Goal: Task Accomplishment & Management: Use online tool/utility

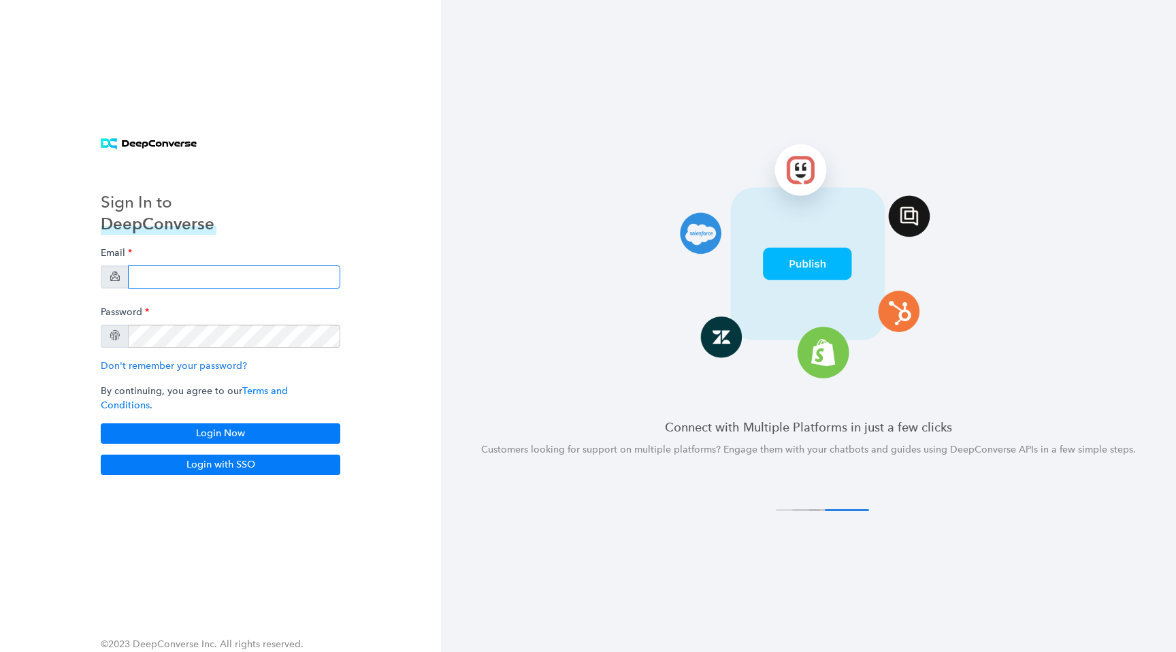
click at [226, 276] on input "email" at bounding box center [234, 276] width 212 height 23
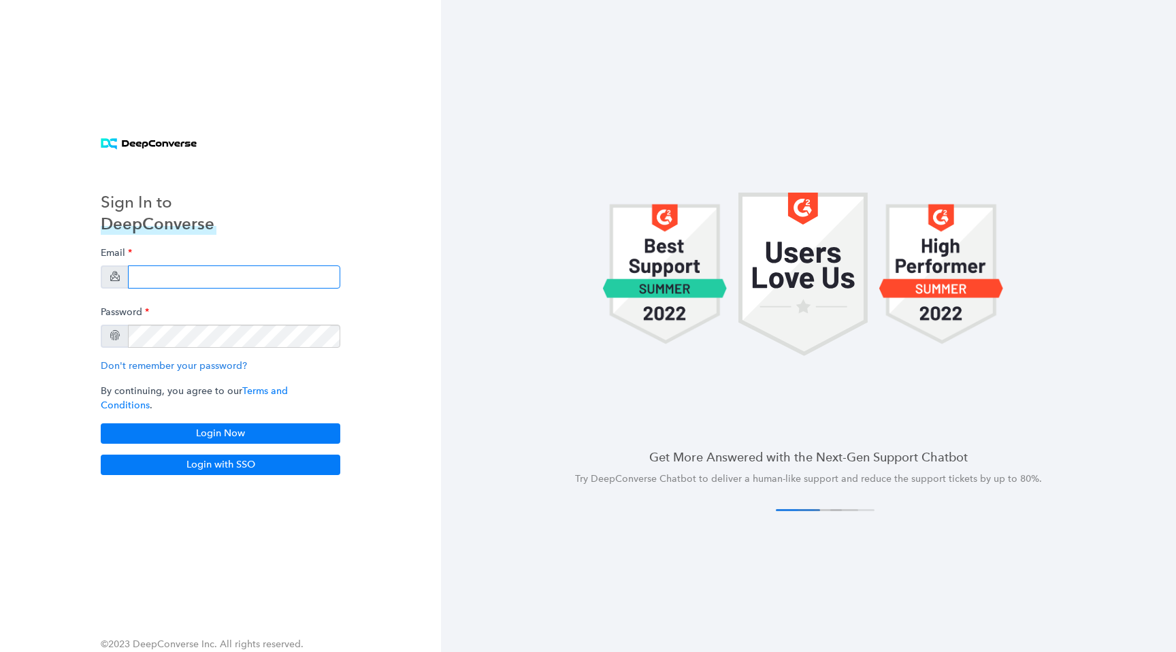
type input "[EMAIL_ADDRESS][DOMAIN_NAME]"
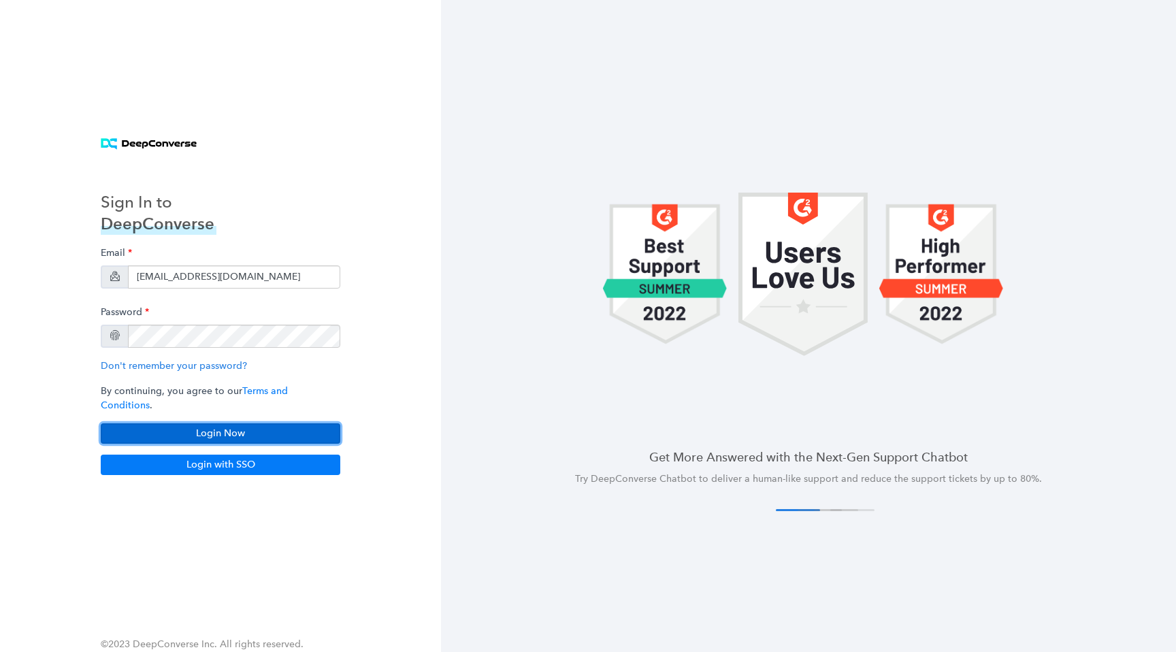
click at [257, 423] on button "Login Now" at bounding box center [220, 433] width 239 height 20
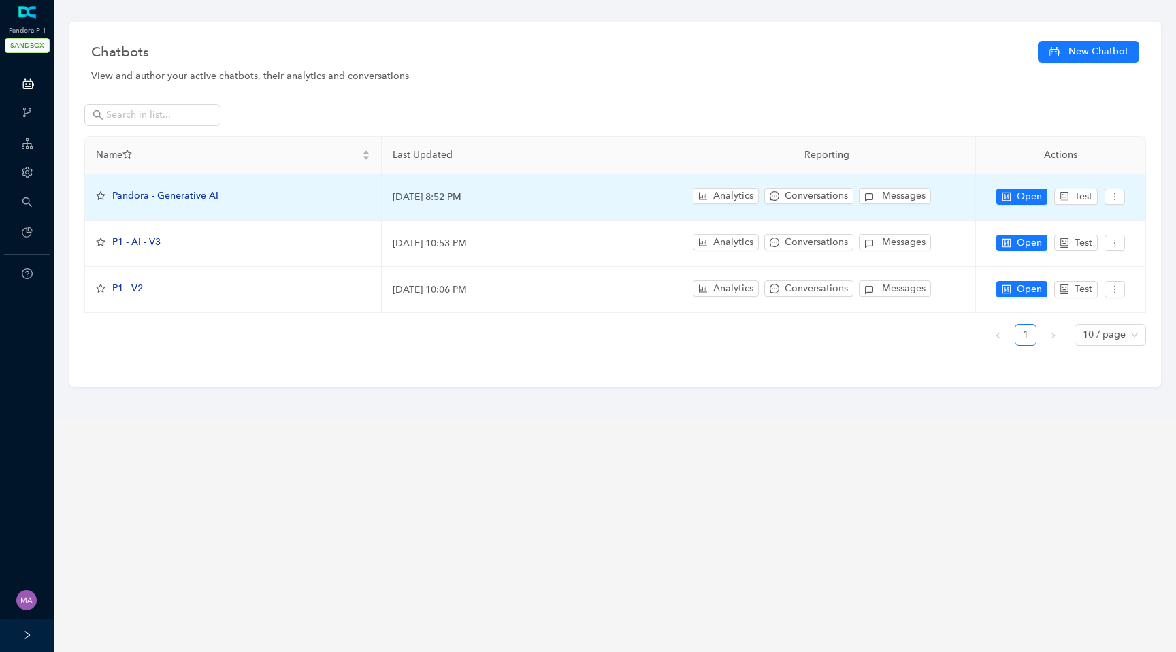
click at [177, 198] on span "Pandora - Generative AI" at bounding box center [165, 196] width 106 height 12
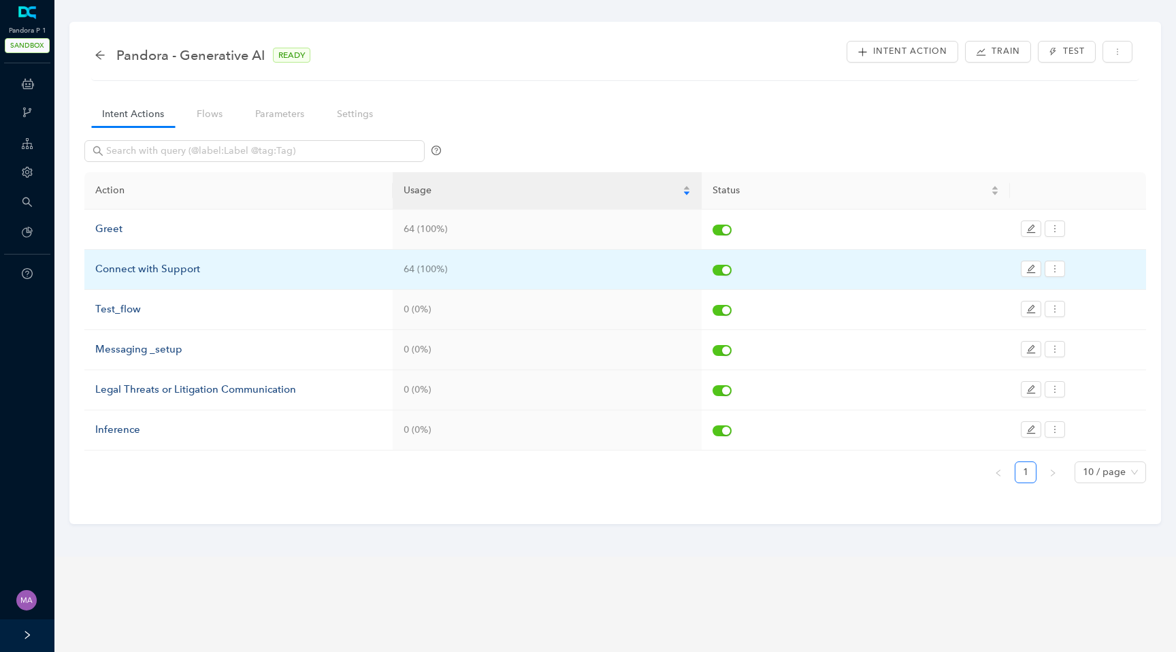
click at [150, 269] on div "Connect with Support" at bounding box center [238, 269] width 286 height 16
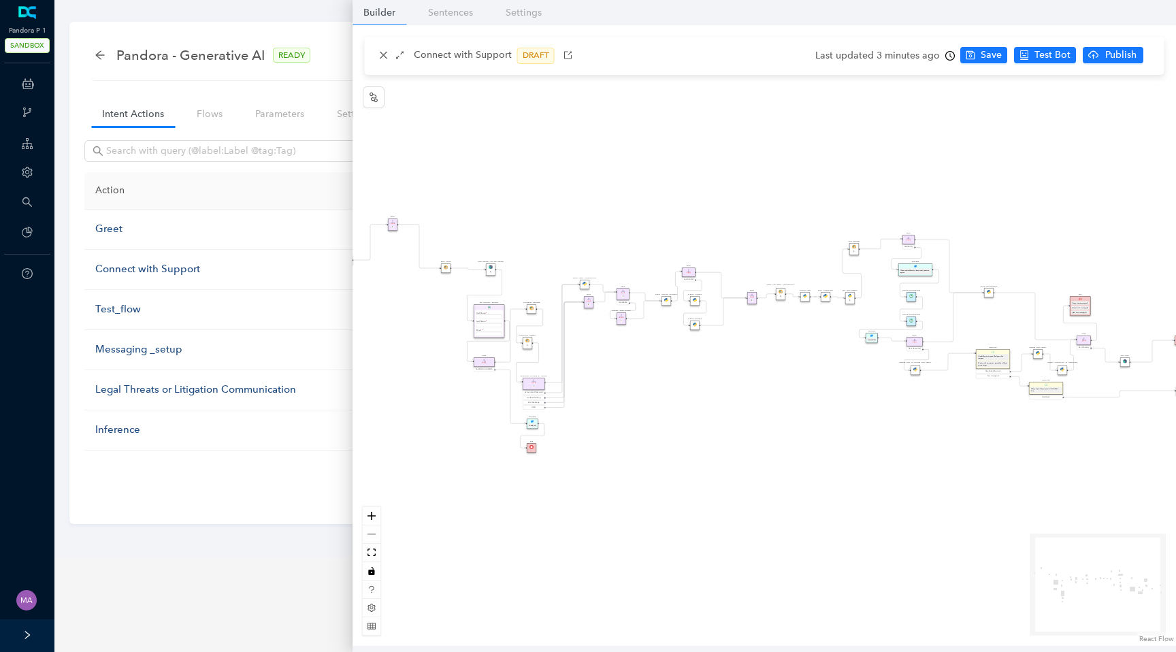
click at [853, 356] on div "Data Table Start Rule P IsAvailable Rule newContact Get Contact details First N…" at bounding box center [763, 335] width 823 height 621
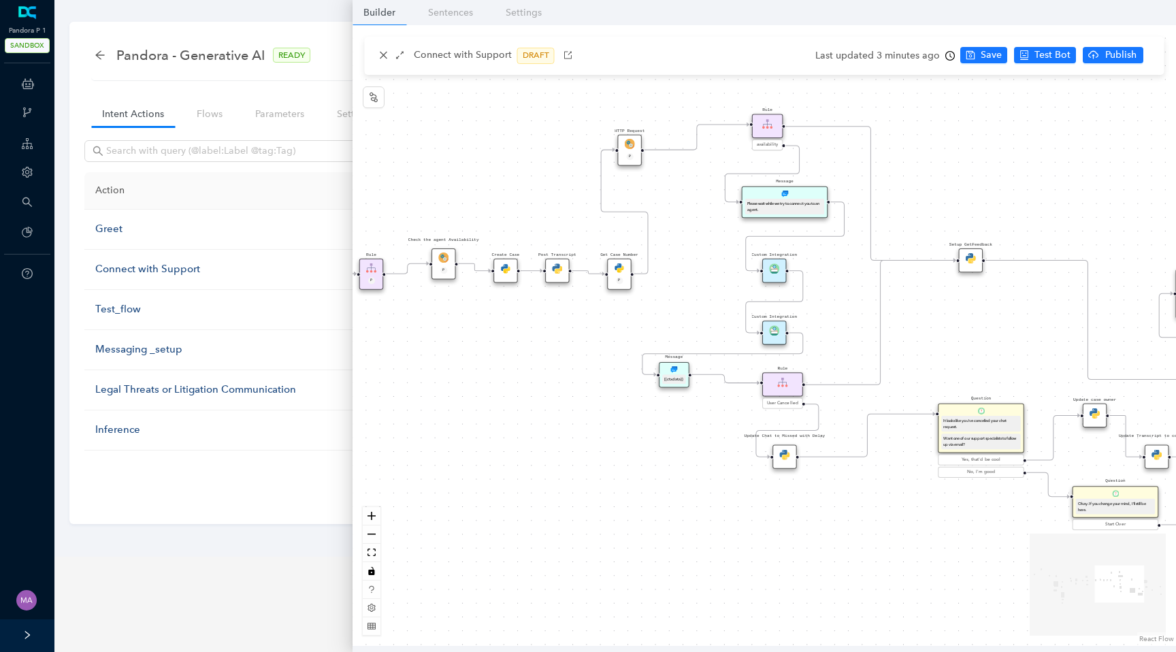
drag, startPoint x: 853, startPoint y: 356, endPoint x: 615, endPoint y: 421, distance: 246.9
click at [614, 422] on div "Data Table Start Rule P IsAvailable Rule newContact Get Contact details First N…" at bounding box center [763, 335] width 823 height 621
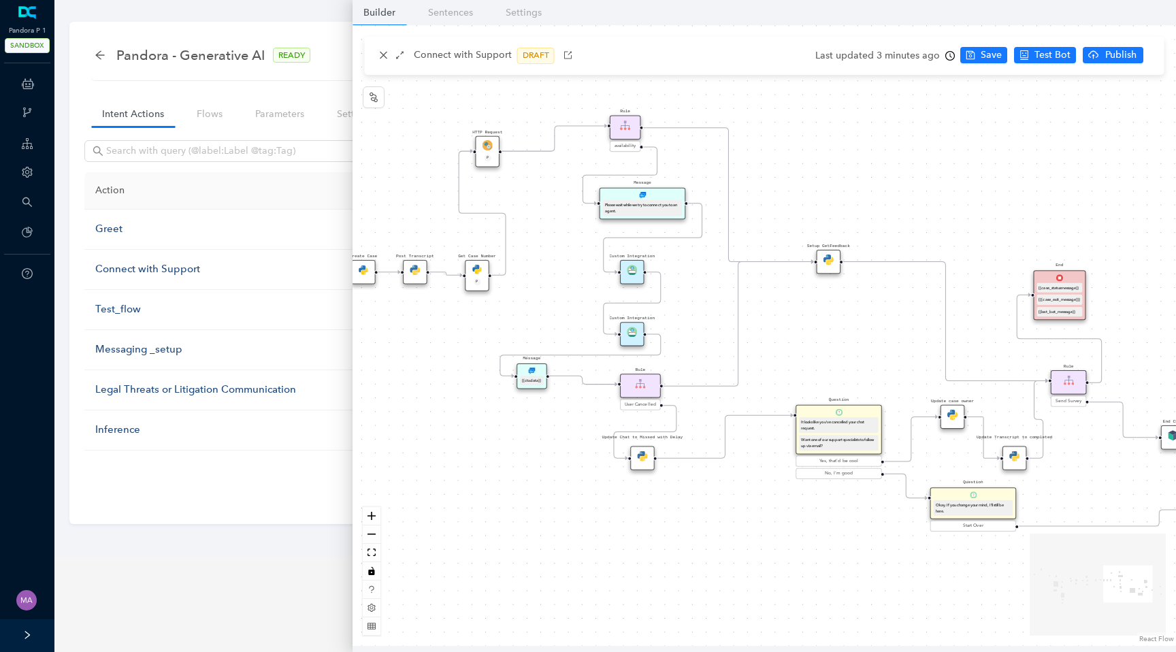
drag, startPoint x: 973, startPoint y: 342, endPoint x: 845, endPoint y: 342, distance: 127.9
click at [844, 342] on div "Data Table Start Rule P IsAvailable Rule newContact Get Contact details First N…" at bounding box center [763, 335] width 823 height 621
drag, startPoint x: 535, startPoint y: 374, endPoint x: 544, endPoint y: 383, distance: 12.5
click at [544, 383] on div "Message {{ctxdata}}" at bounding box center [543, 387] width 30 height 26
click at [629, 331] on img at bounding box center [633, 332] width 10 height 10
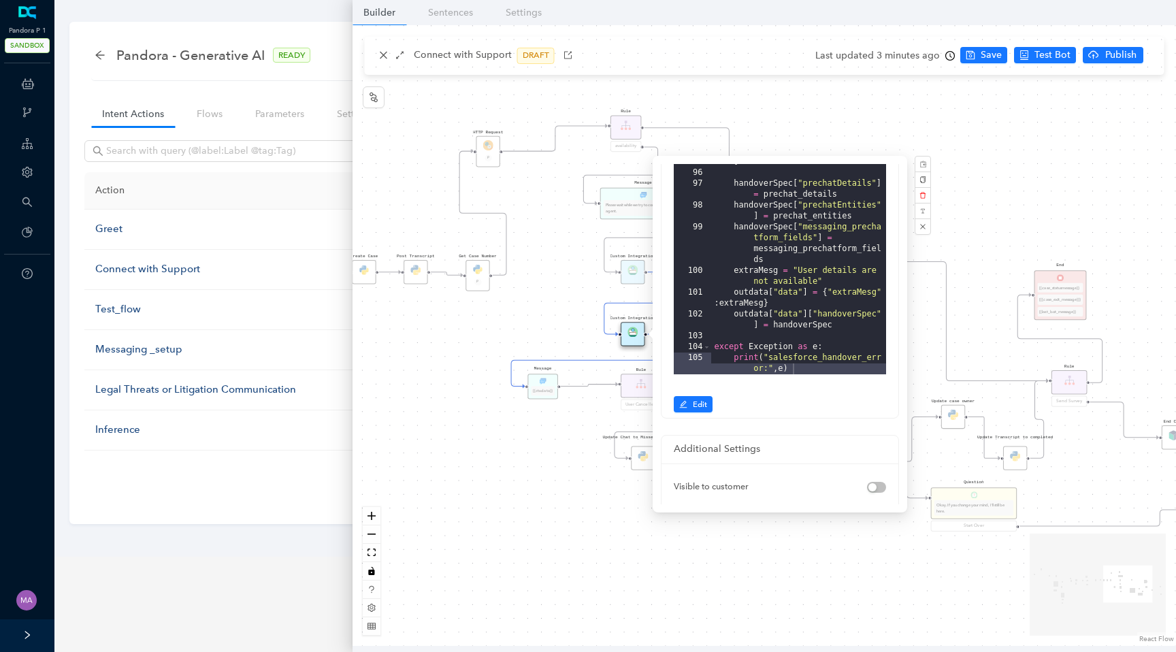
scroll to position [336, 0]
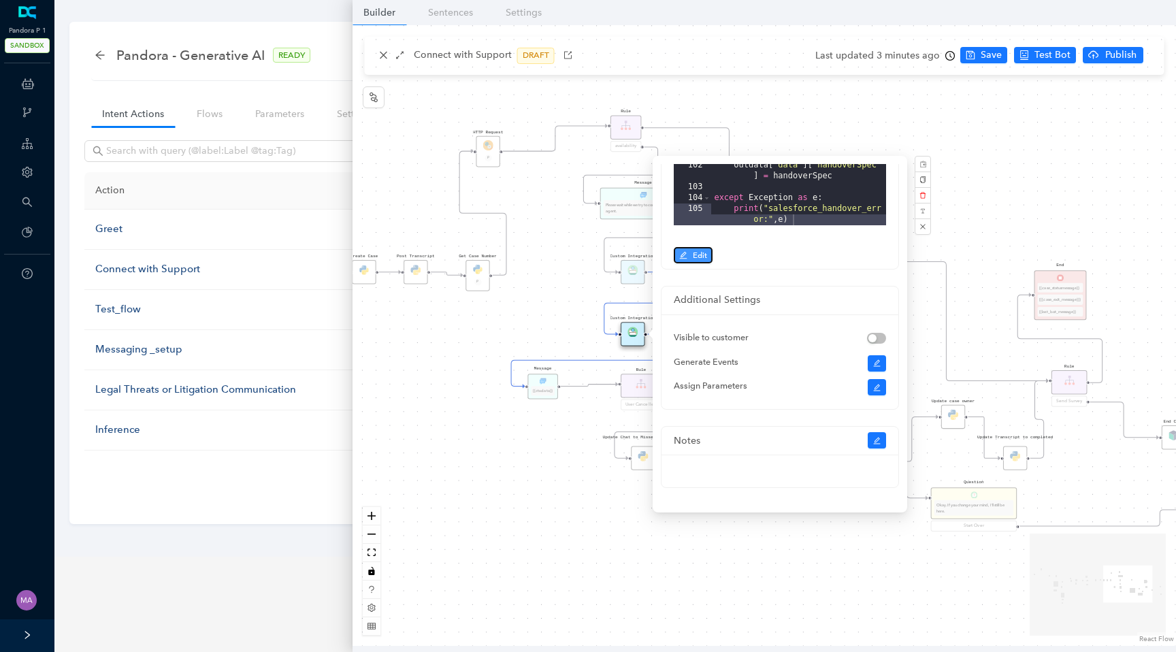
click at [689, 258] on button "Edit" at bounding box center [693, 255] width 39 height 16
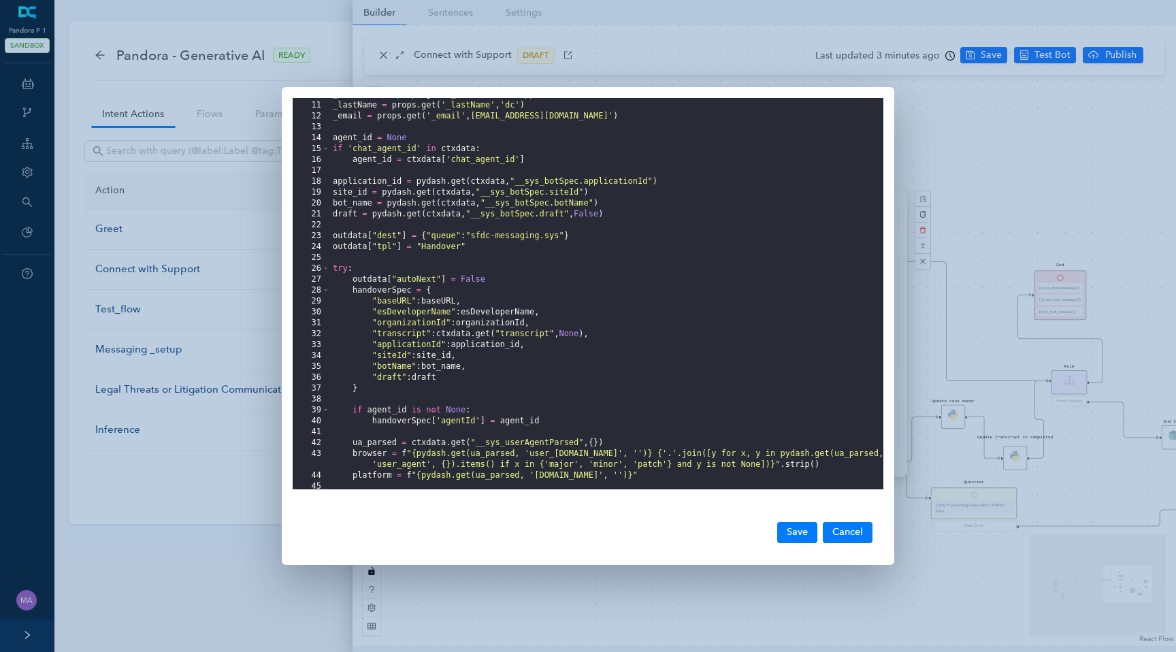
scroll to position [115, 0]
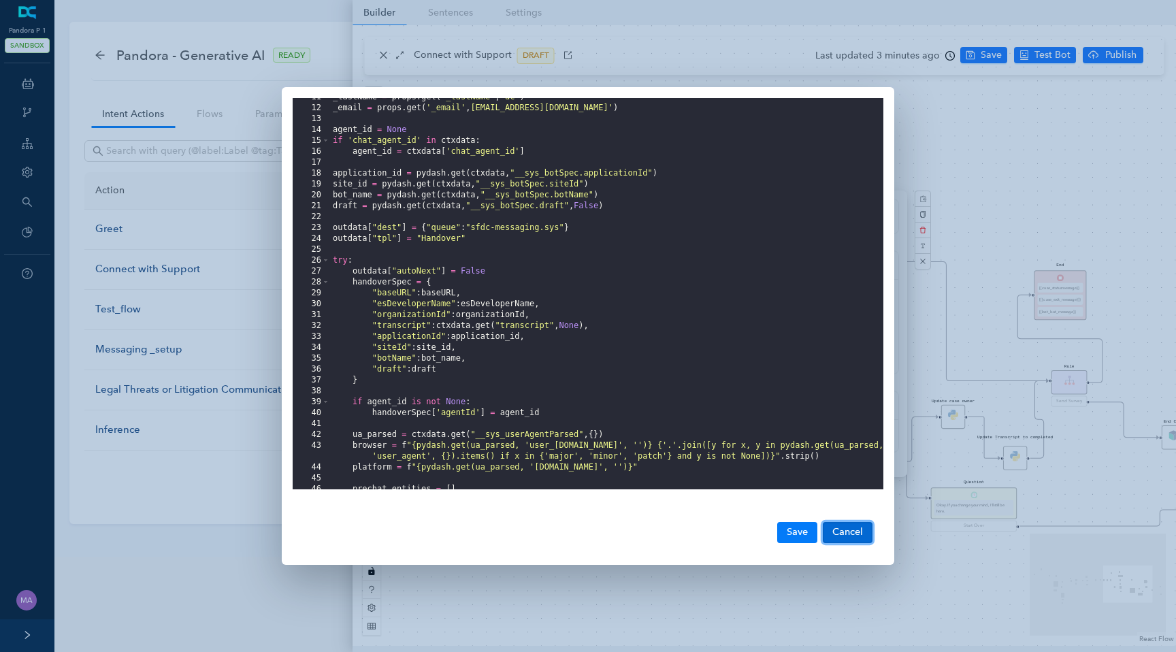
click at [863, 531] on button "Cancel" at bounding box center [848, 532] width 50 height 20
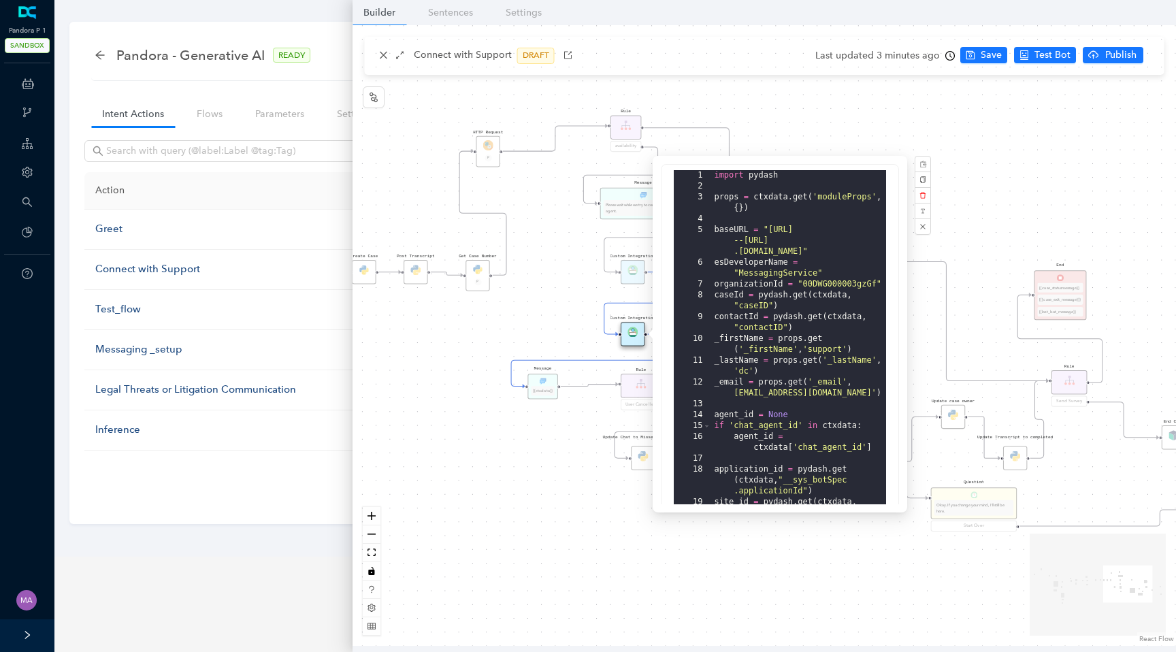
click at [385, 65] on div "Data Table Start Rule P IsAvailable Rule newContact Get Contact details First N…" at bounding box center [763, 335] width 823 height 621
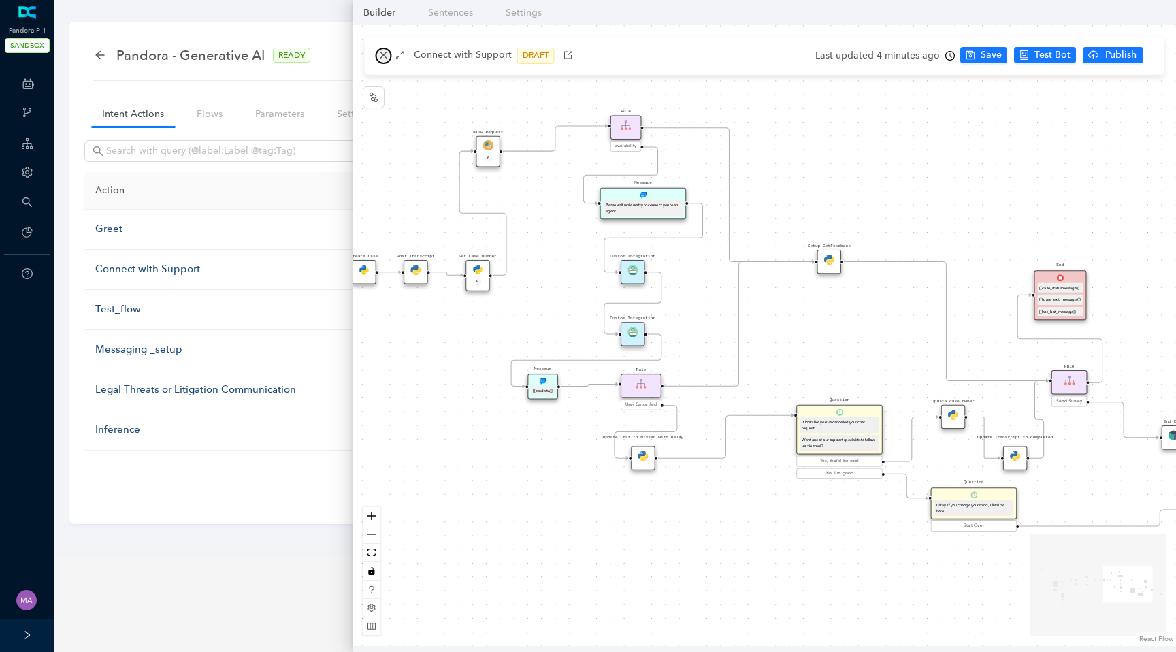
click at [384, 59] on icon "close" at bounding box center [384, 55] width 10 height 10
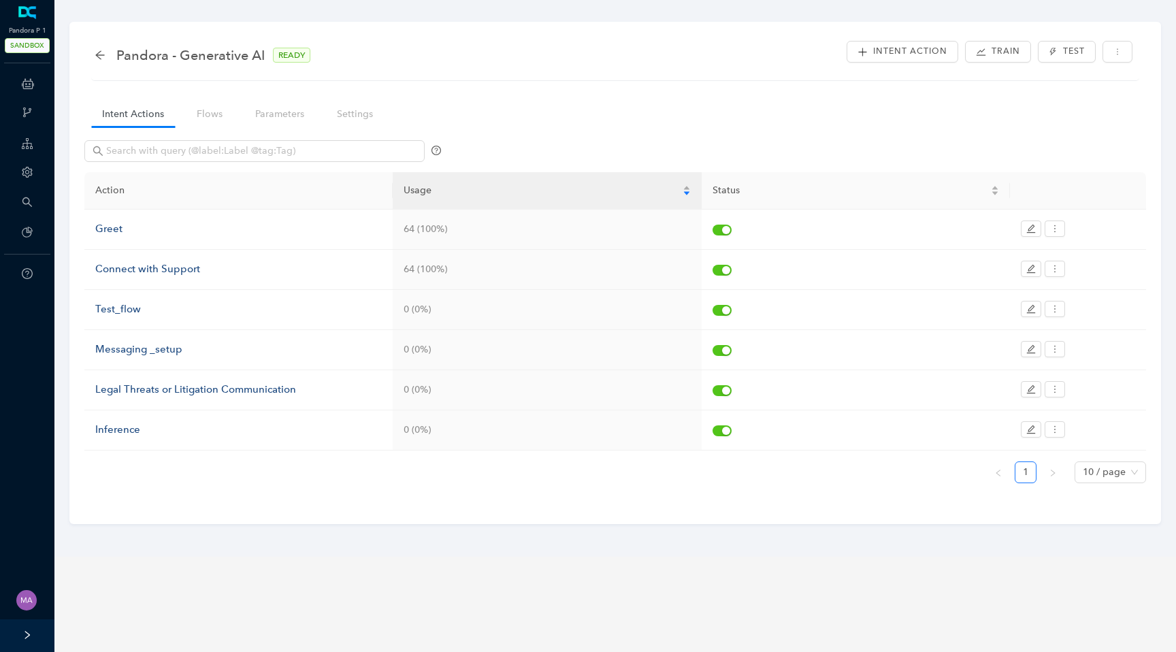
click at [97, 48] on div "Pandora - Generative AI READY" at bounding box center [209, 55] width 229 height 22
click at [100, 53] on icon "arrow-left" at bounding box center [100, 55] width 11 height 11
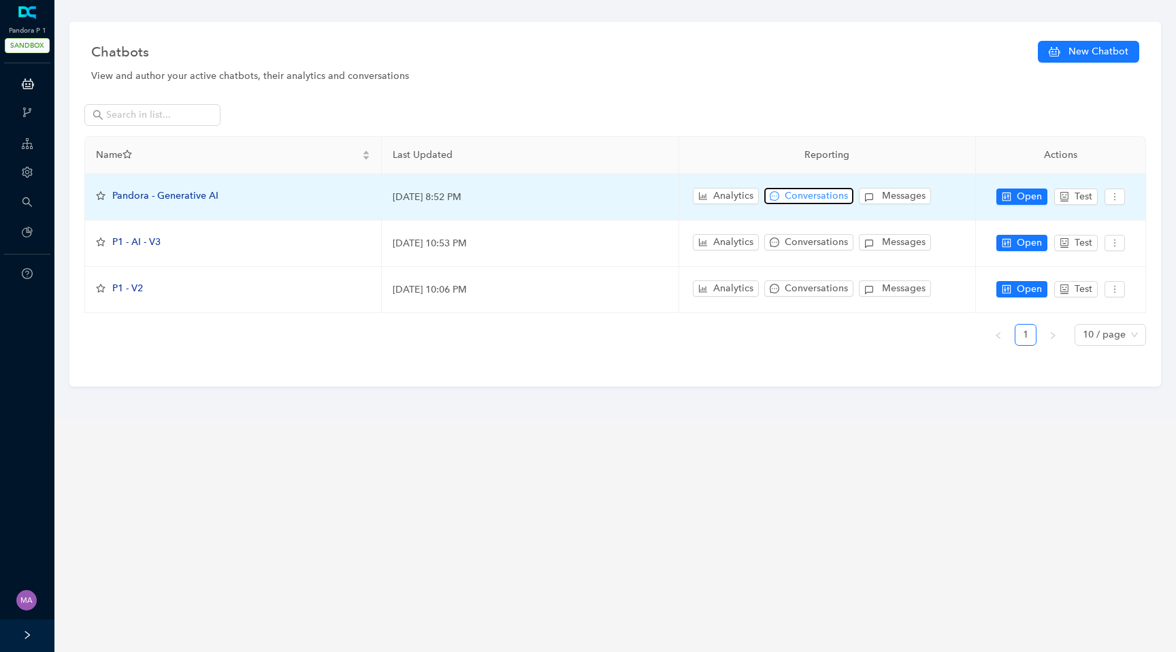
click at [810, 196] on span "Conversations" at bounding box center [815, 195] width 63 height 15
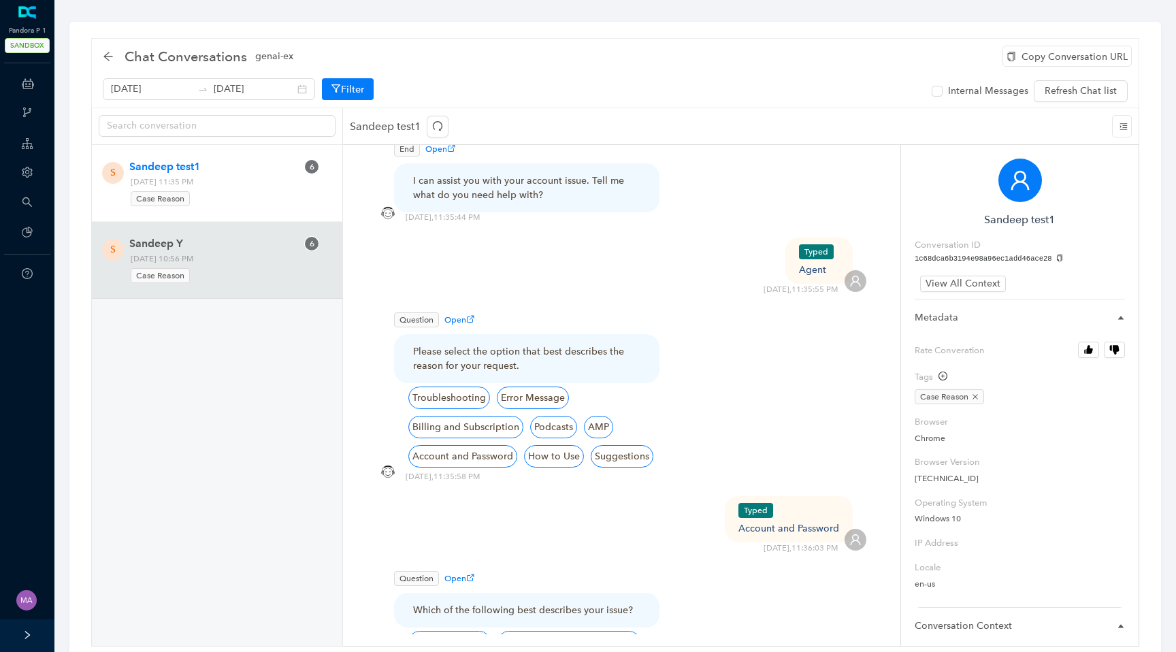
scroll to position [754, 0]
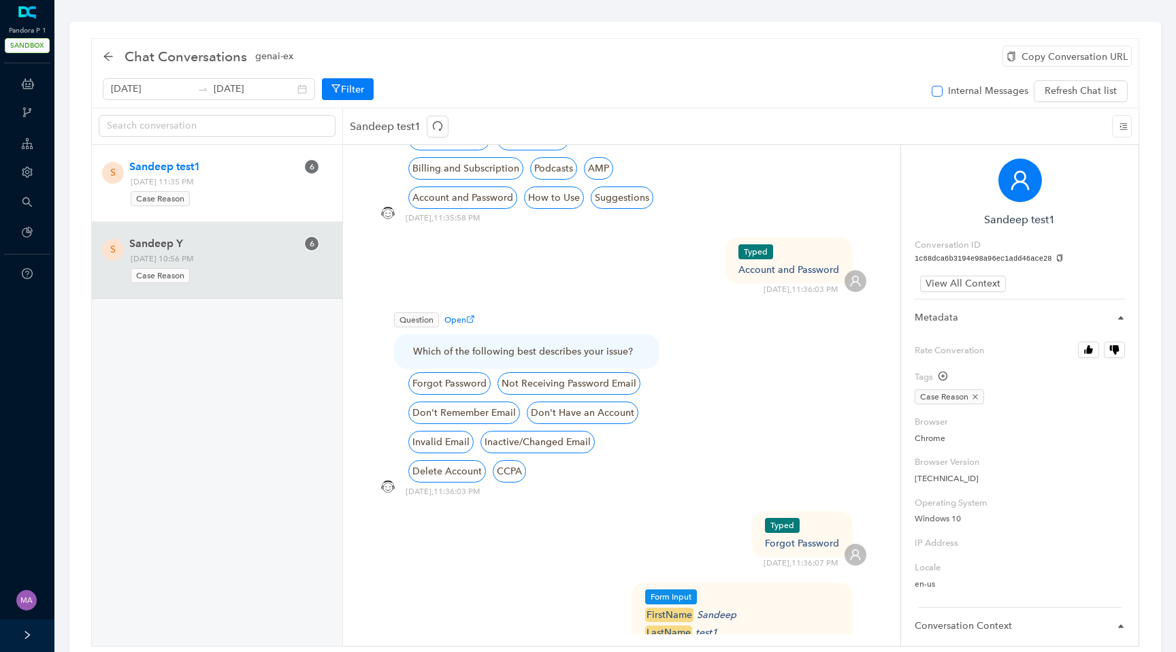
click at [936, 91] on input "Internal Messages" at bounding box center [936, 91] width 11 height 11
checkbox input "true"
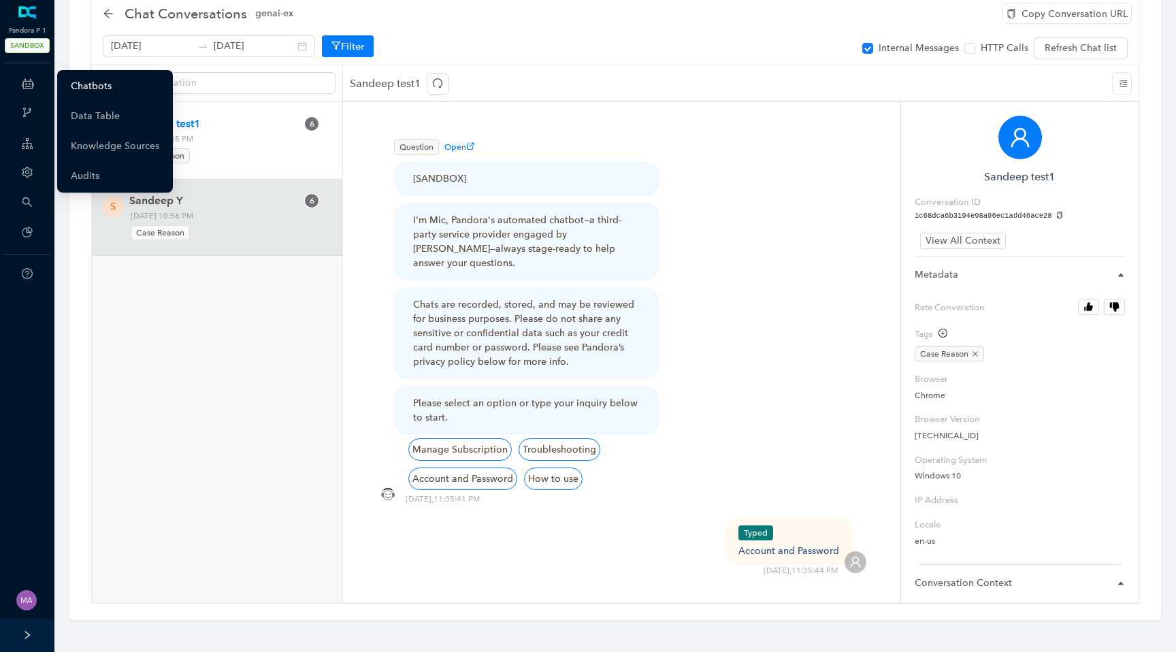
click at [81, 82] on link "Chatbots" at bounding box center [91, 86] width 41 height 27
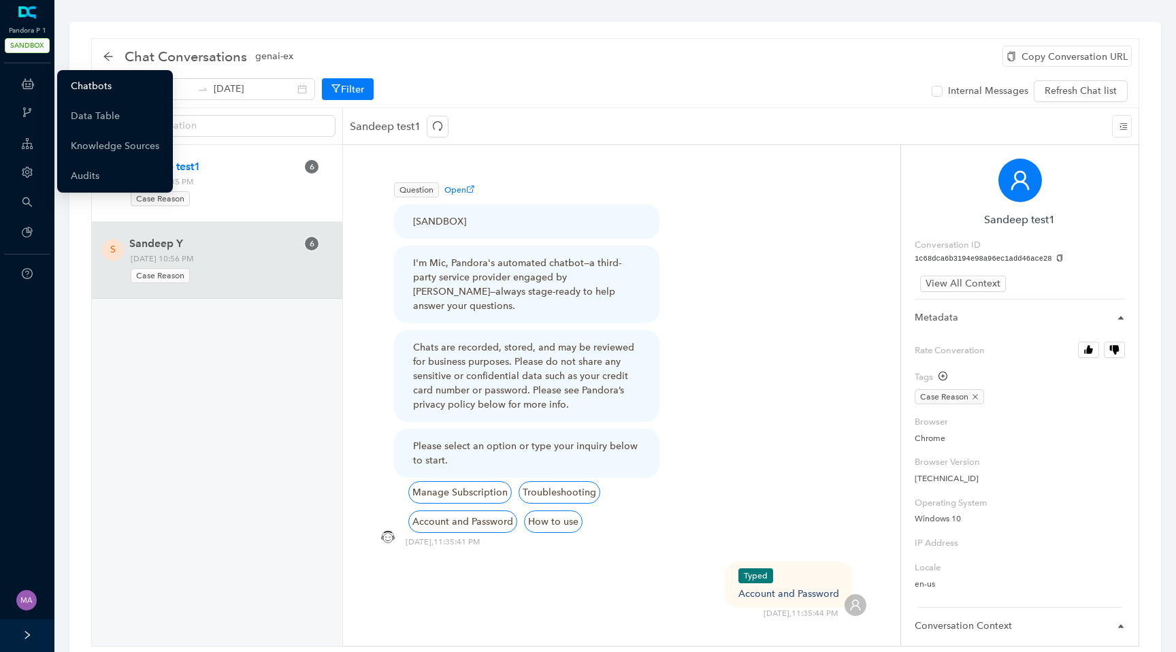
click at [91, 95] on link "Chatbots" at bounding box center [91, 86] width 41 height 27
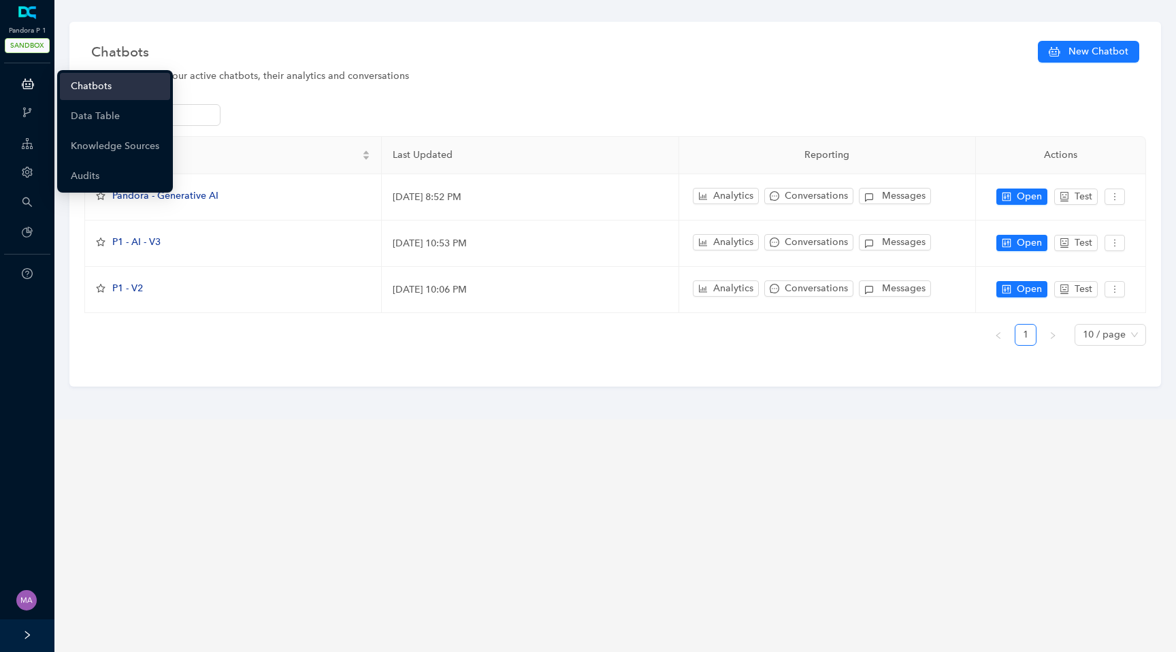
click at [100, 86] on link "Chatbots" at bounding box center [91, 86] width 41 height 27
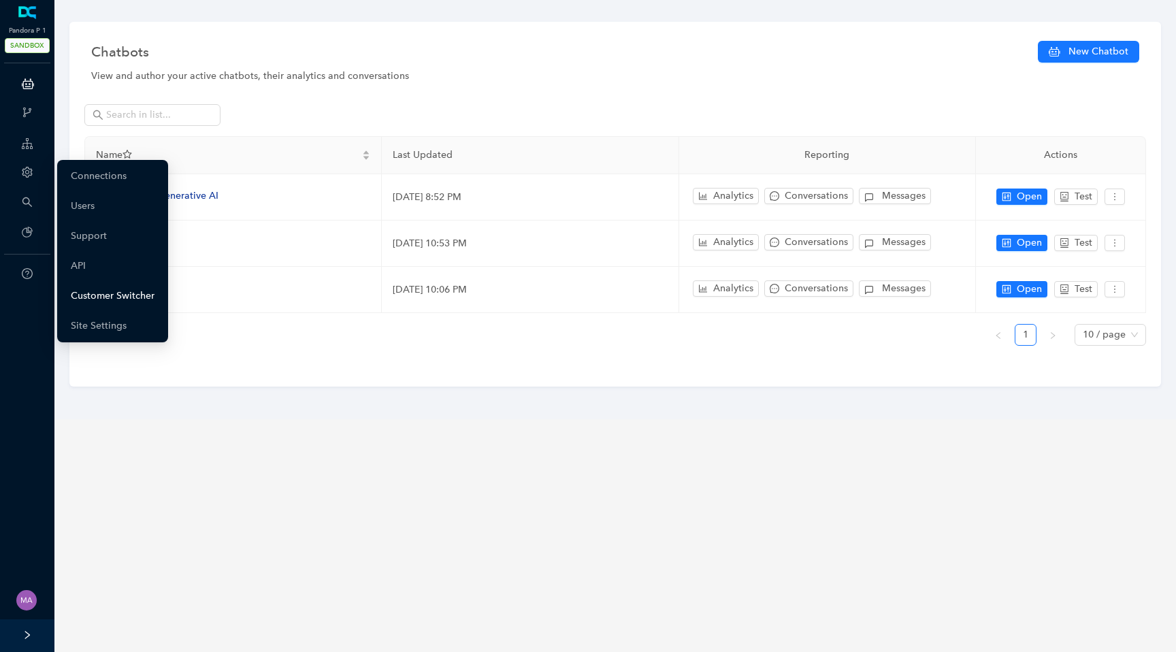
click at [89, 289] on link "Customer Switcher" at bounding box center [113, 295] width 84 height 27
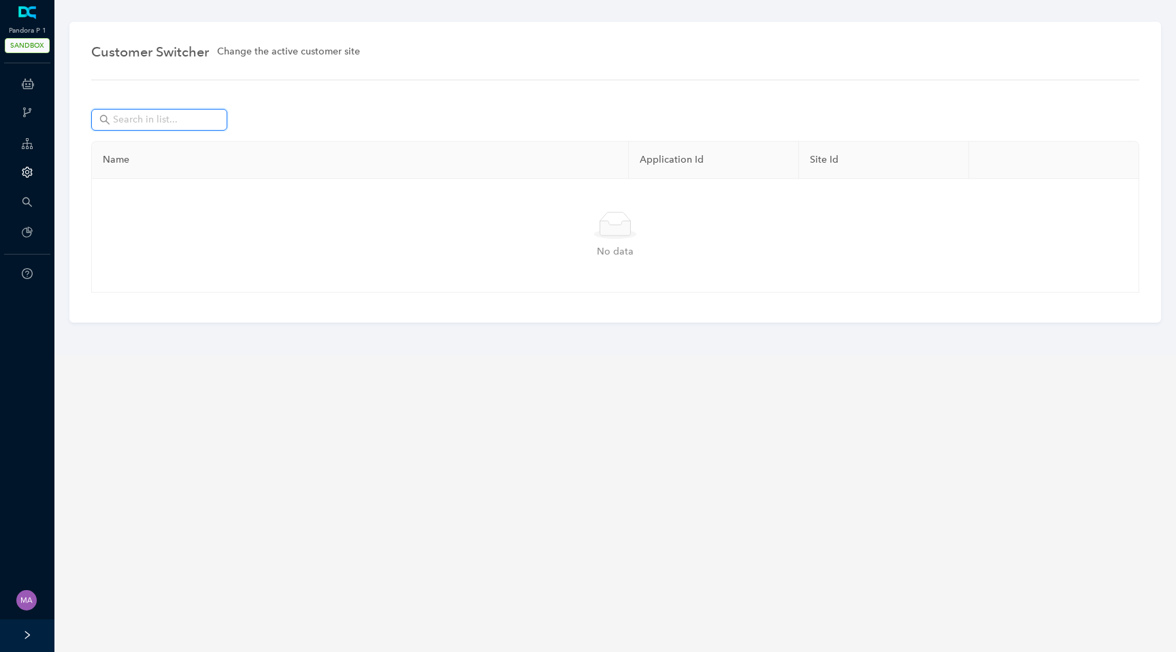
click at [139, 127] on input "text" at bounding box center [160, 119] width 95 height 15
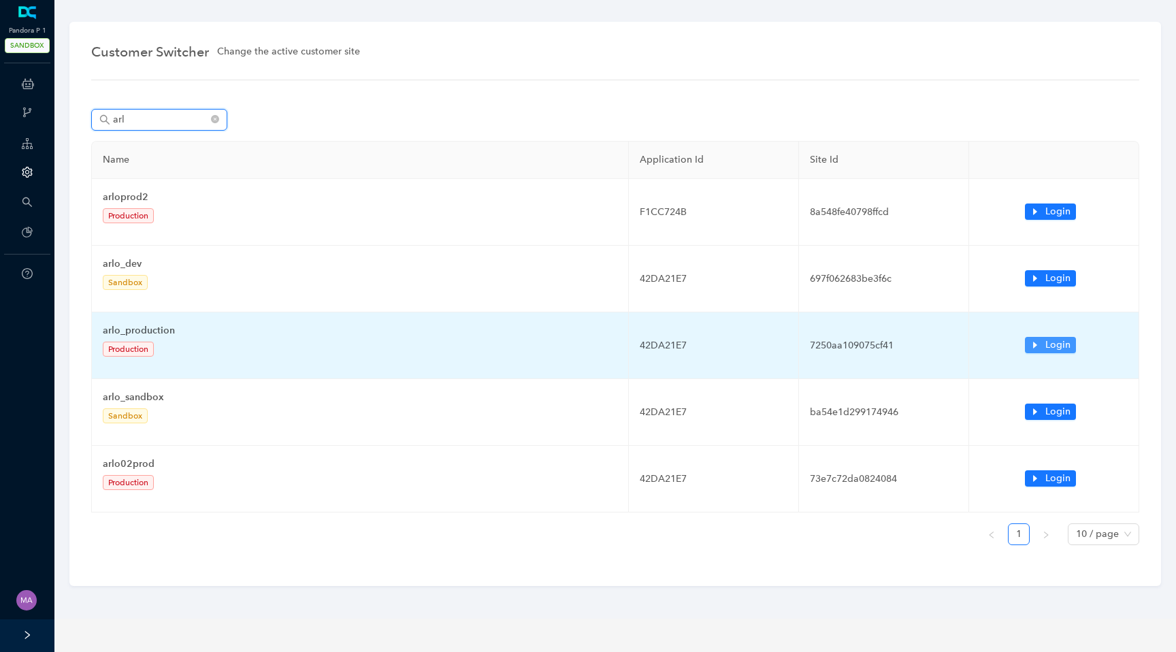
type input "arl"
click at [1038, 347] on icon "caret-right" at bounding box center [1035, 345] width 10 height 10
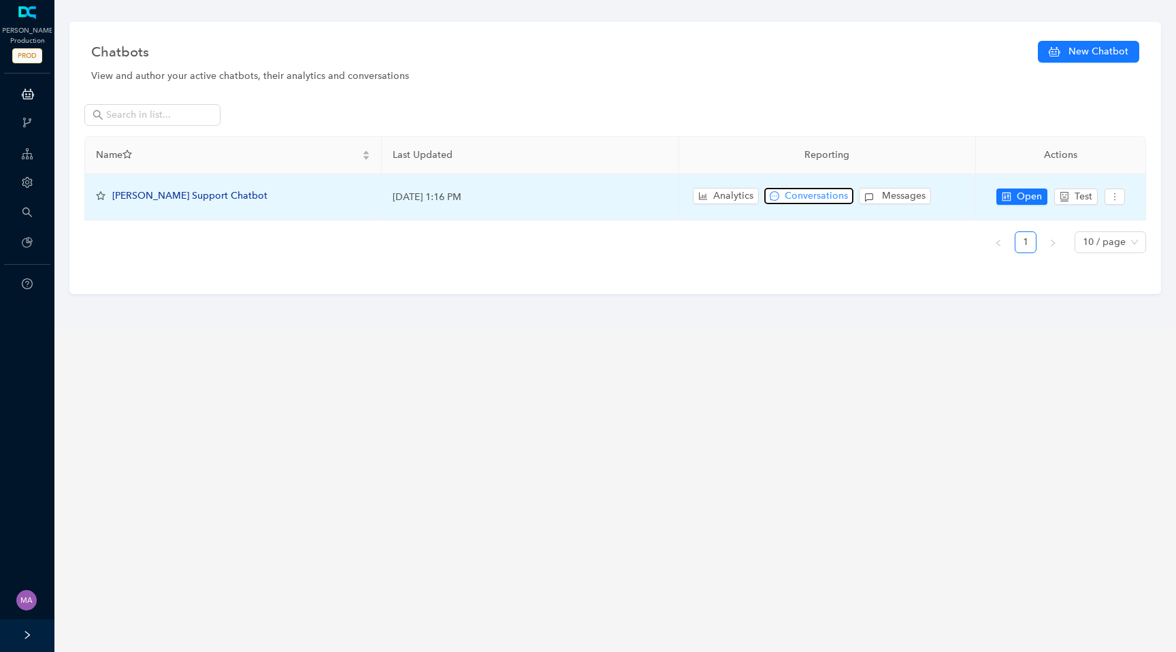
click at [802, 195] on span "Conversations" at bounding box center [815, 195] width 63 height 15
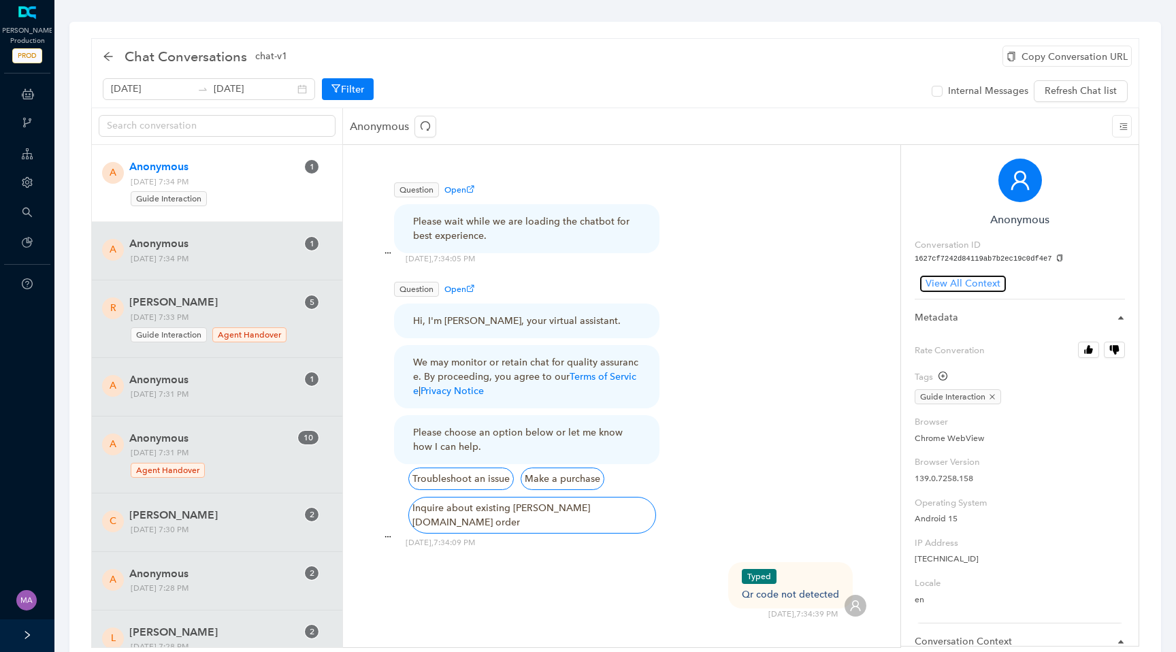
click at [951, 288] on span "View All Context" at bounding box center [962, 283] width 75 height 15
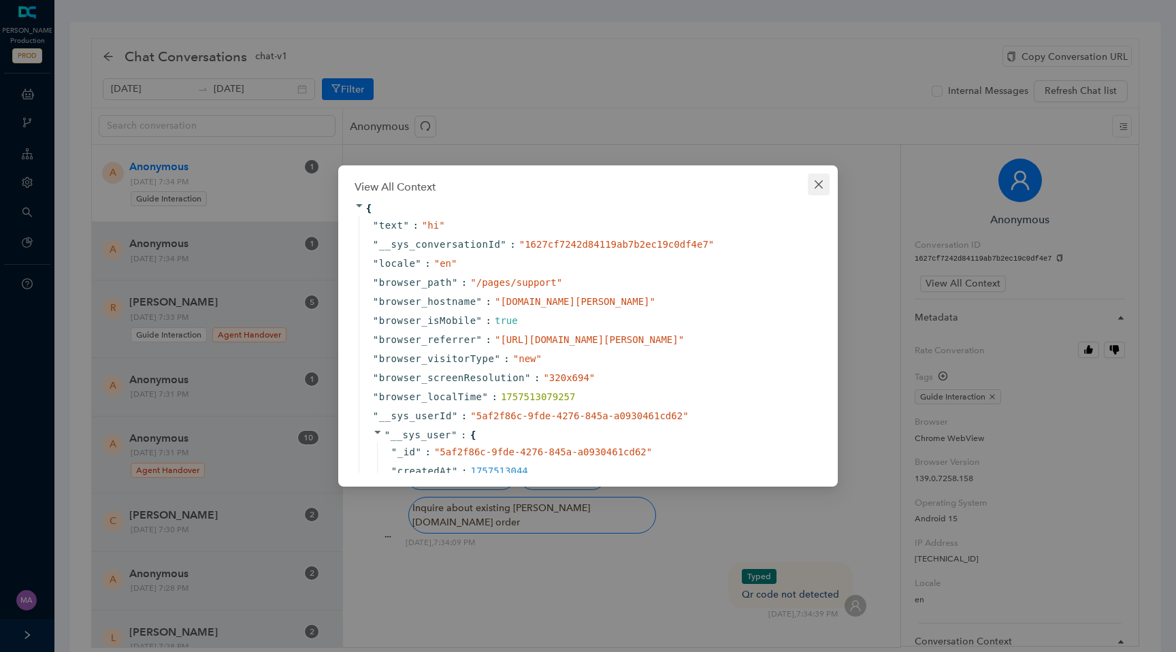
click at [824, 178] on button "Close" at bounding box center [819, 184] width 22 height 22
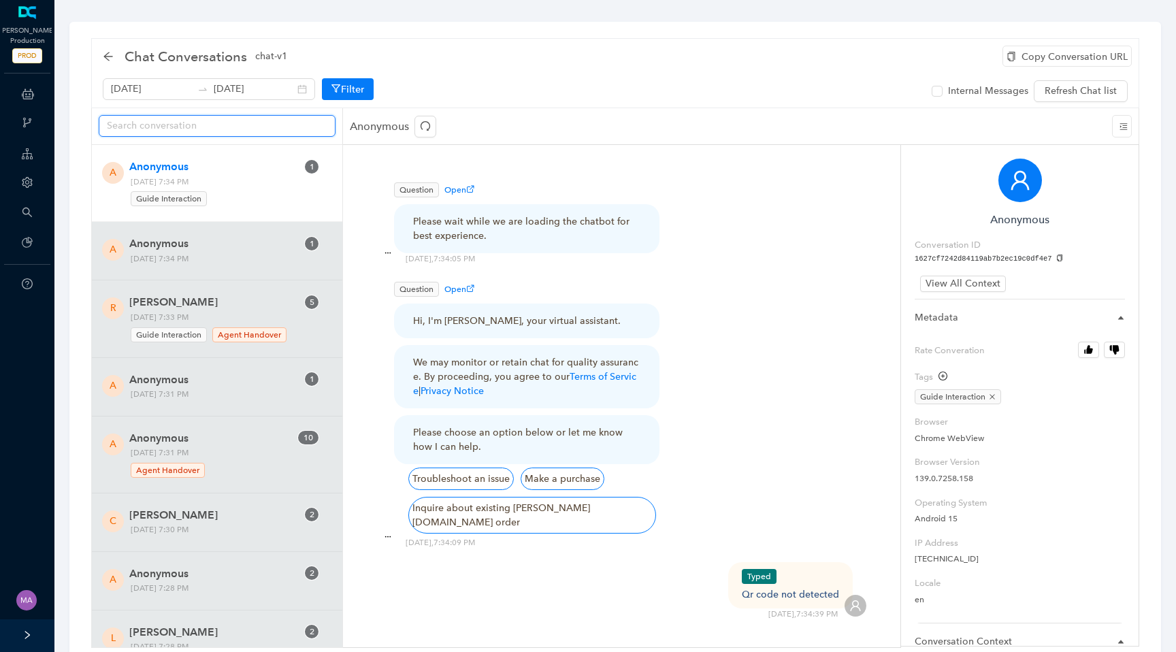
click at [262, 129] on input "text" at bounding box center [212, 125] width 210 height 15
paste input "9e39955275064760a18cf75b419ec4ea"
type input "9e39955275064760a18cf75b419ec4ea"
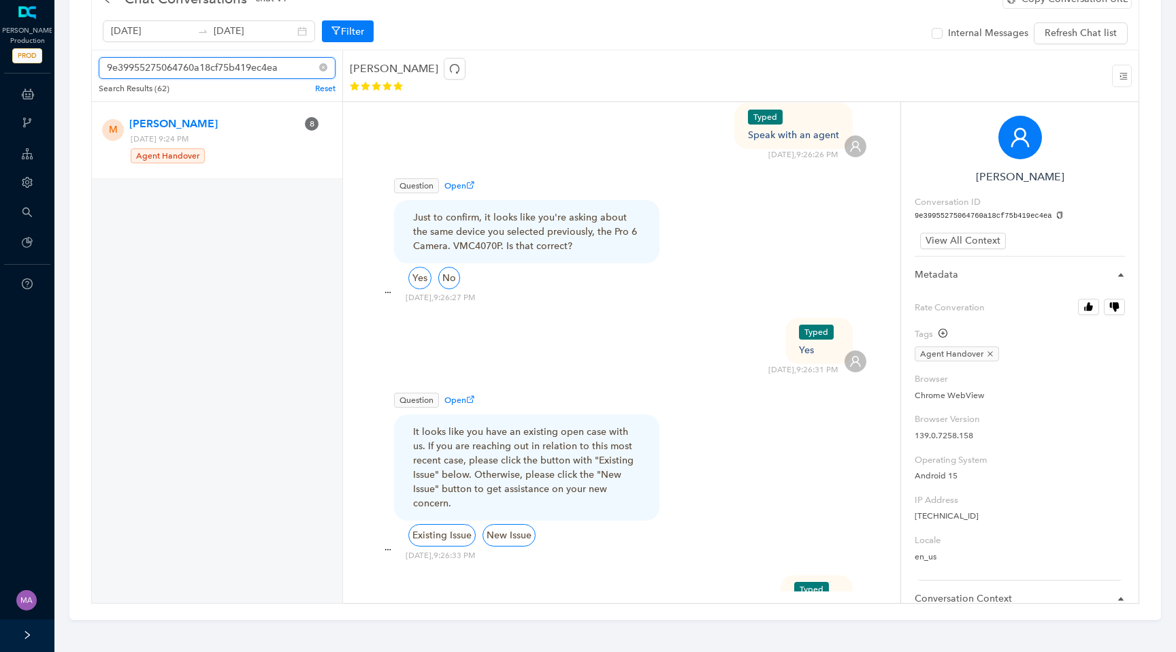
scroll to position [40, 0]
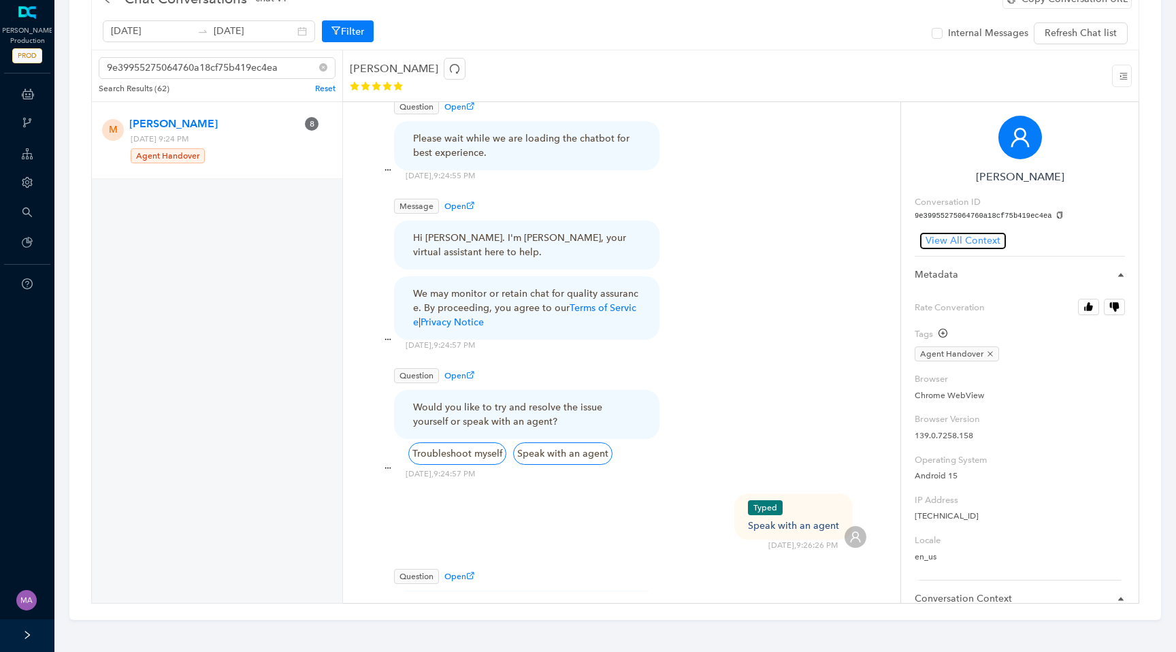
click at [948, 240] on span "View All Context" at bounding box center [962, 240] width 75 height 15
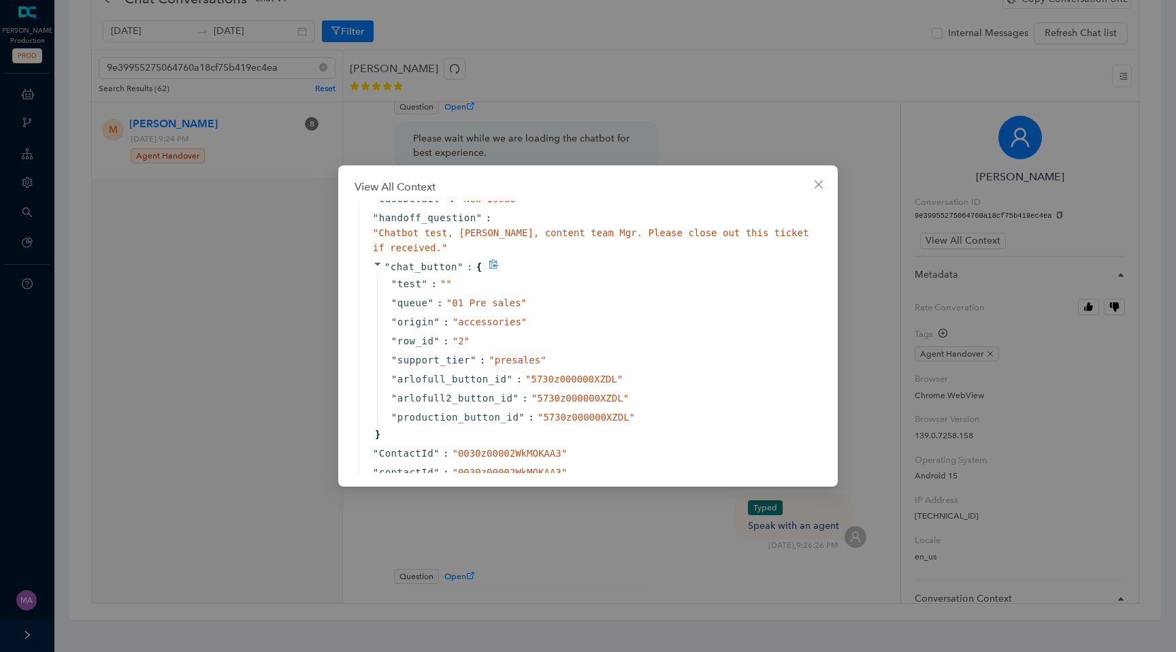
scroll to position [2883, 0]
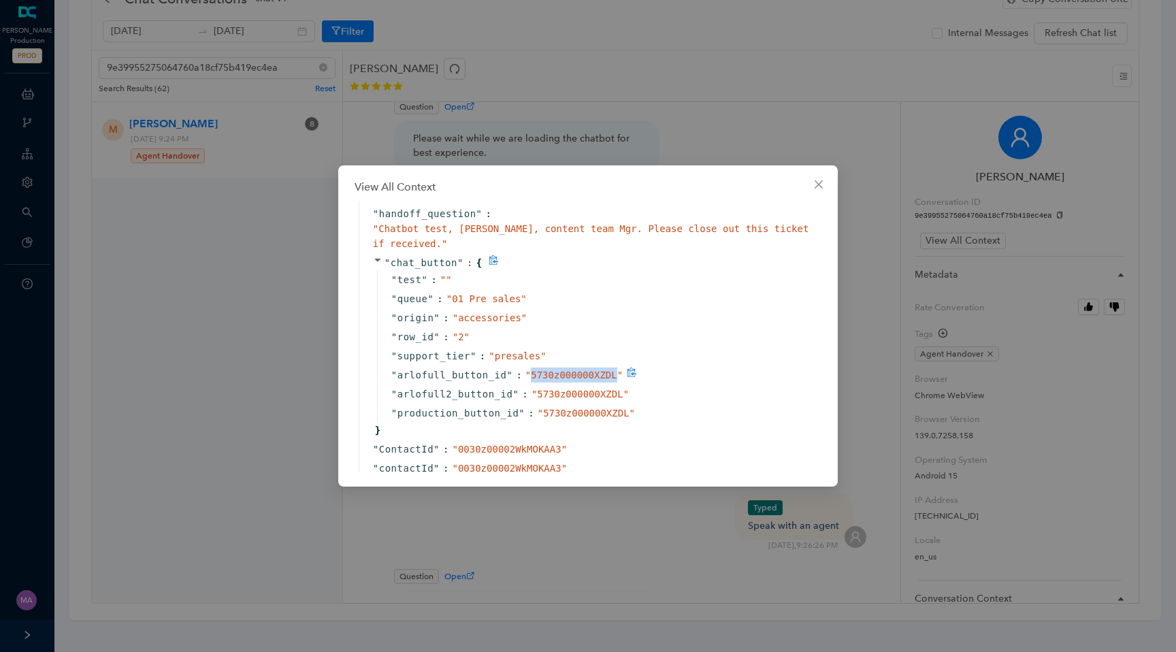
drag, startPoint x: 616, startPoint y: 404, endPoint x: 531, endPoint y: 402, distance: 84.4
click at [531, 380] on span "" 5730z000000XZDL "" at bounding box center [573, 374] width 97 height 11
copy span "5730z000000XZDL"
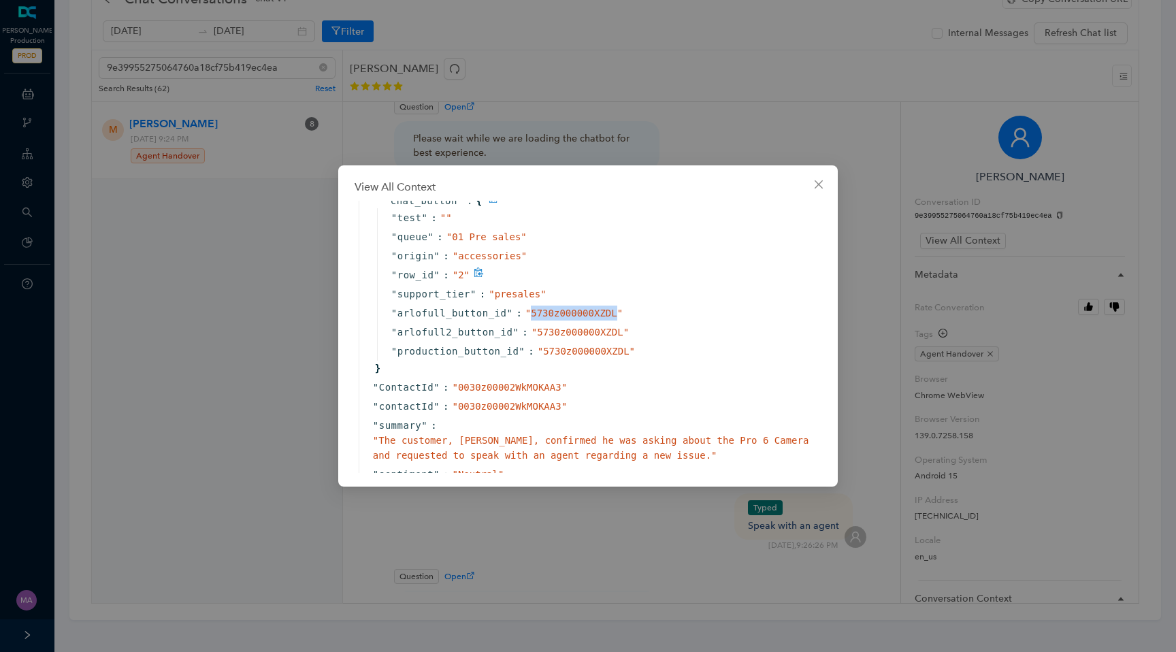
scroll to position [2954, 0]
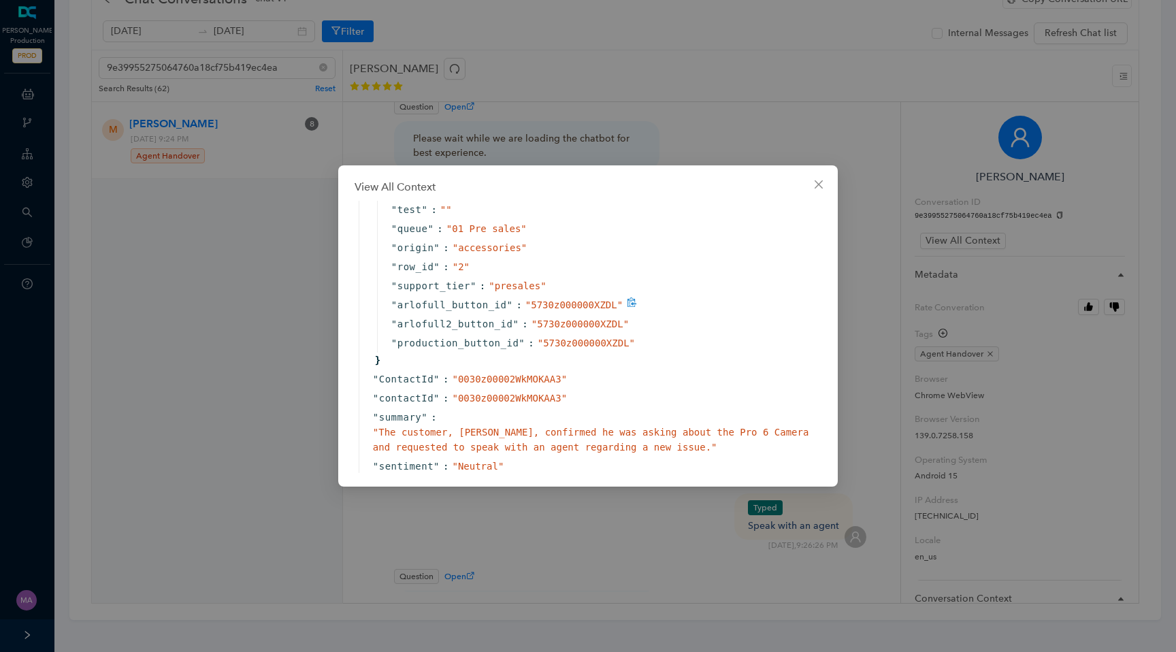
click at [670, 314] on div "" arlofull_button_id " : " 5730z000000XZDL "" at bounding box center [599, 304] width 444 height 19
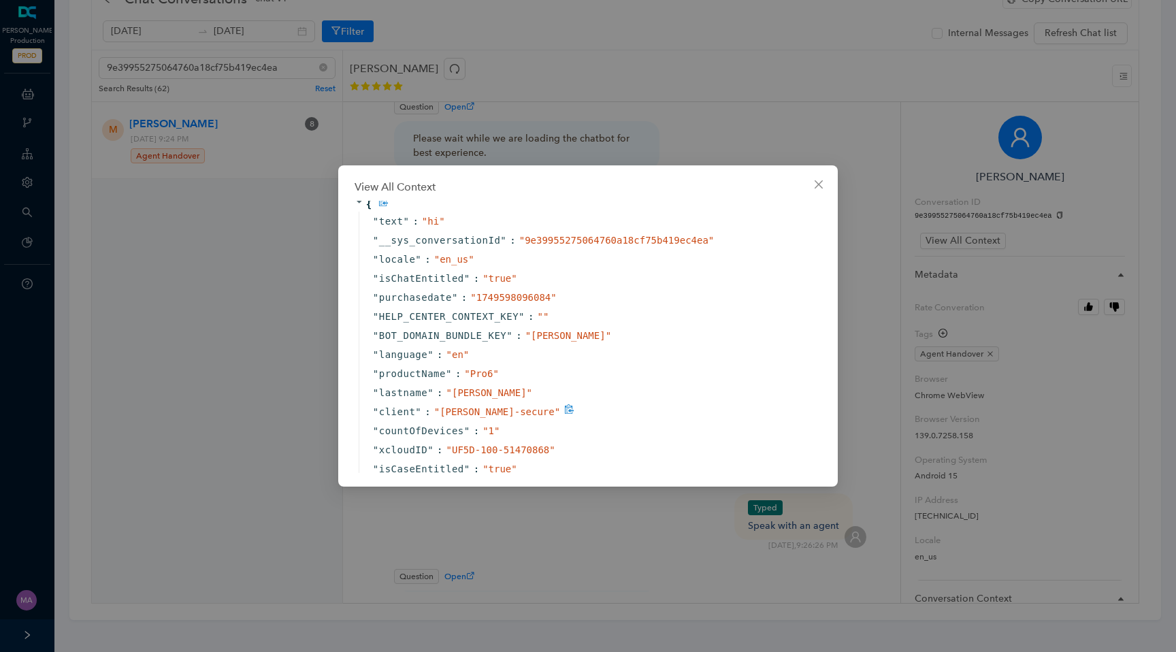
scroll to position [0, 3]
click at [813, 180] on icon "close" at bounding box center [818, 184] width 11 height 11
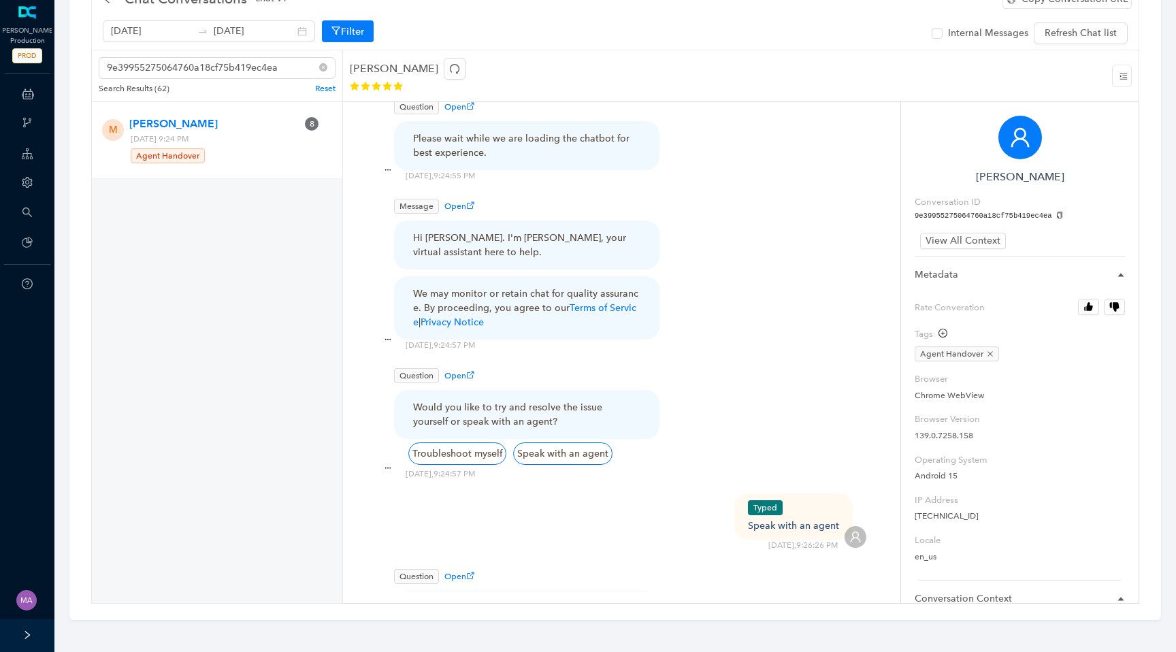
click at [328, 88] on p "Reset" at bounding box center [325, 88] width 20 height 12
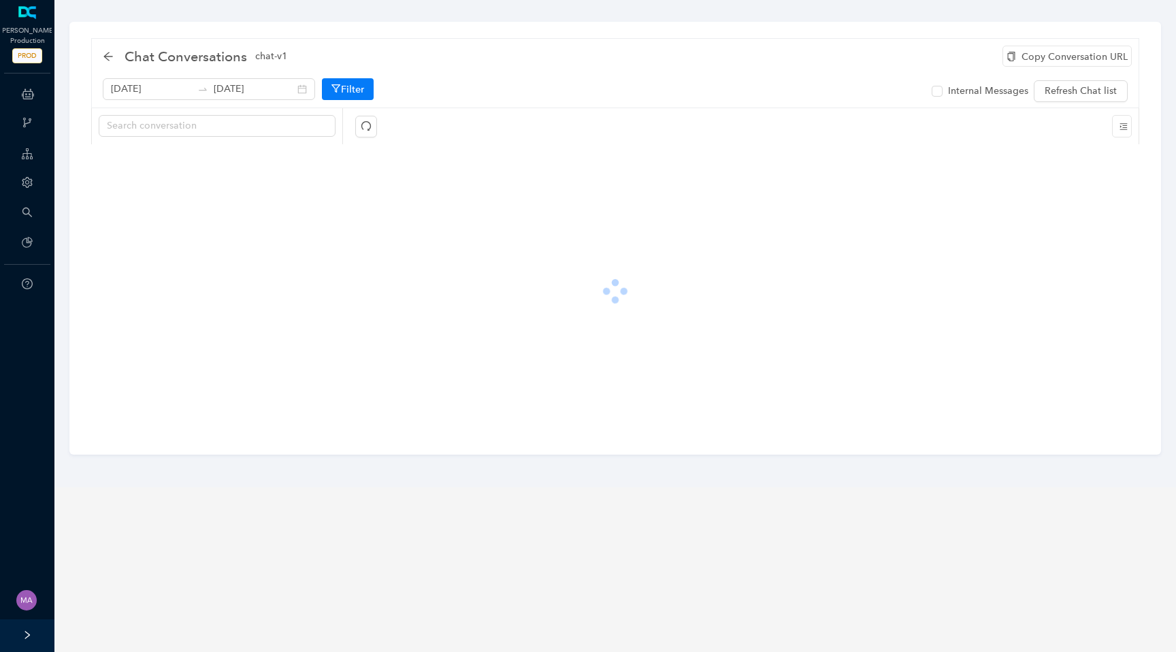
scroll to position [0, 0]
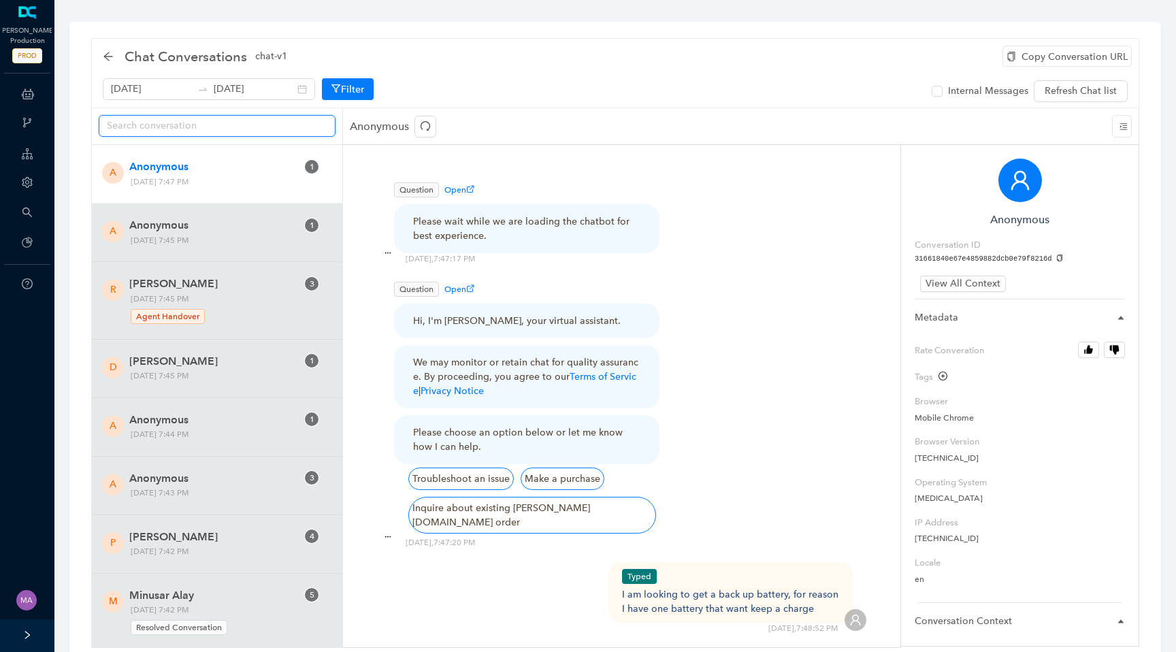
click at [234, 126] on input "text" at bounding box center [212, 125] width 210 height 15
paste input "612c71bd729141efb43a1512d9a7d3e9"
type input "612c71bd729141efb43a1512d9a7d3e9"
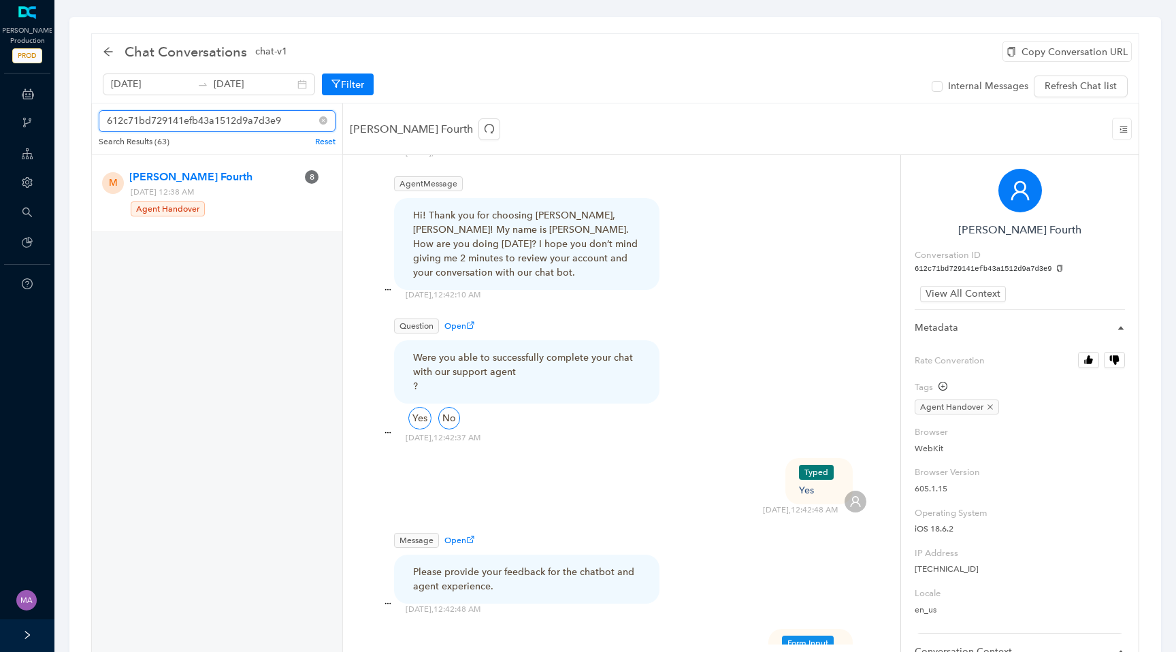
scroll to position [58, 0]
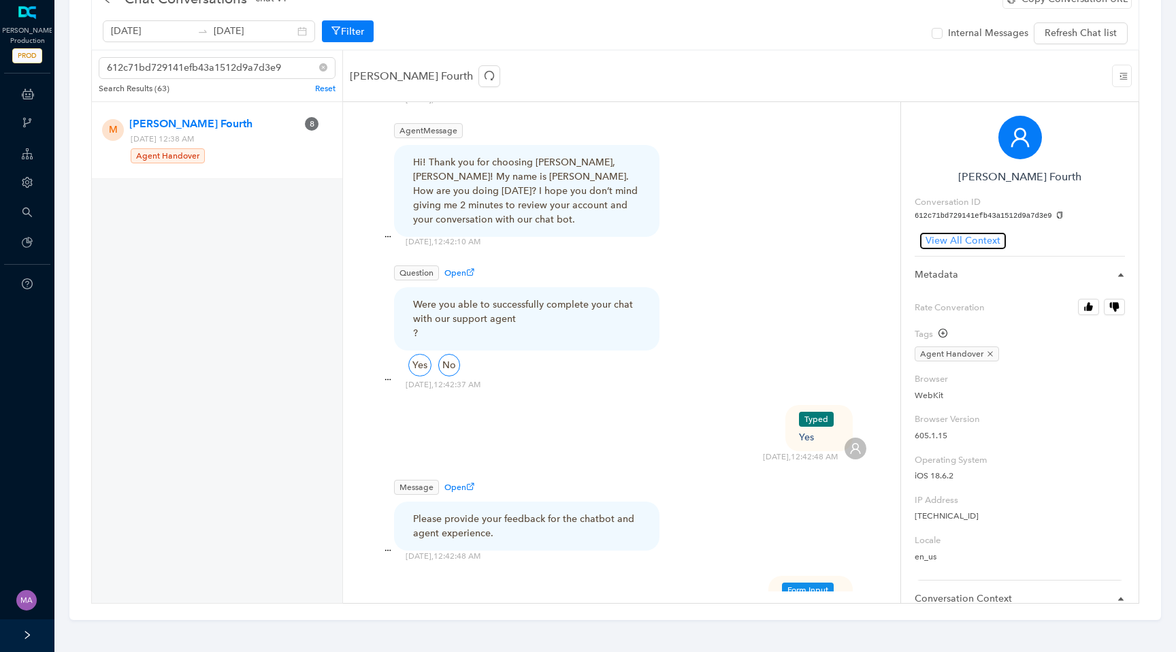
click at [971, 244] on span "View All Context" at bounding box center [962, 240] width 75 height 15
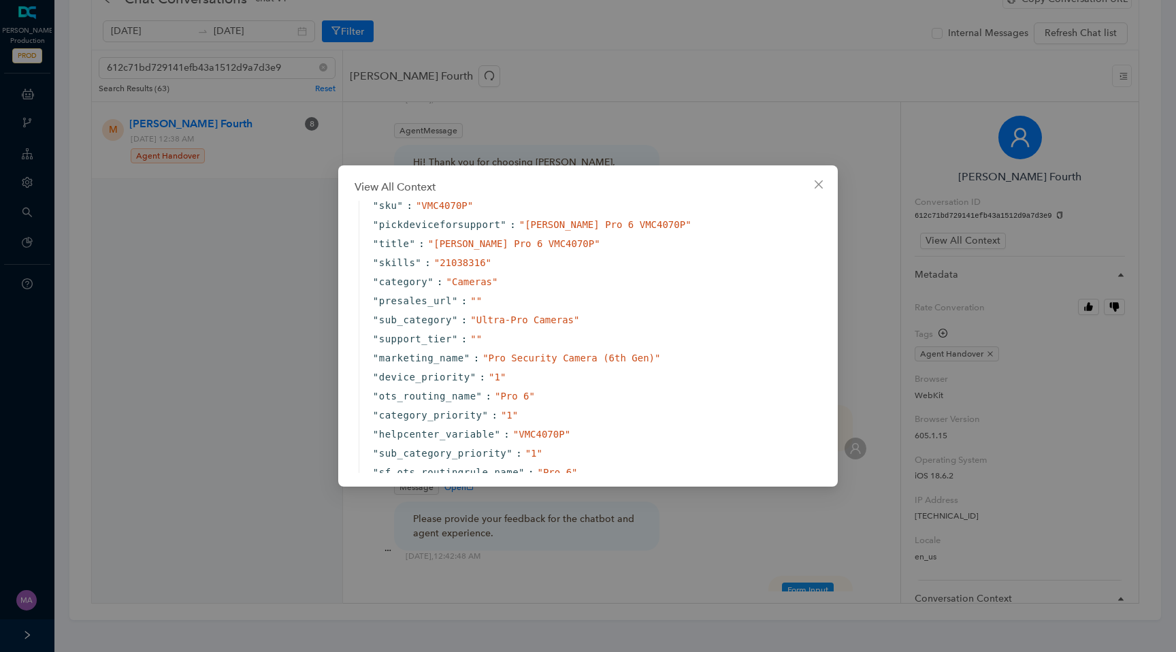
scroll to position [2040, 0]
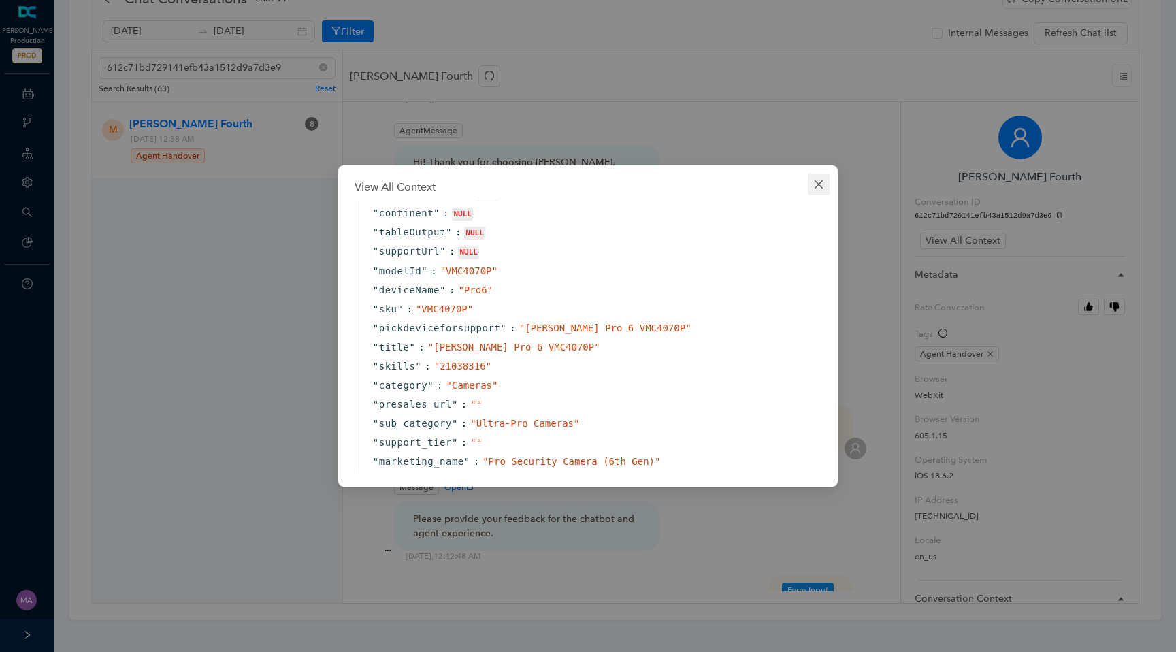
click at [816, 182] on icon "close" at bounding box center [818, 184] width 8 height 8
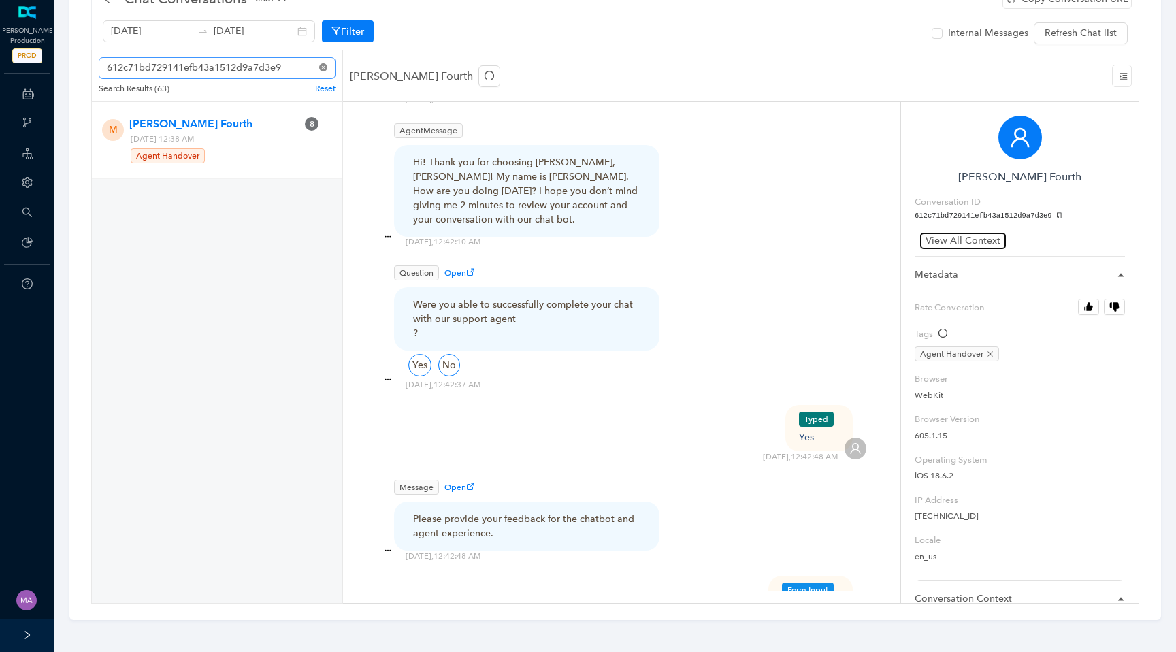
click at [322, 67] on icon "close-circle" at bounding box center [323, 67] width 8 height 8
click at [320, 88] on p "Reset" at bounding box center [325, 88] width 20 height 12
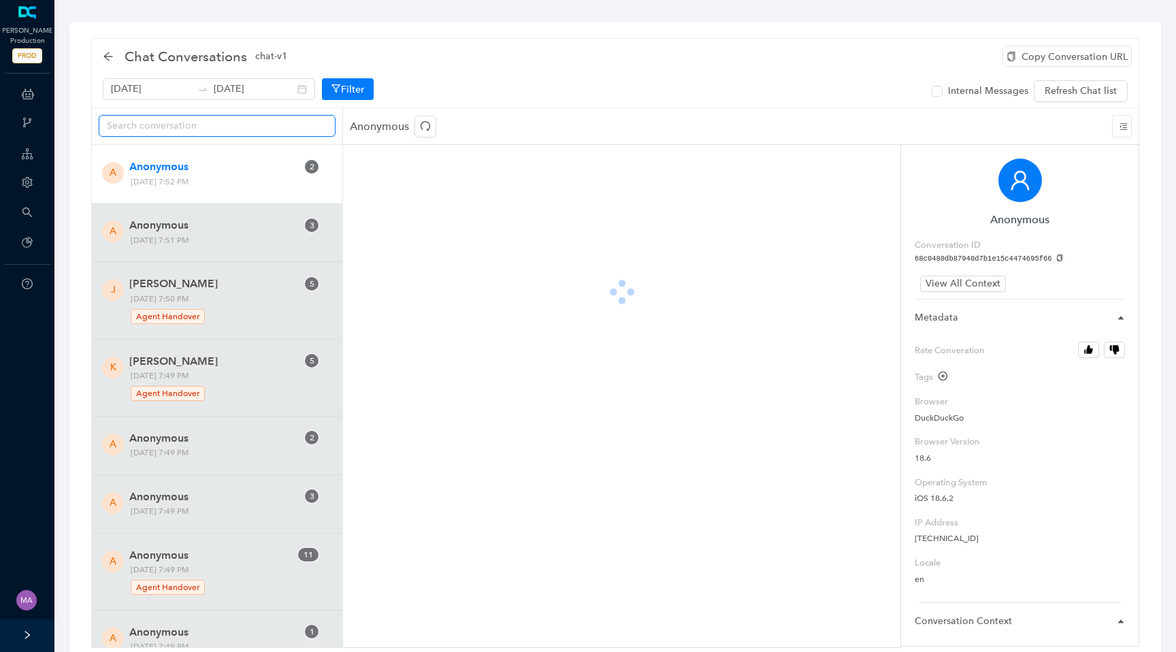
click at [286, 126] on input "text" at bounding box center [212, 125] width 210 height 15
paste input "9e39955275064760a18cf75b419ec4ea"
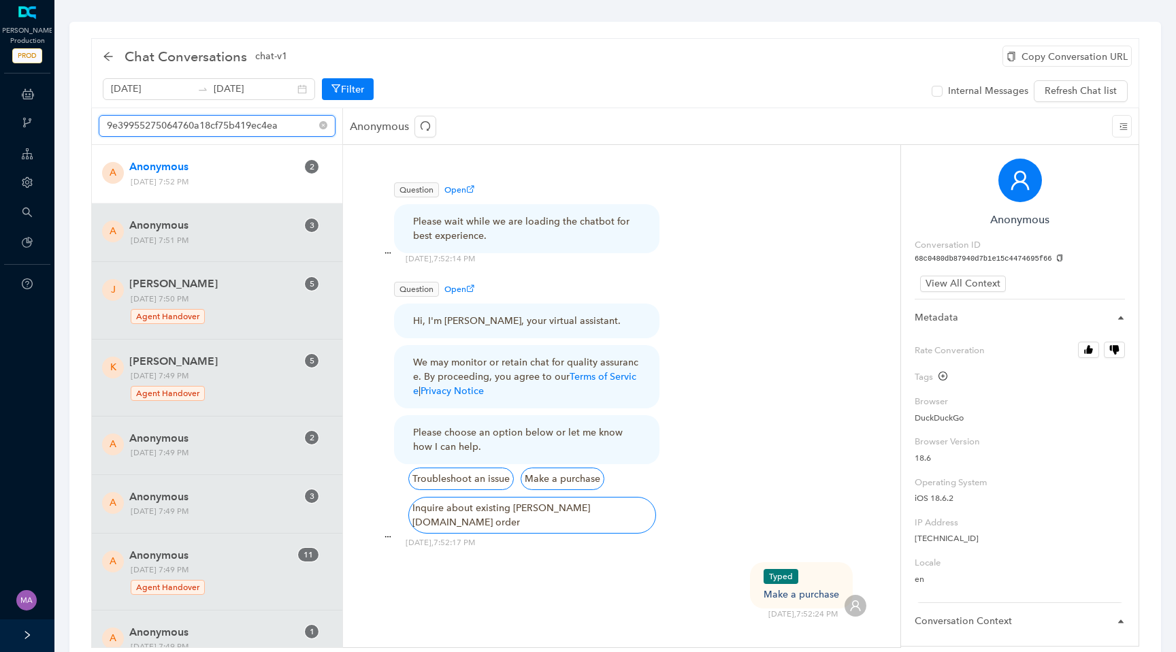
type input "9e39955275064760a18cf75b419ec4ea"
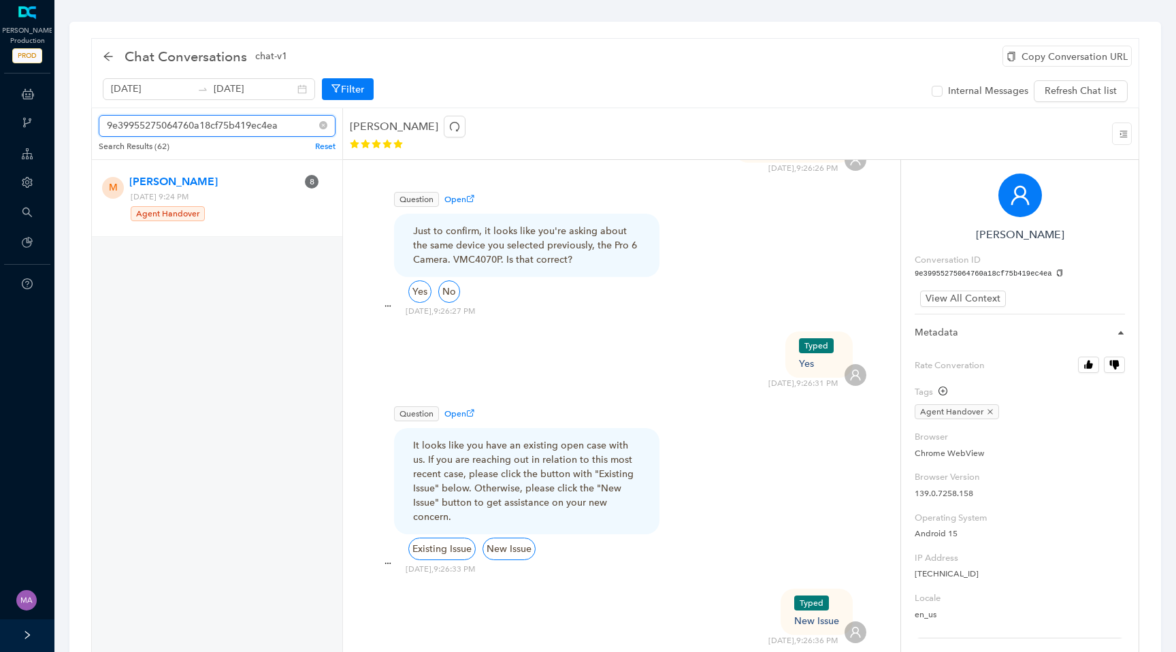
scroll to position [476, 0]
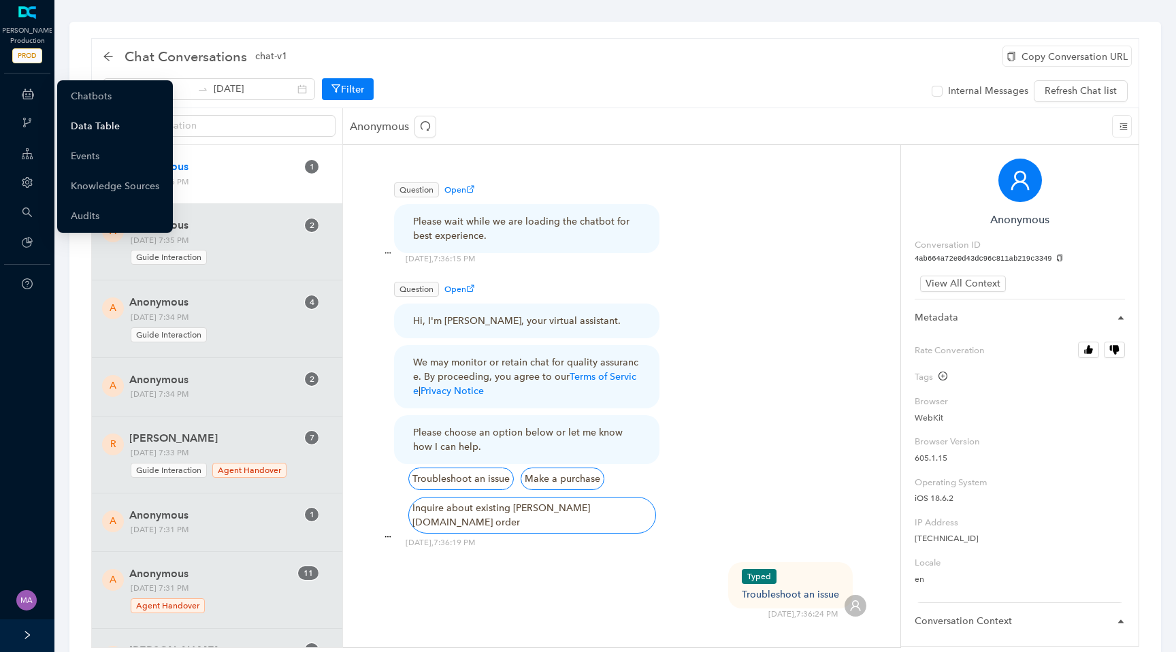
click at [80, 117] on link "Data Table" at bounding box center [95, 126] width 49 height 27
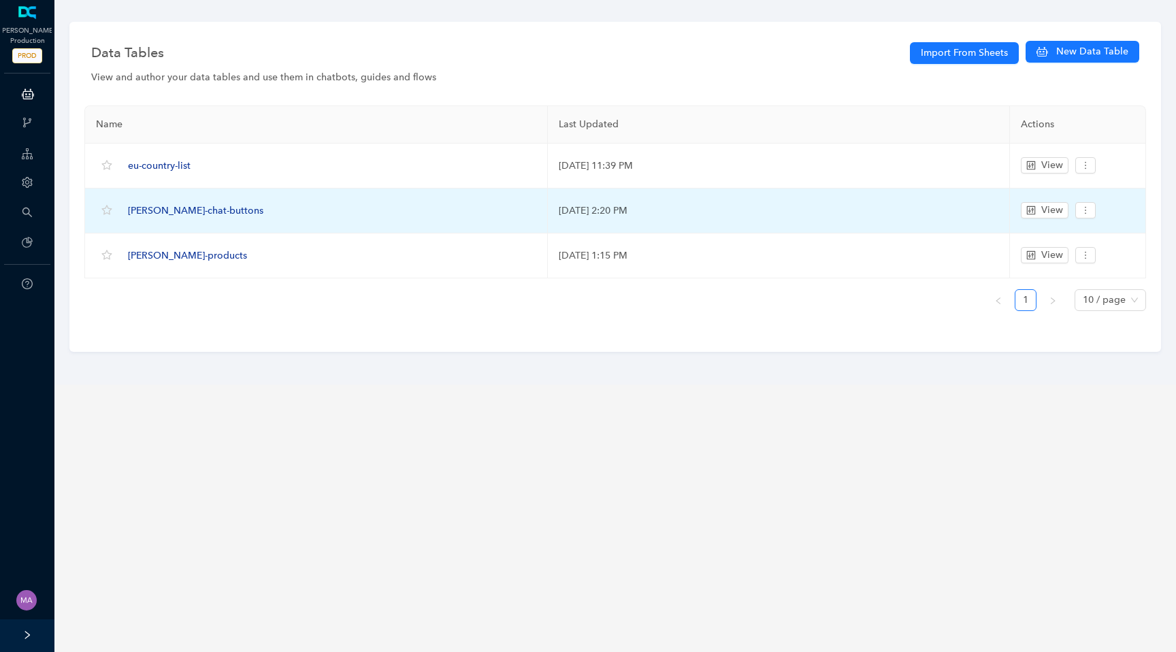
click at [154, 210] on span "[PERSON_NAME]-chat-buttons" at bounding box center [195, 211] width 135 height 12
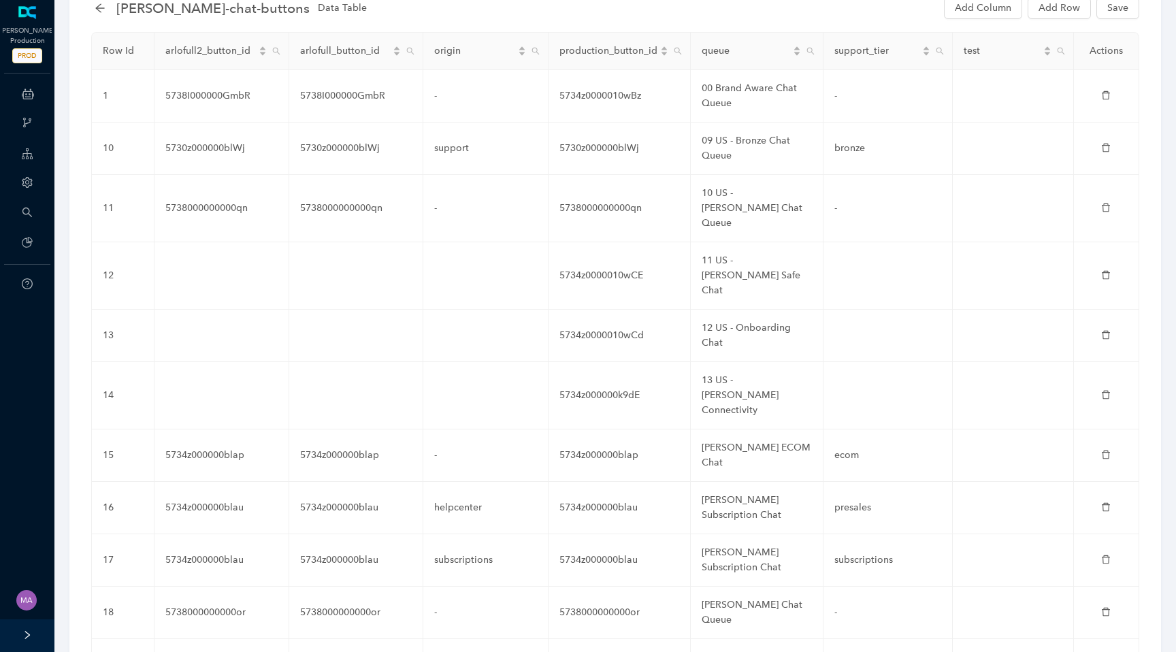
scroll to position [122, 0]
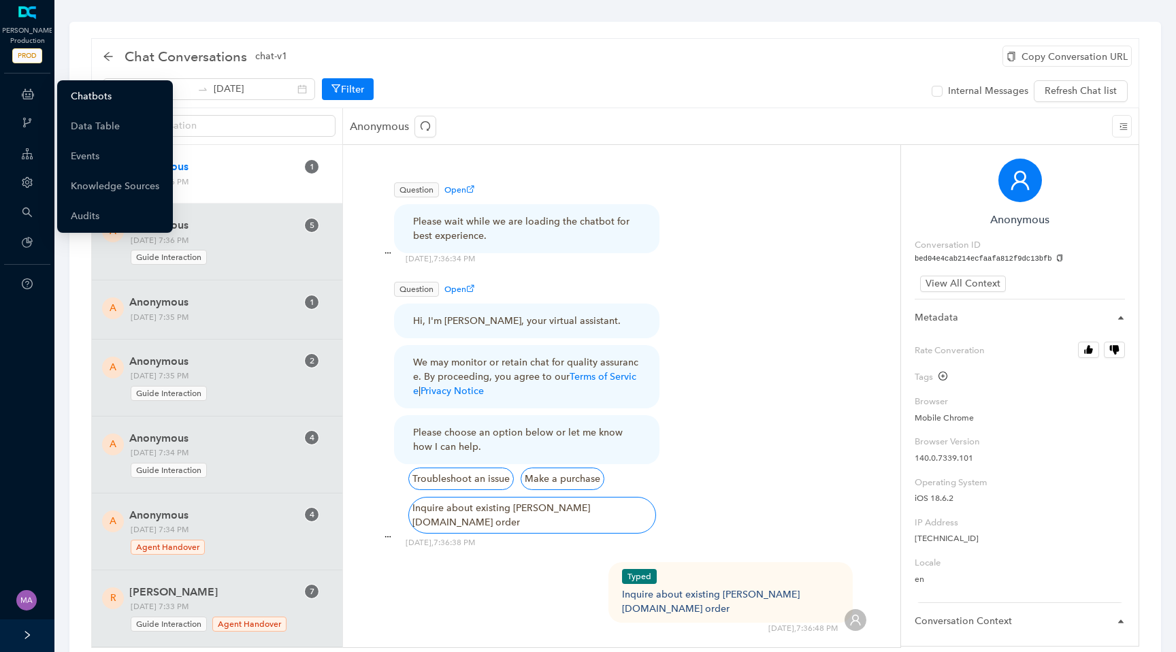
click at [108, 93] on link "Chatbots" at bounding box center [91, 96] width 41 height 27
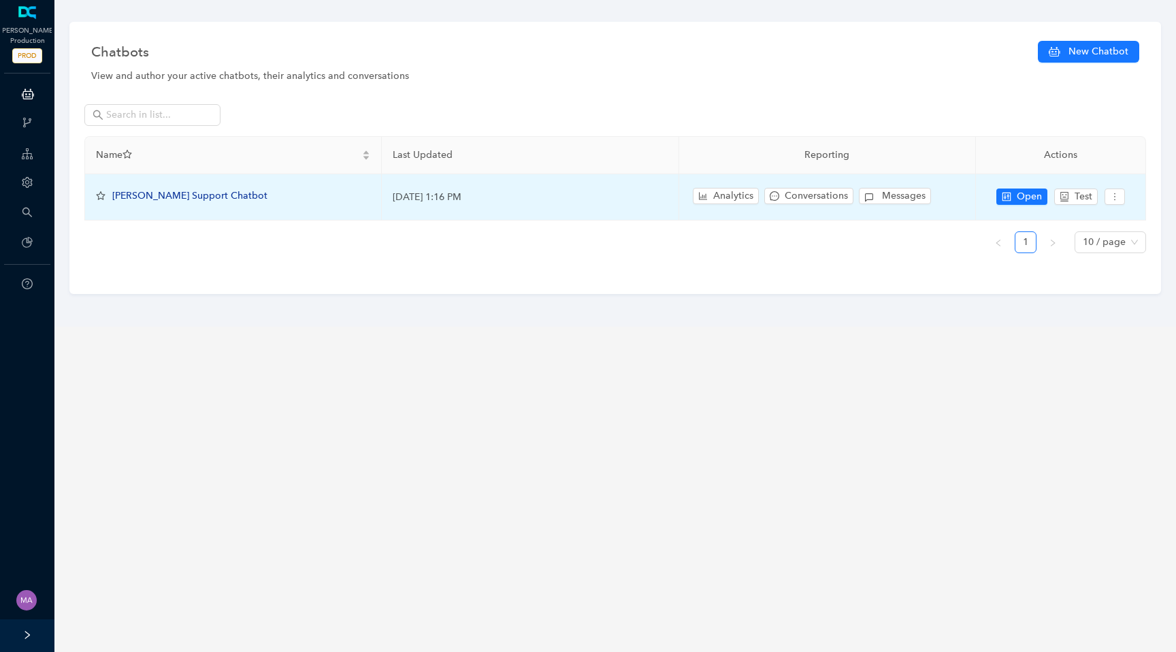
click at [164, 193] on span "[PERSON_NAME] Support Chatbot" at bounding box center [189, 196] width 155 height 12
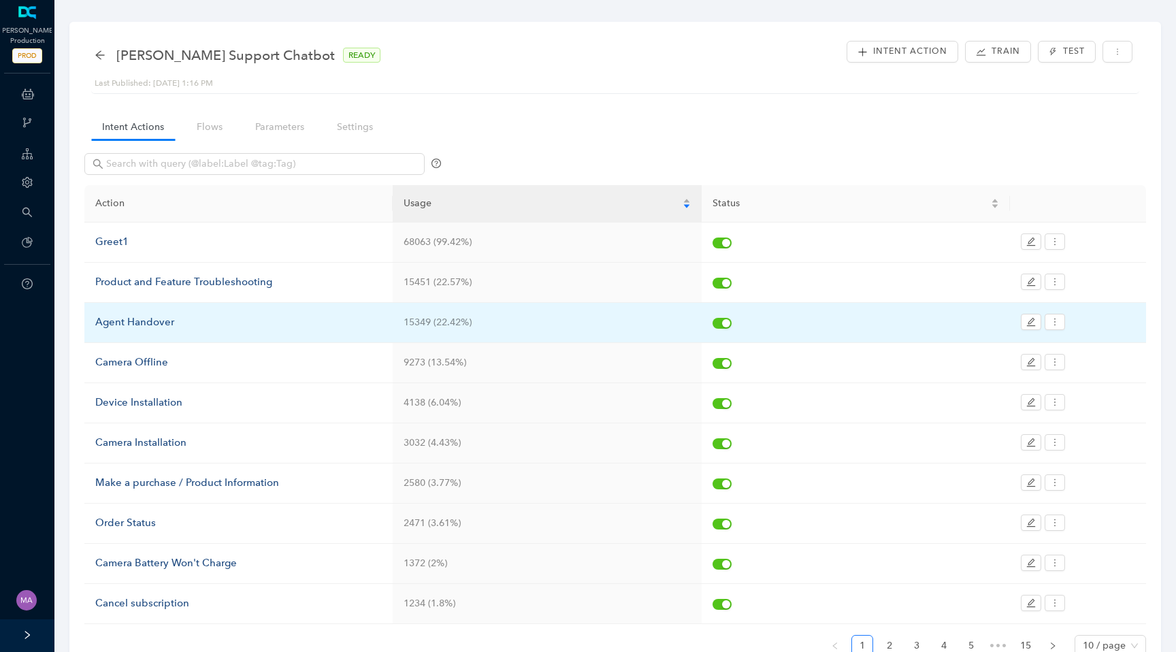
click at [150, 321] on div "Agent Handover" at bounding box center [238, 322] width 286 height 16
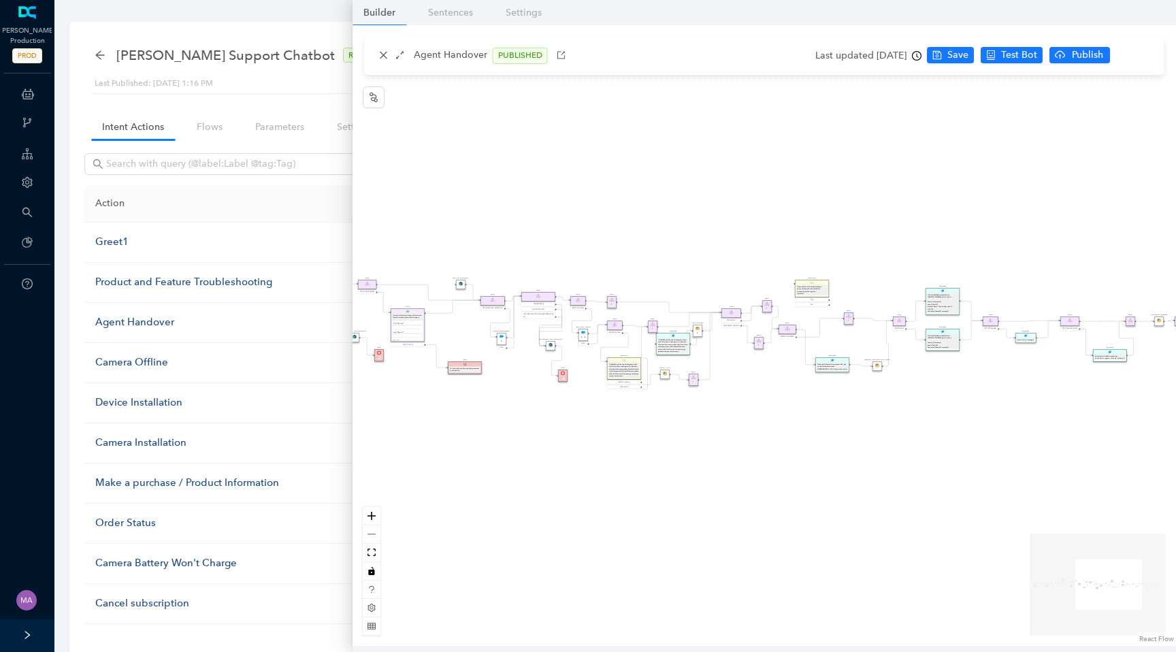
drag, startPoint x: 605, startPoint y: 460, endPoint x: 473, endPoint y: 449, distance: 132.4
click at [473, 449] on div "Rule Missing Support Tier origin presales Rule P Rule Case is Empty Rule P Sele…" at bounding box center [763, 335] width 823 height 621
drag, startPoint x: 681, startPoint y: 451, endPoint x: 555, endPoint y: 451, distance: 126.6
click at [555, 451] on div "Rule Missing Support Tier origin presales Rule P Rule Case is Empty Rule P Sele…" at bounding box center [763, 335] width 823 height 621
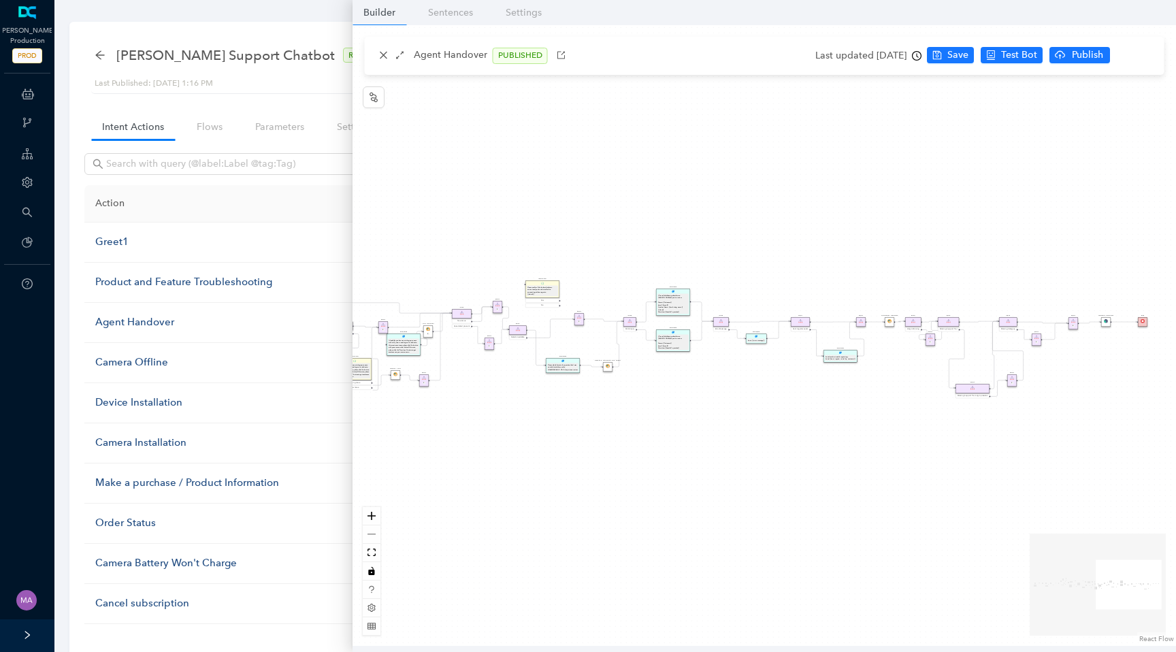
drag, startPoint x: 711, startPoint y: 437, endPoint x: 488, endPoint y: 437, distance: 223.2
click at [488, 437] on div "Rule Missing Support Tier origin presales Rule P Rule Case is Empty Rule P Sele…" at bounding box center [763, 335] width 823 height 621
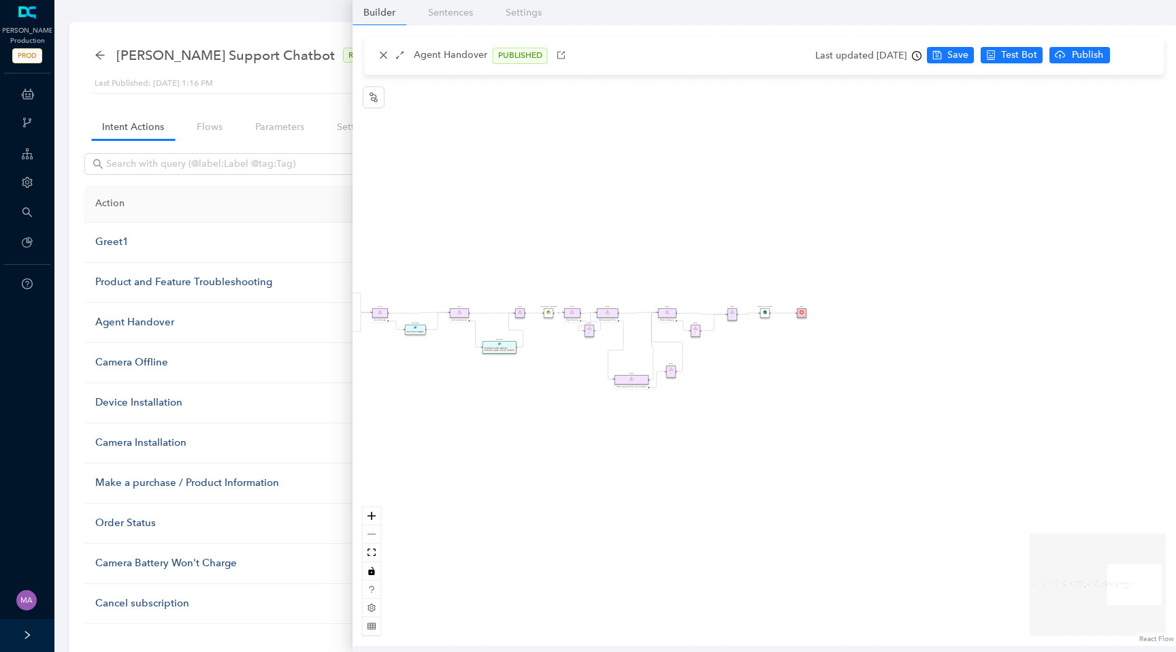
drag, startPoint x: 737, startPoint y: 452, endPoint x: 523, endPoint y: 444, distance: 214.5
click at [523, 444] on div "Rule Missing Support Tier origin presales Rule P Rule Case is Empty Rule P Sele…" at bounding box center [763, 335] width 823 height 621
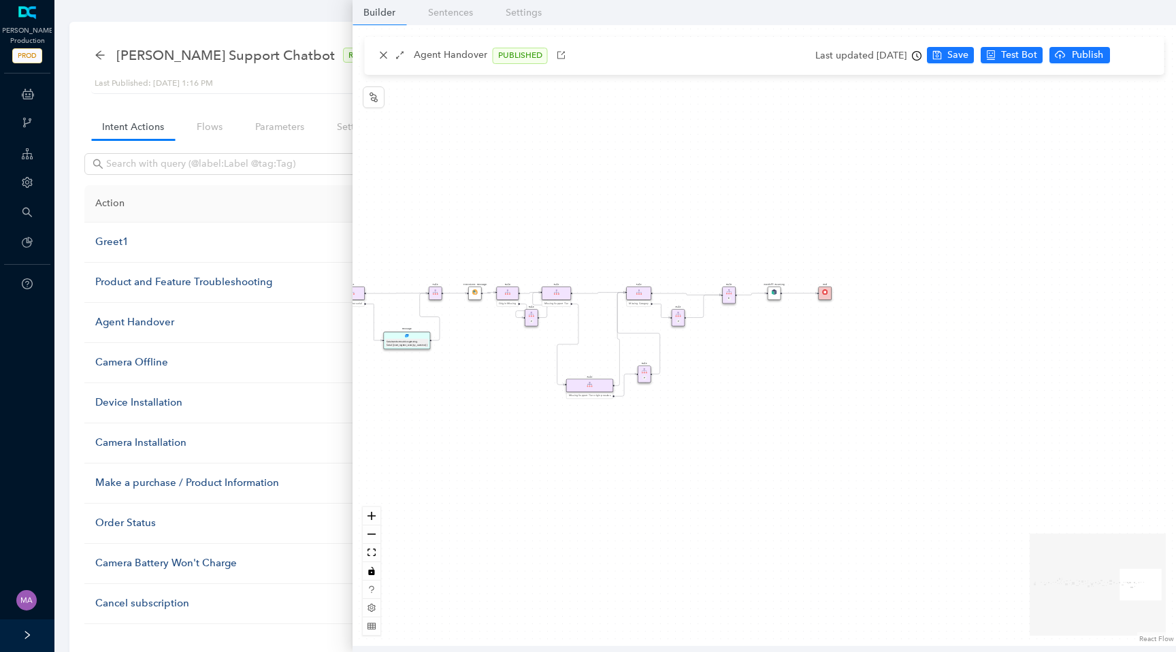
click at [486, 386] on div "Rule Missing Support Tier origin presales Rule P Rule Case is Empty Rule P Sele…" at bounding box center [763, 335] width 823 height 621
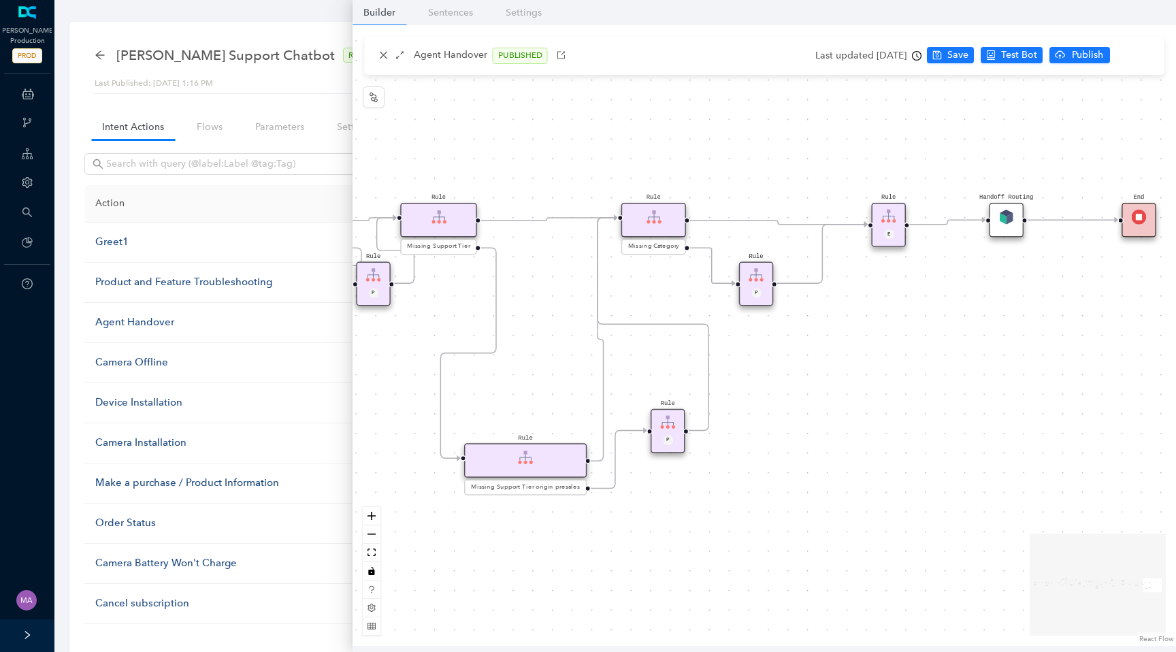
drag, startPoint x: 1059, startPoint y: 338, endPoint x: 827, endPoint y: 413, distance: 243.1
click at [827, 413] on div "Rule Missing Support Tier origin presales Rule P Rule Case is Empty Rule P Sele…" at bounding box center [763, 335] width 823 height 621
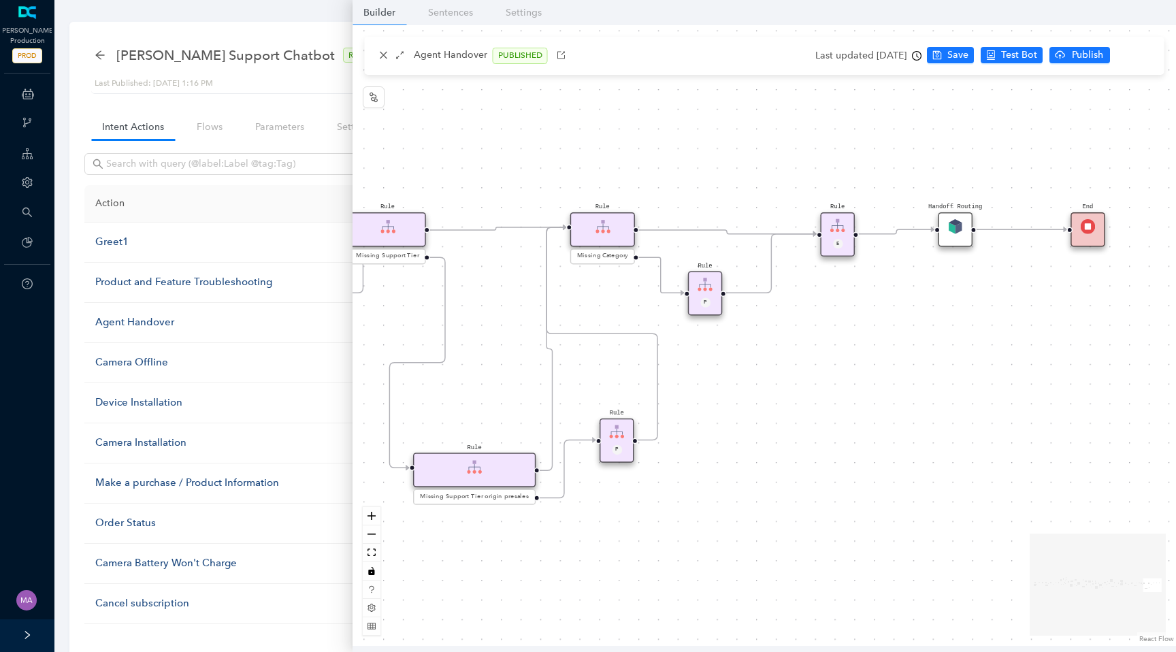
drag, startPoint x: 976, startPoint y: 366, endPoint x: 854, endPoint y: 384, distance: 123.8
click at [854, 384] on div "Rule Missing Support Tier origin presales Rule P Rule Case is Empty Rule P Sele…" at bounding box center [763, 335] width 823 height 621
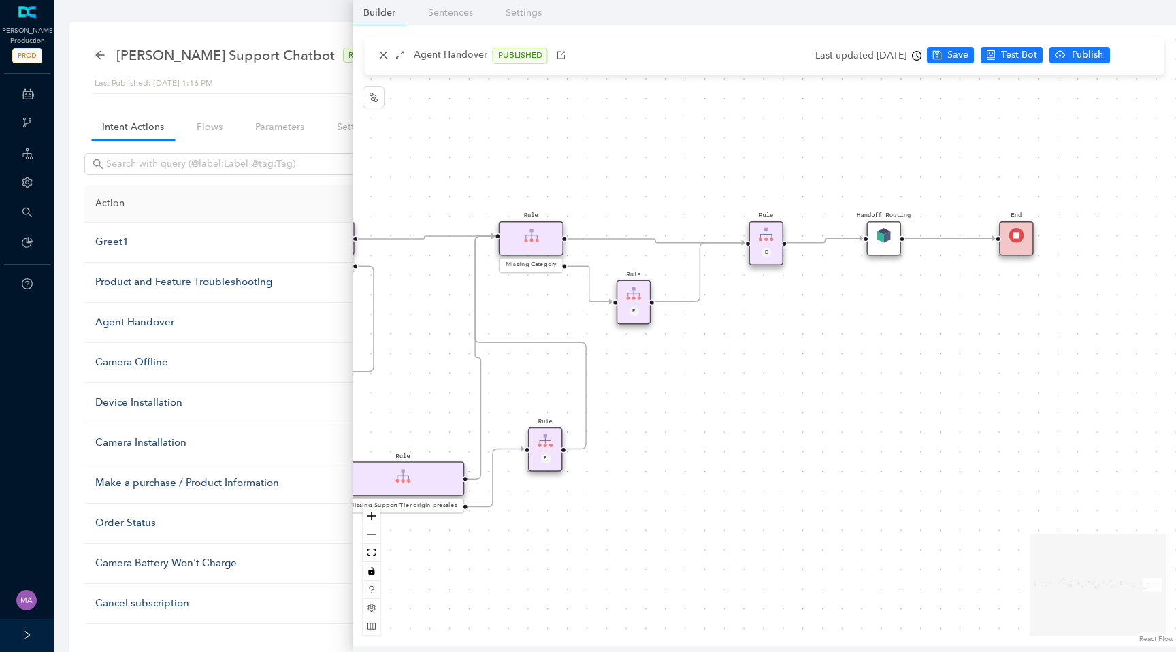
click at [884, 237] on img at bounding box center [883, 235] width 15 height 15
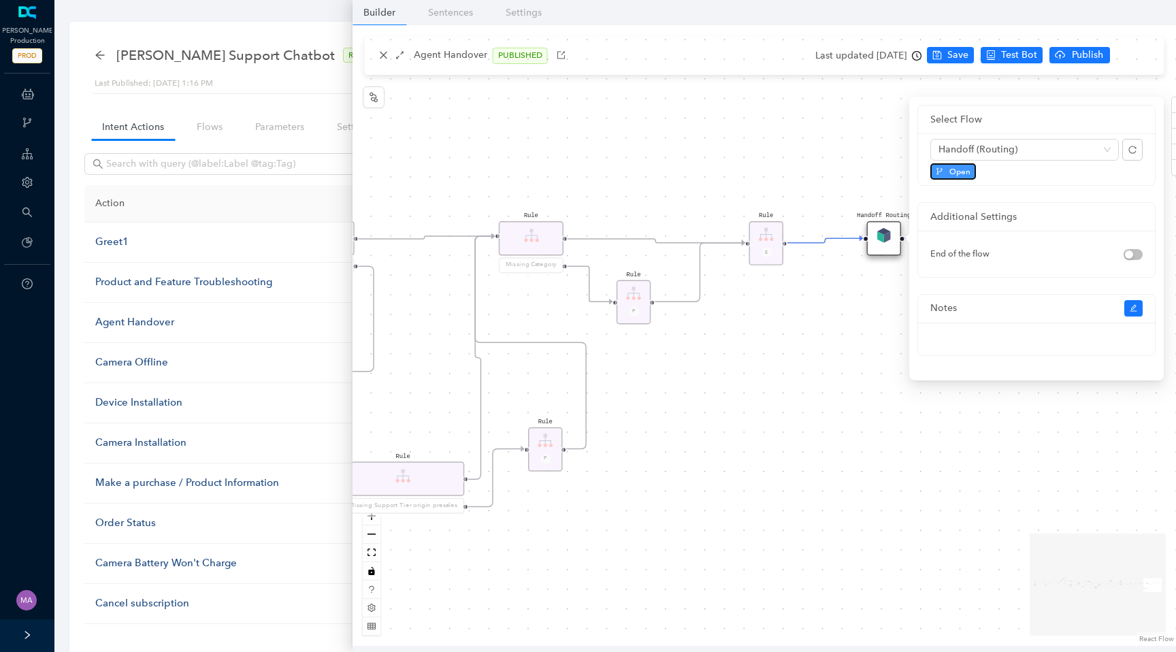
click at [962, 171] on span "Open" at bounding box center [959, 171] width 21 height 12
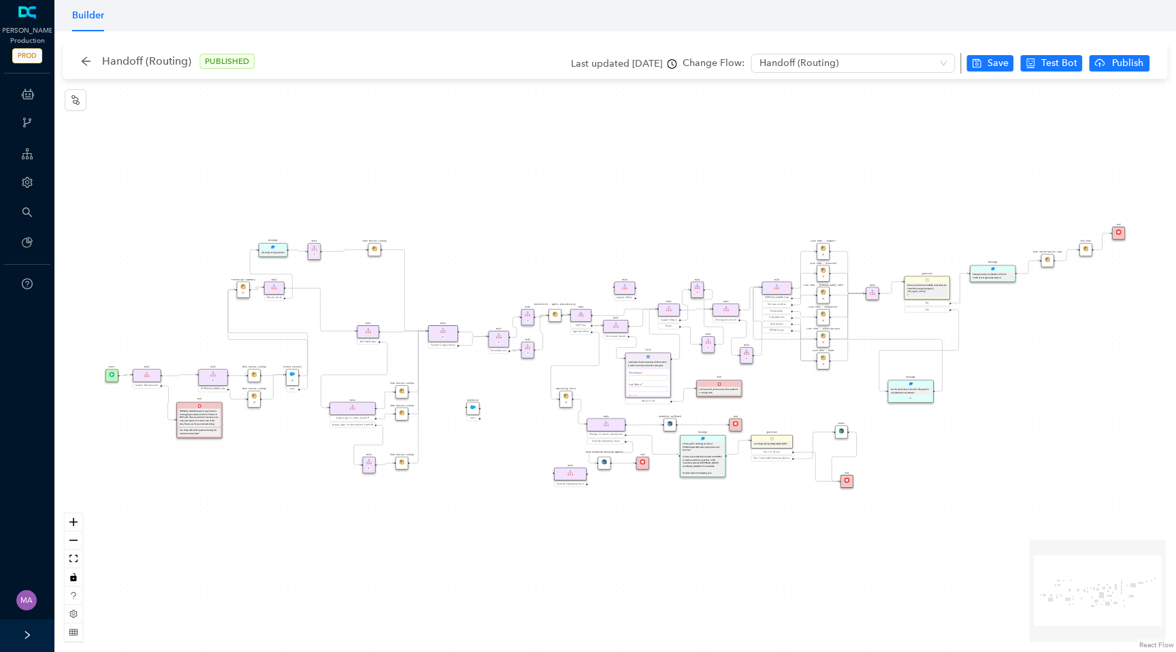
click at [214, 468] on div "Chat Button Lookup Rule P Rule Mexico check End Let me know if you have any oth…" at bounding box center [614, 341] width 1121 height 621
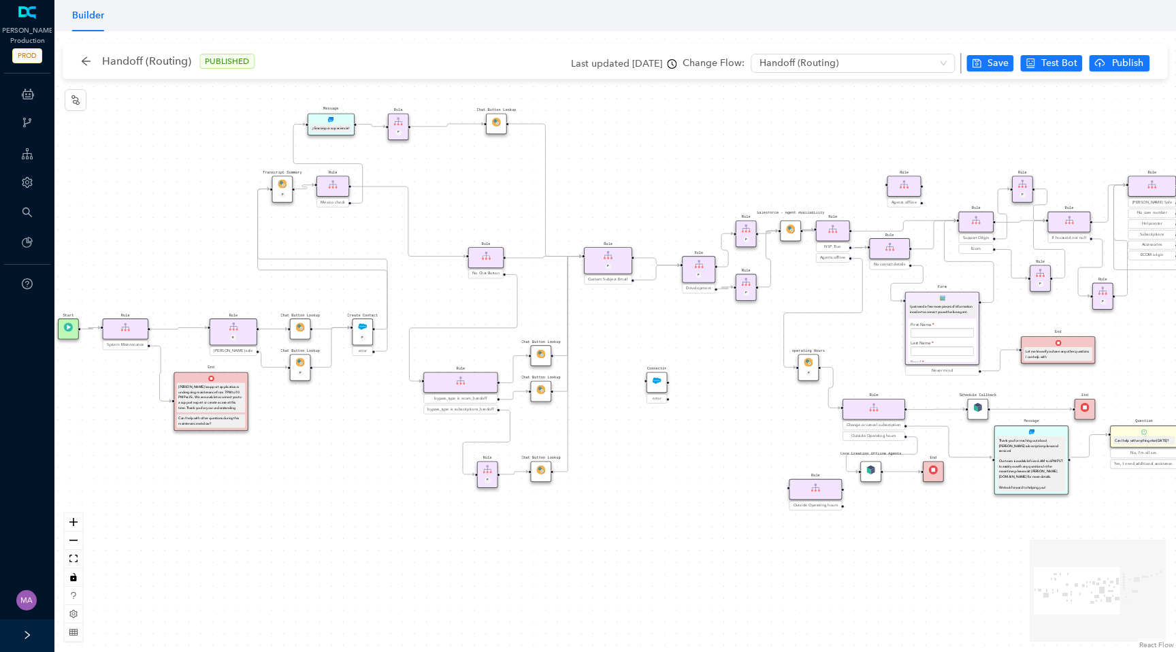
drag, startPoint x: 301, startPoint y: 457, endPoint x: 359, endPoint y: 484, distance: 64.5
click at [359, 484] on div "Chat Button Lookup Rule P Rule Mexico check End Let me know if you have any oth…" at bounding box center [614, 341] width 1121 height 621
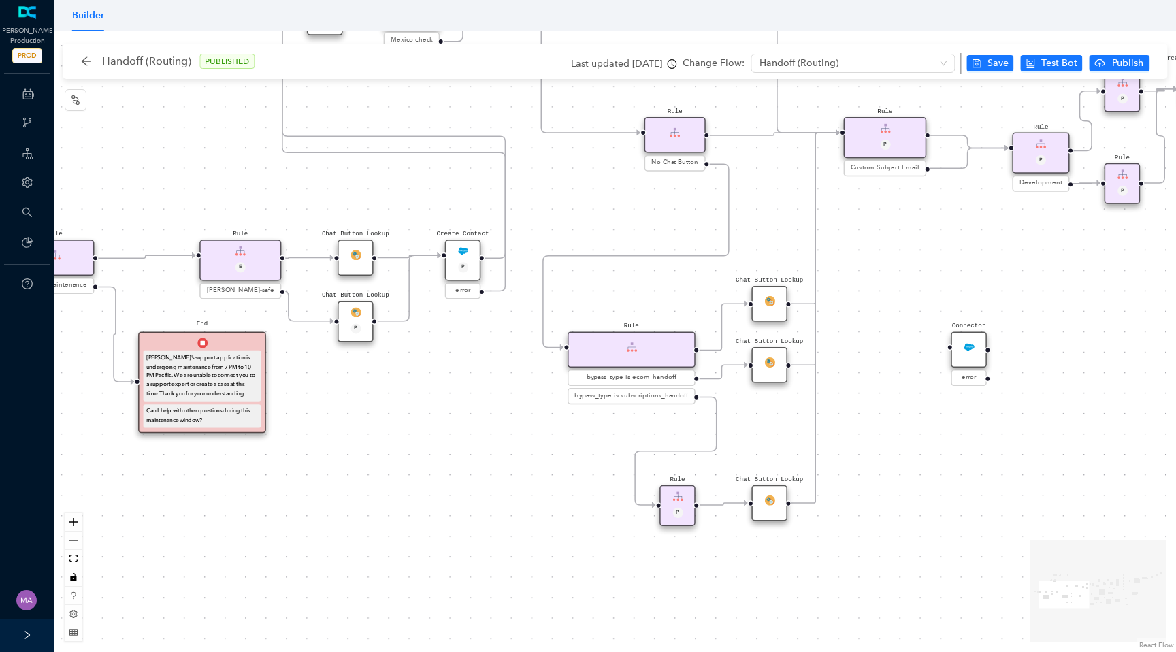
drag, startPoint x: 366, startPoint y: 442, endPoint x: 420, endPoint y: 462, distance: 57.9
click at [421, 462] on div "Chat Button Lookup Rule P Rule Mexico check End Let me know if you have any oth…" at bounding box center [614, 341] width 1121 height 621
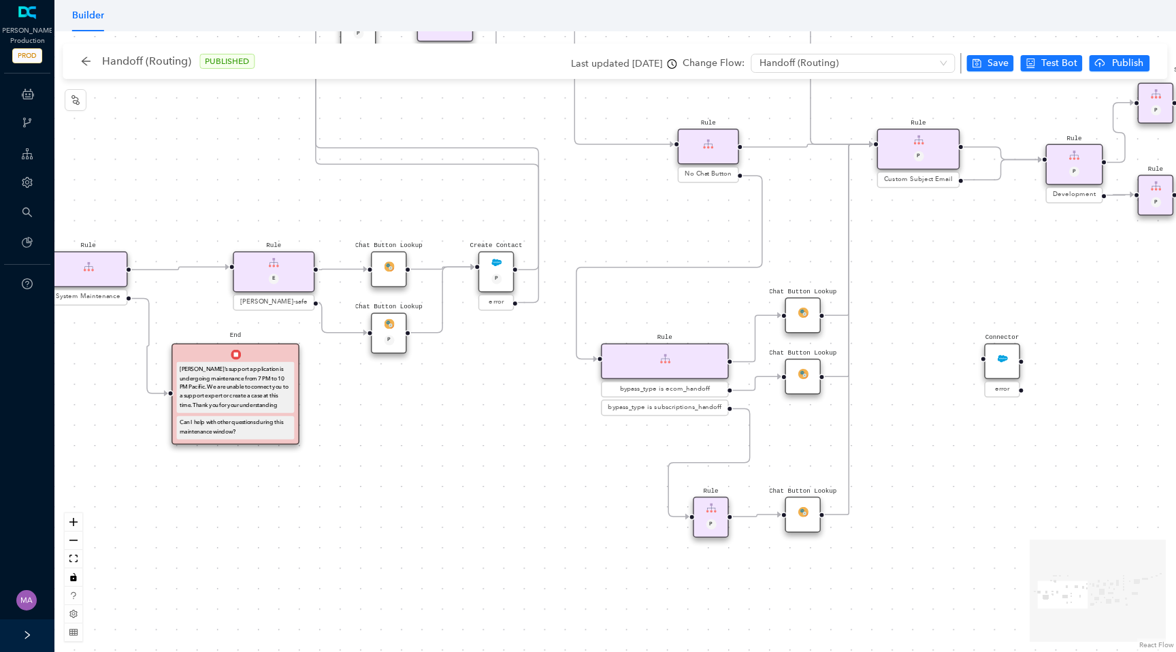
click at [386, 325] on img at bounding box center [389, 323] width 10 height 10
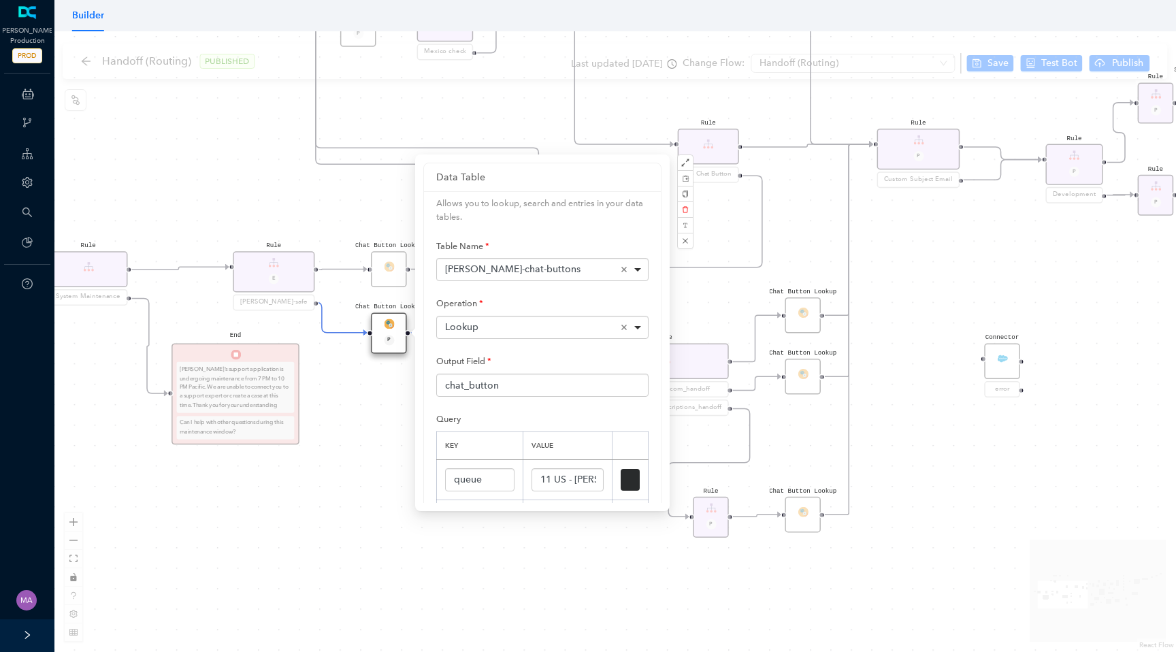
click at [359, 431] on div "Chat Button Lookup Rule P Rule Mexico check End Let me know if you have any oth…" at bounding box center [614, 341] width 1121 height 621
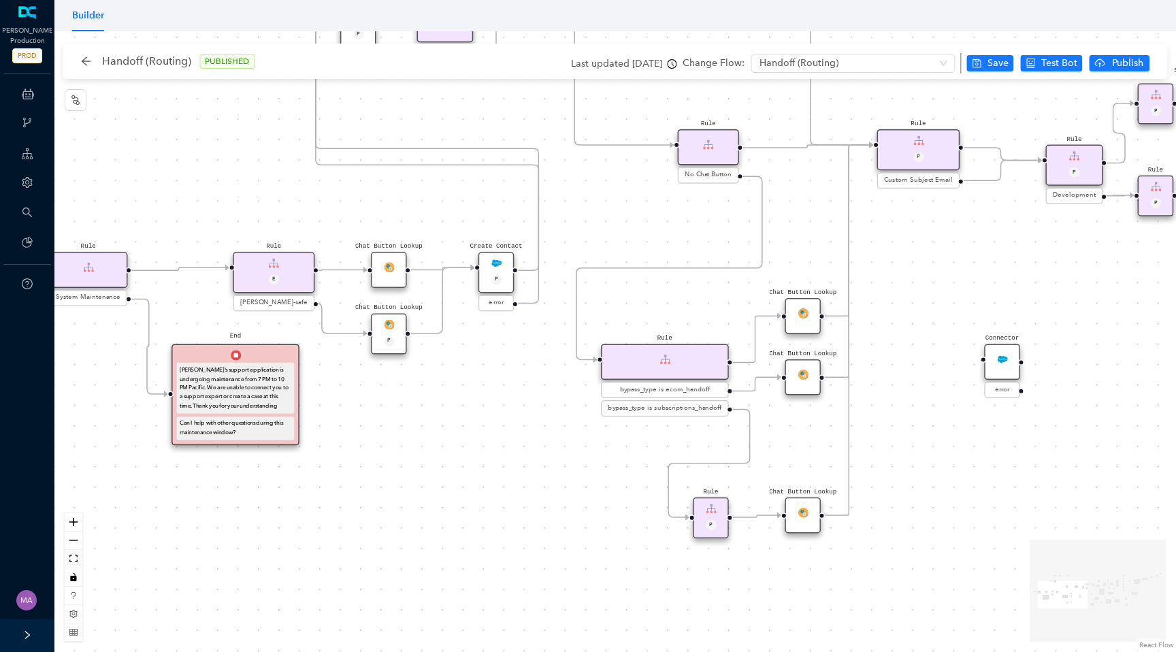
drag, startPoint x: 369, startPoint y: 412, endPoint x: 369, endPoint y: 516, distance: 103.4
click at [369, 518] on div "Chat Button Lookup Rule P Rule Mexico check End Let me know if you have any oth…" at bounding box center [614, 341] width 1121 height 621
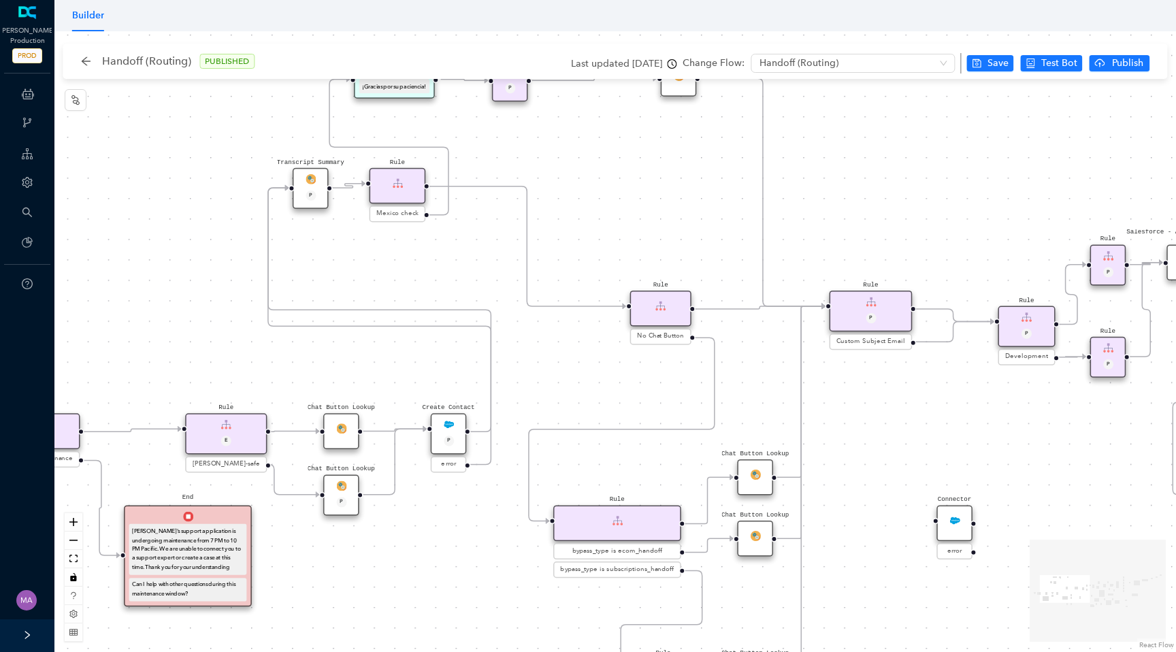
drag, startPoint x: 480, startPoint y: 312, endPoint x: 432, endPoint y: 368, distance: 73.9
click at [432, 368] on div "Chat Button Lookup Rule P Rule Mexico check End Let me know if you have any oth…" at bounding box center [614, 341] width 1121 height 621
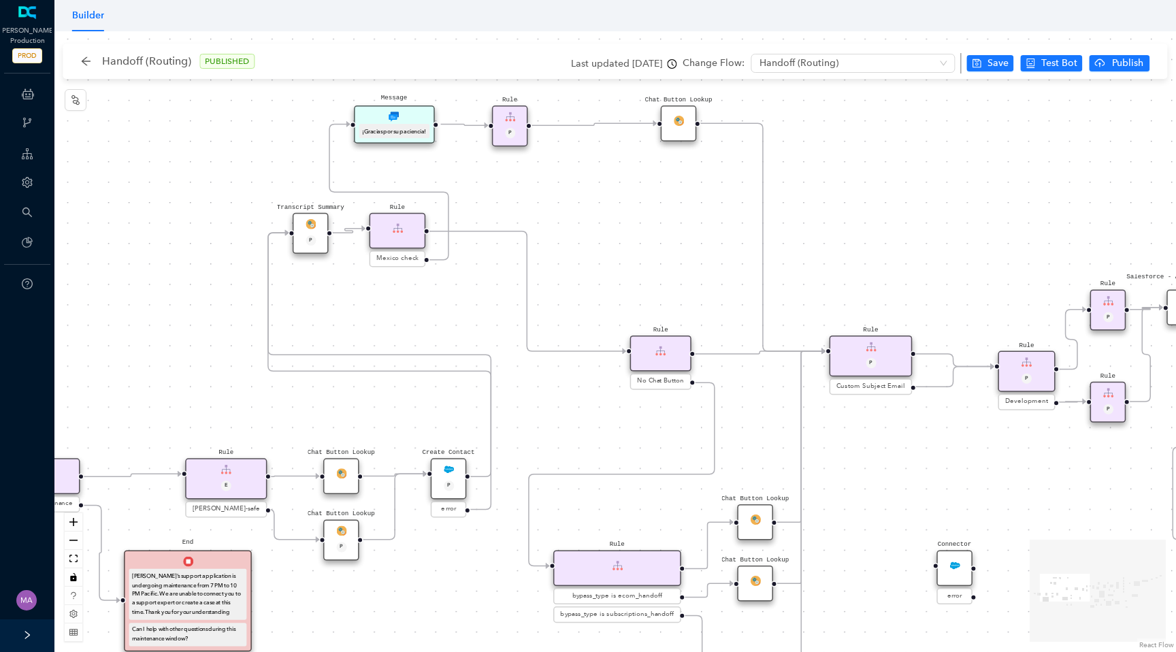
drag, startPoint x: 484, startPoint y: 256, endPoint x: 484, endPoint y: 301, distance: 45.6
click at [484, 301] on div "Chat Button Lookup Rule P Rule Mexico check End Let me know if you have any oth…" at bounding box center [614, 341] width 1121 height 621
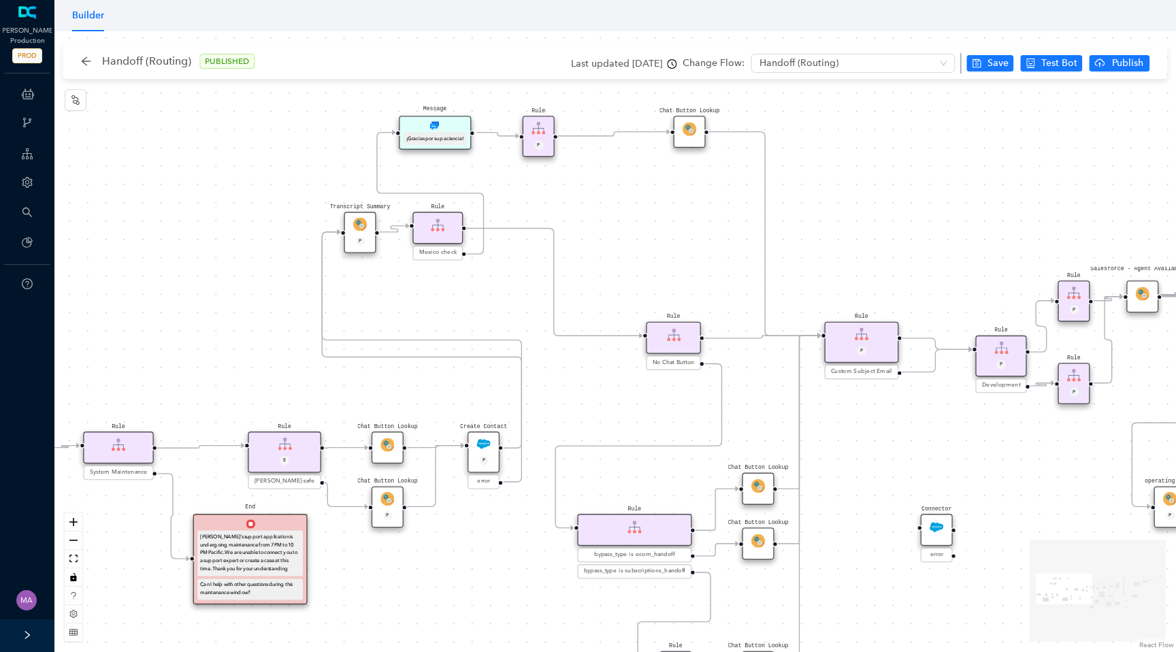
drag, startPoint x: 484, startPoint y: 301, endPoint x: 514, endPoint y: 291, distance: 31.9
click at [515, 291] on div "Chat Button Lookup Rule P Rule Mexico check End Let me know if you have any oth…" at bounding box center [614, 341] width 1121 height 621
click at [687, 134] on img at bounding box center [689, 129] width 14 height 14
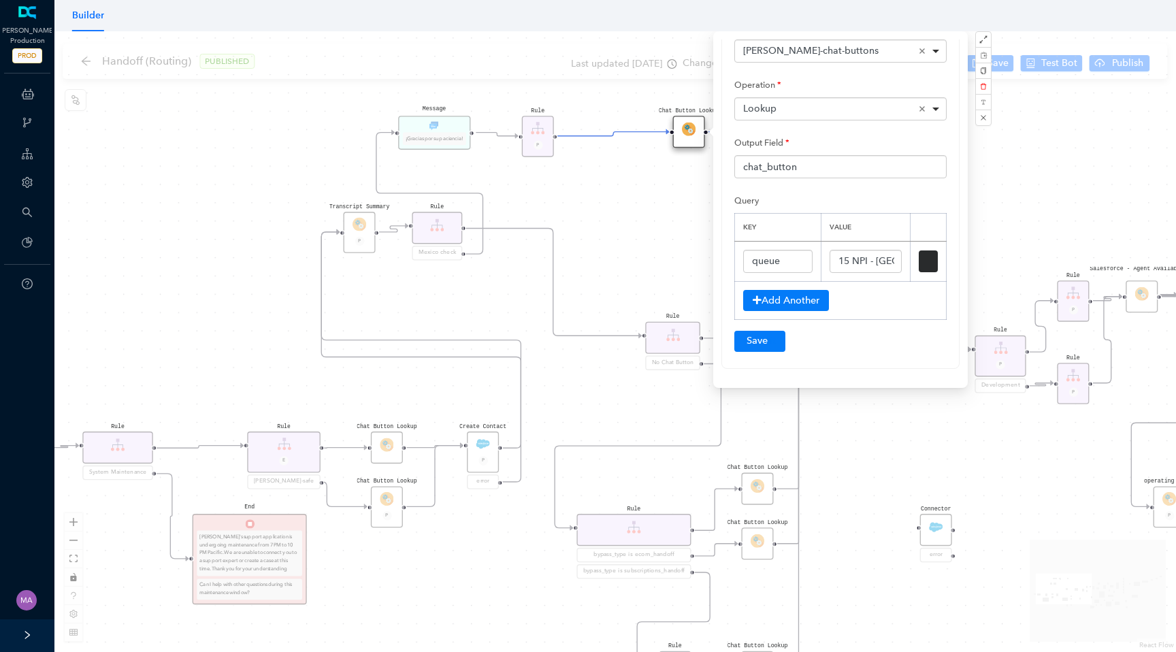
scroll to position [118, 0]
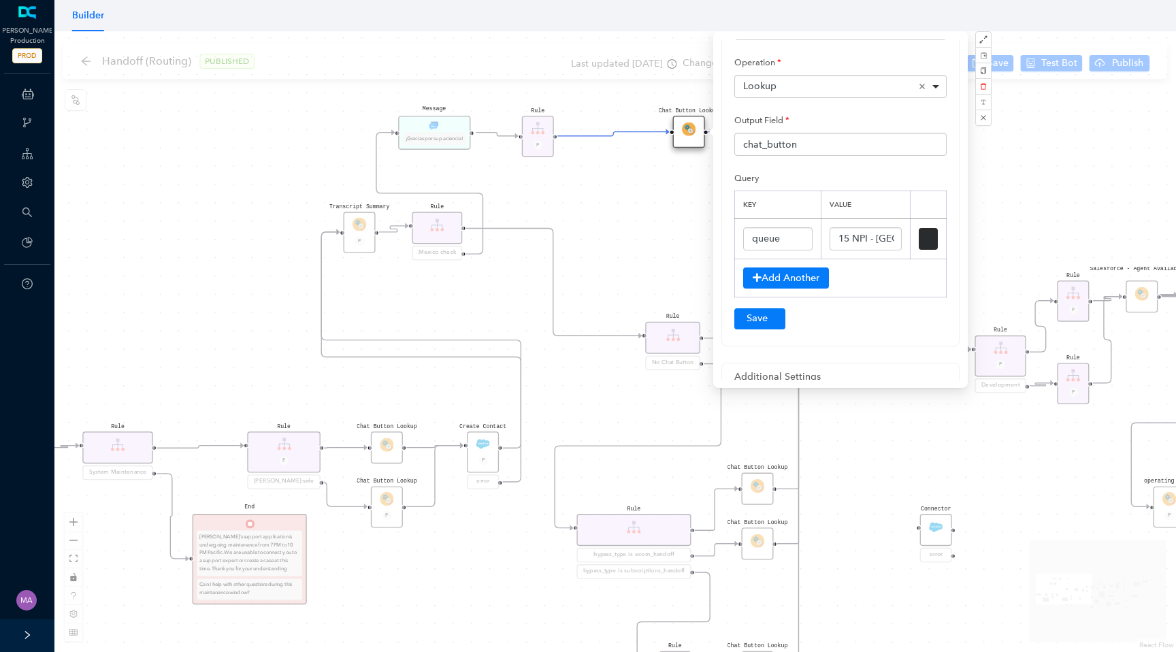
click at [623, 239] on div "Chat Button Lookup Rule P Rule Mexico check End Let me know if you have any oth…" at bounding box center [614, 341] width 1121 height 621
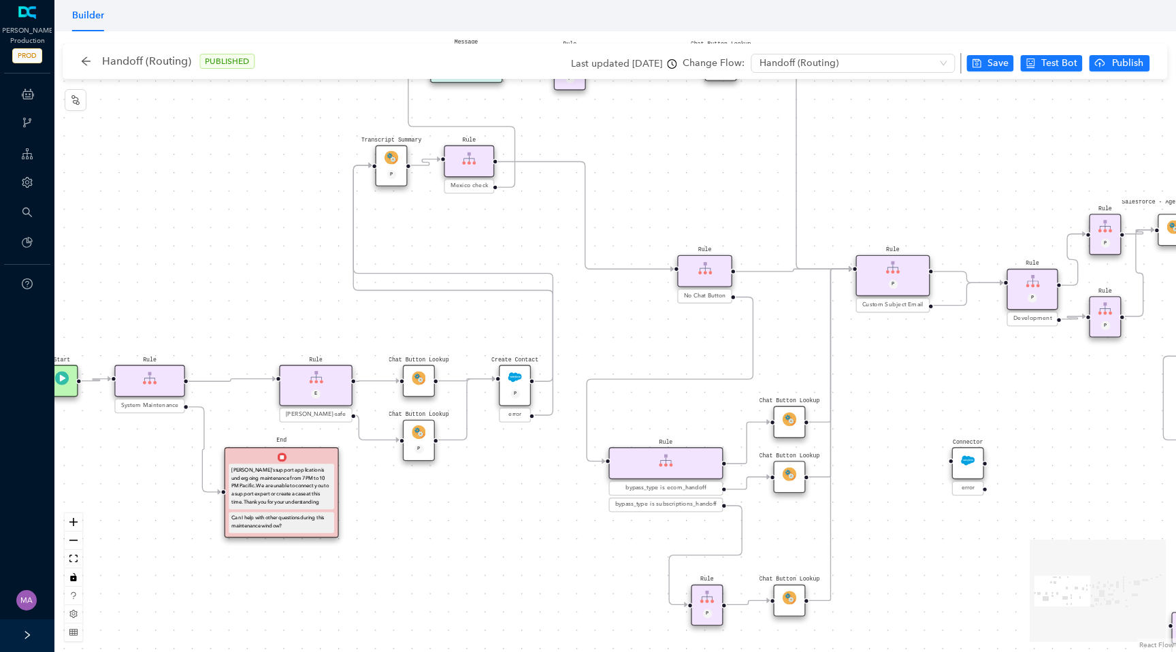
drag, startPoint x: 673, startPoint y: 482, endPoint x: 705, endPoint y: 415, distance: 73.9
click at [705, 415] on div "Chat Button Lookup Rule P Rule Mexico check End Let me know if you have any oth…" at bounding box center [614, 341] width 1121 height 621
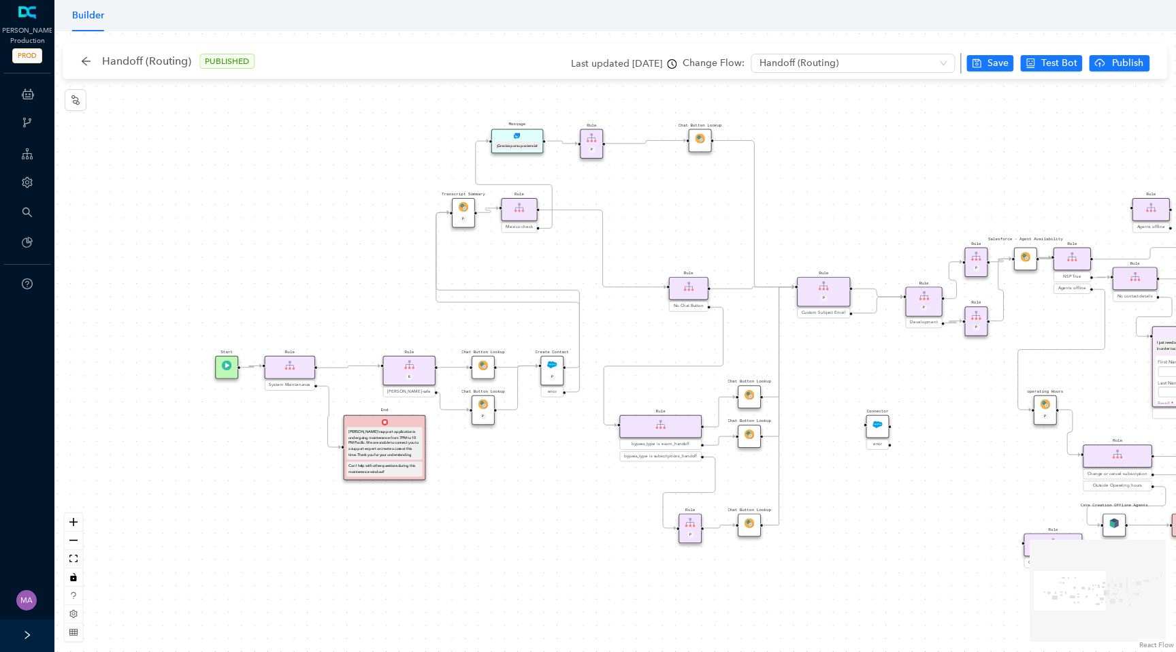
click at [484, 367] on img at bounding box center [483, 366] width 10 height 10
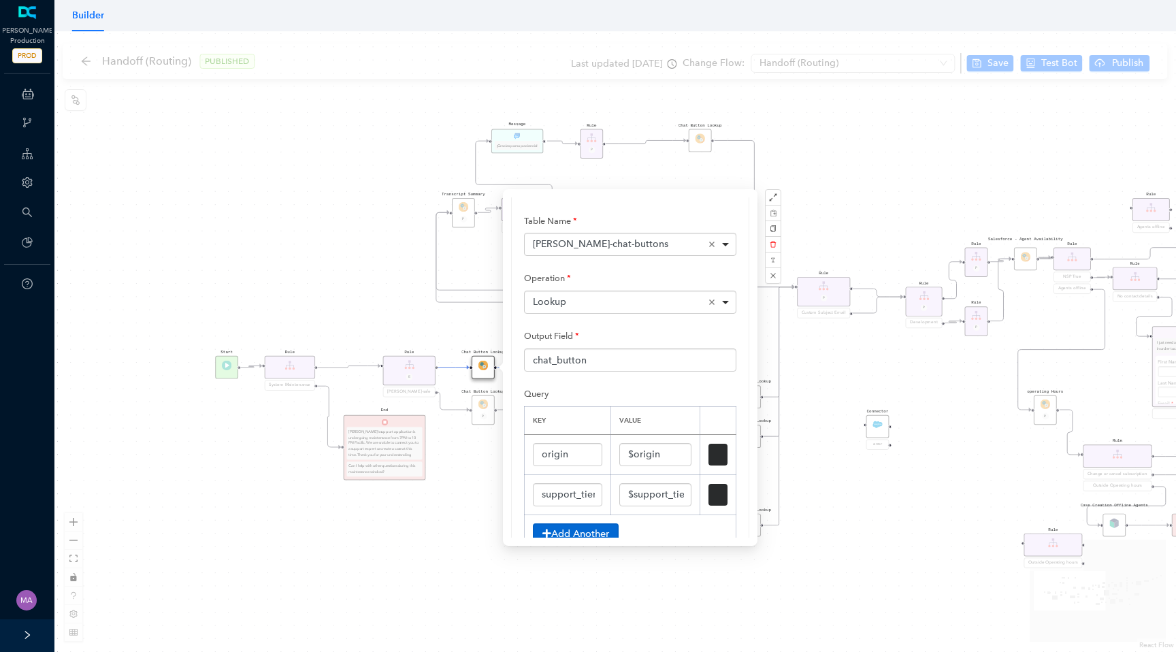
scroll to position [58, 0]
click at [352, 297] on div "Chat Button Lookup Rule P Rule Mexico check End Let me know if you have any oth…" at bounding box center [614, 341] width 1121 height 621
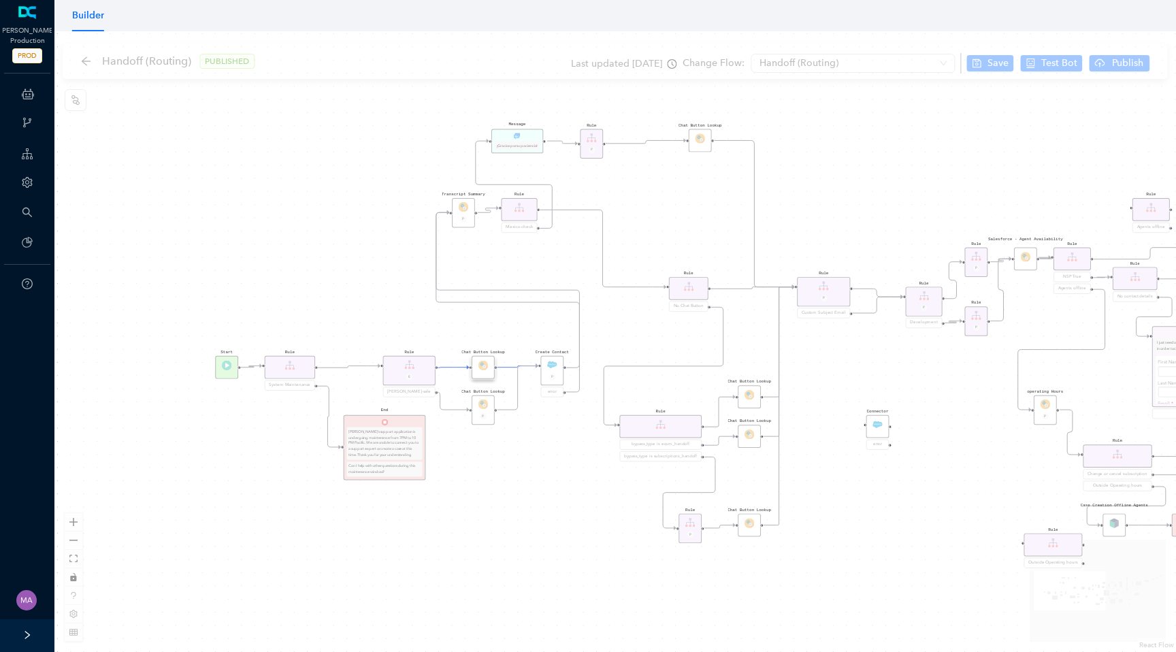
scroll to position [0, 0]
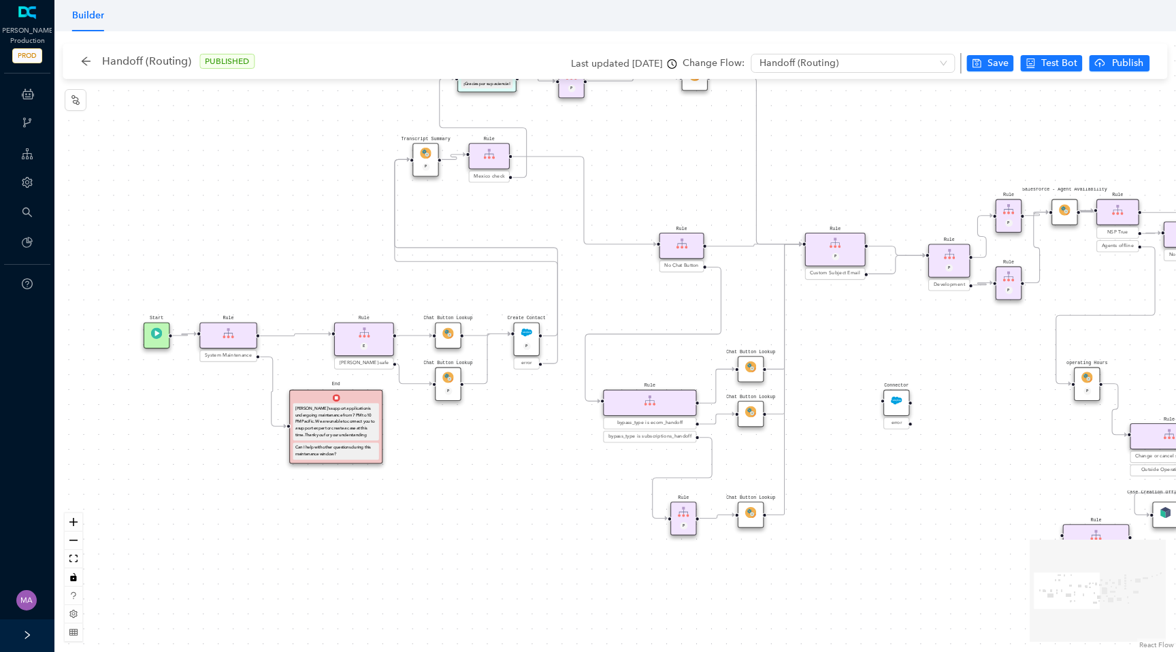
drag, startPoint x: 774, startPoint y: 281, endPoint x: 646, endPoint y: 289, distance: 128.9
click at [646, 289] on div "Chat Button Lookup Rule P Rule Mexico check End Let me know if you have any oth…" at bounding box center [614, 341] width 1121 height 621
click at [743, 369] on div "Chat Button Lookup" at bounding box center [751, 369] width 26 height 26
click at [750, 366] on img at bounding box center [750, 366] width 11 height 11
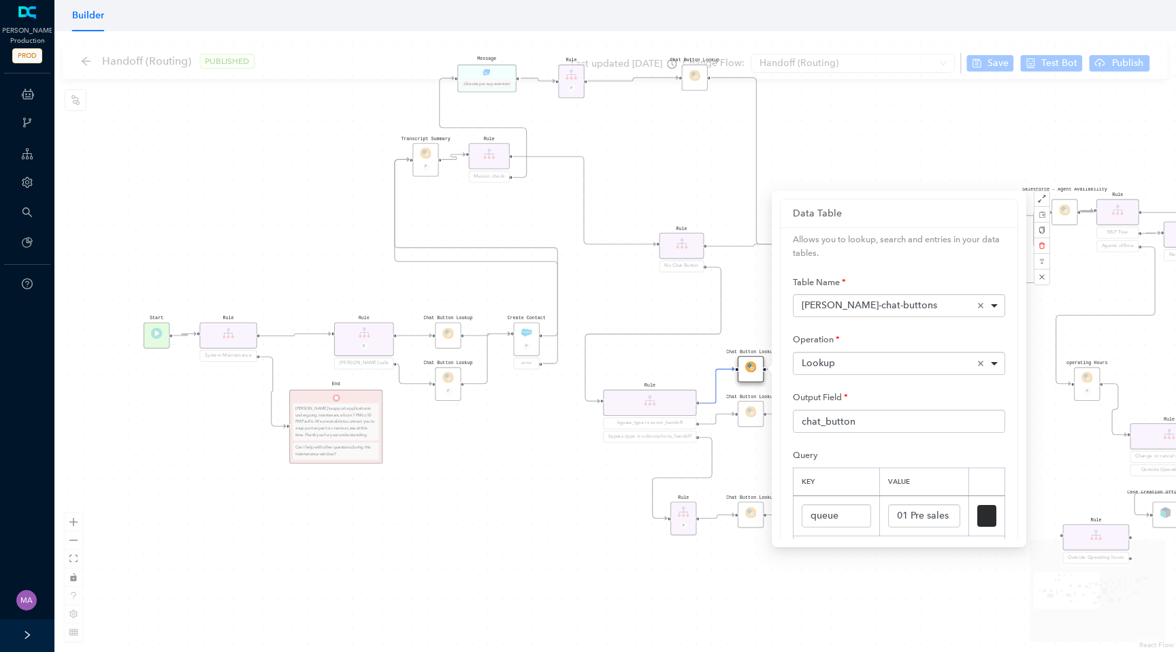
scroll to position [67, 0]
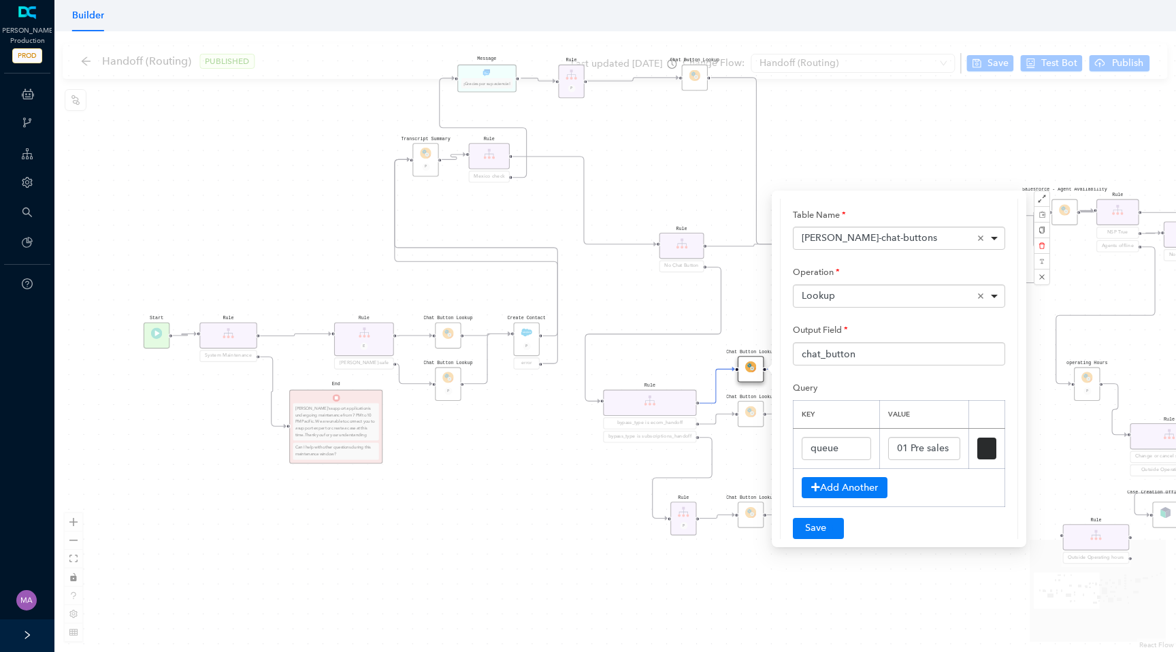
click at [555, 499] on div "Chat Button Lookup Rule P Rule Mexico check End Let me know if you have any oth…" at bounding box center [614, 341] width 1121 height 621
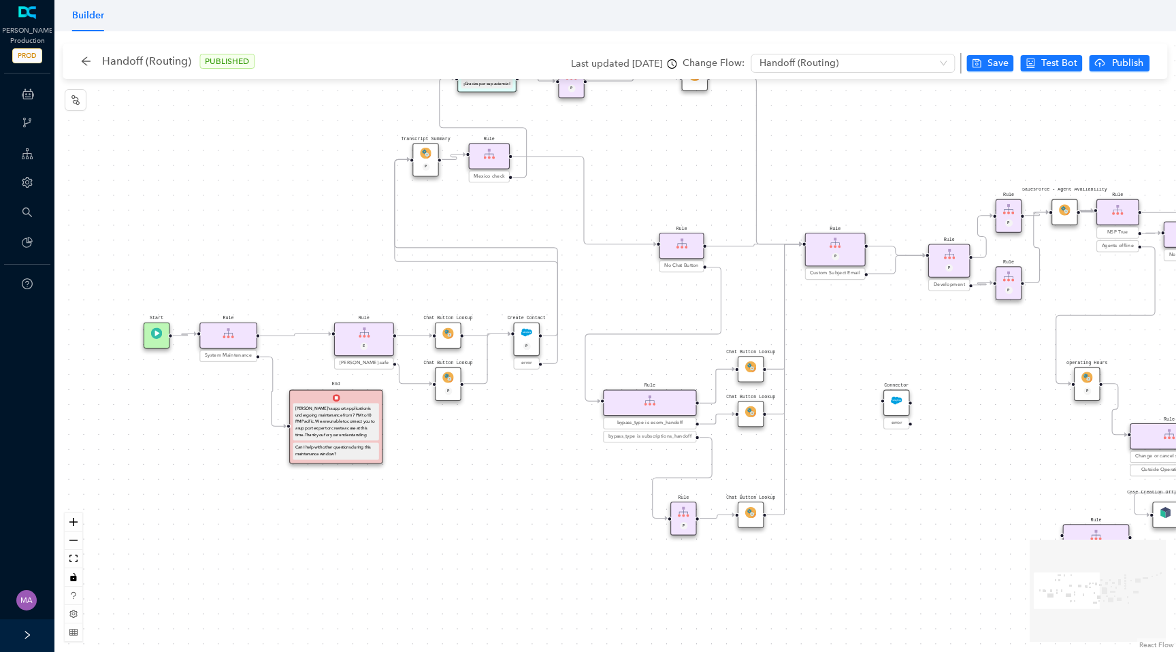
click at [752, 408] on img at bounding box center [750, 411] width 11 height 11
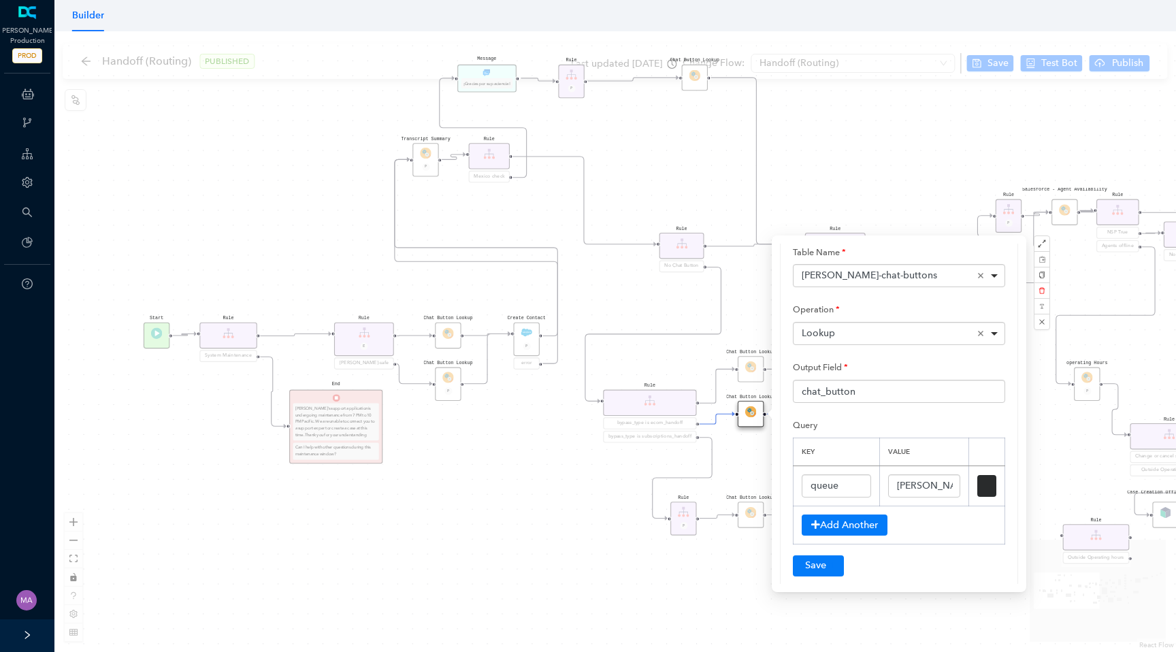
scroll to position [79, 0]
click at [910, 475] on input "ARLO ECOM Chat" at bounding box center [924, 481] width 72 height 23
click at [919, 487] on input "ARLO ECOM Chat" at bounding box center [924, 481] width 72 height 23
click at [617, 500] on div "Chat Button Lookup Rule P Rule Mexico check End Let me know if you have any oth…" at bounding box center [614, 341] width 1121 height 621
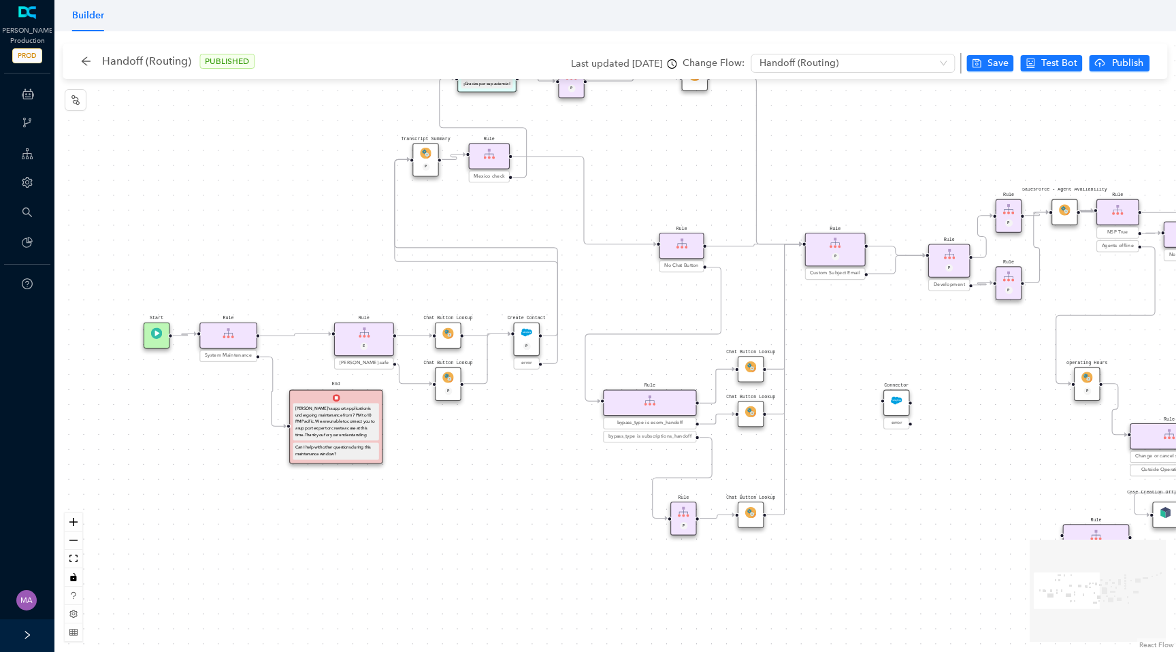
click at [749, 515] on img at bounding box center [750, 512] width 11 height 11
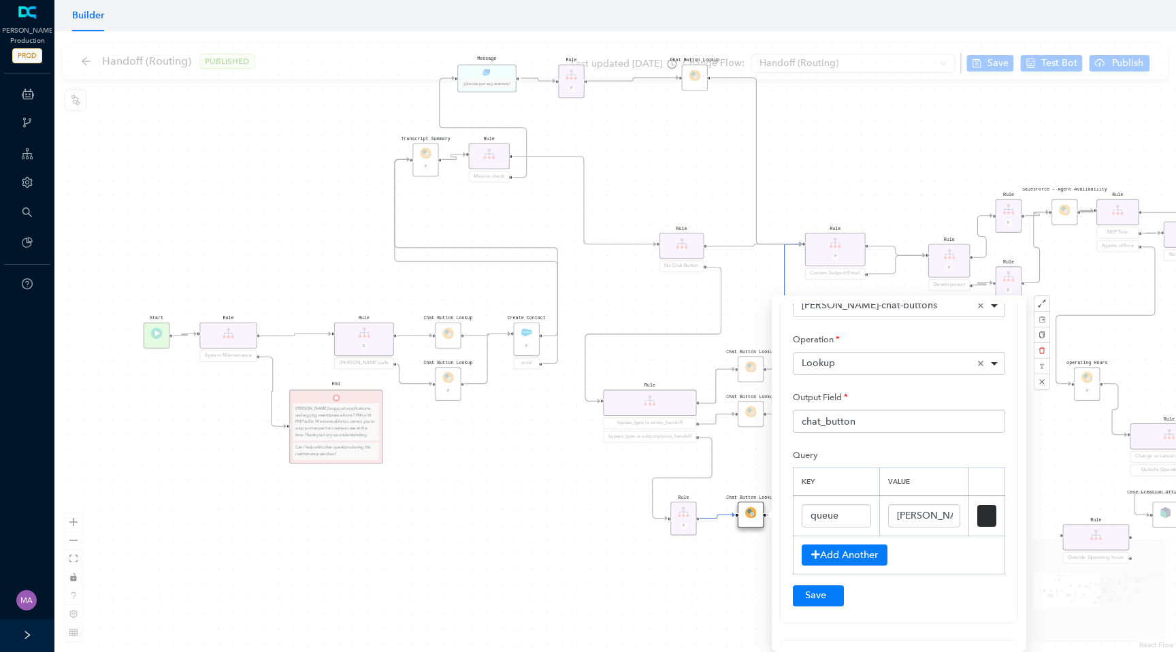
scroll to position [110, 0]
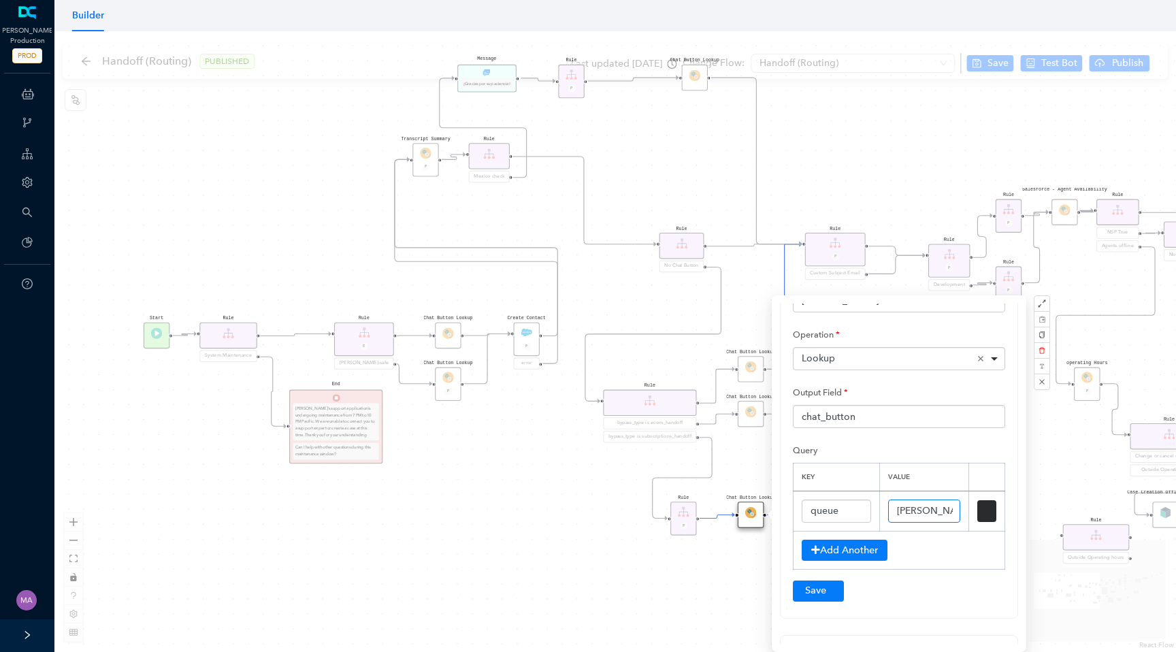
click at [907, 515] on input "ARLO Subscription Chat" at bounding box center [924, 510] width 72 height 23
click at [571, 538] on div "Chat Button Lookup Rule P Rule Mexico check End Let me know if you have any oth…" at bounding box center [614, 341] width 1121 height 621
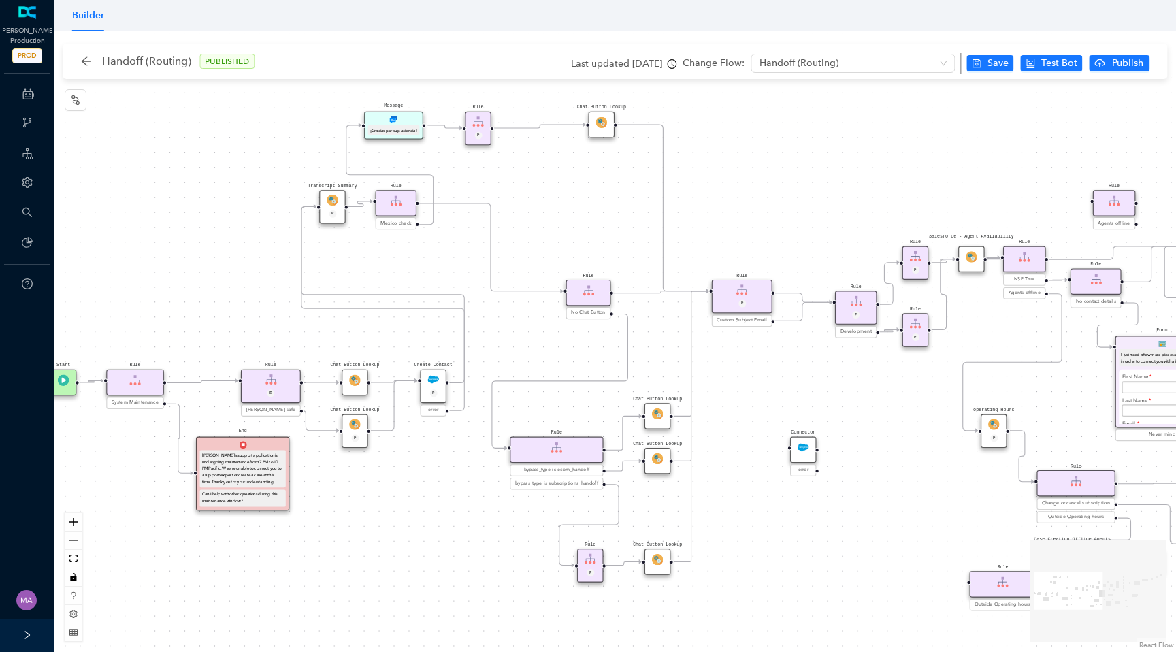
drag, startPoint x: 684, startPoint y: 358, endPoint x: 591, endPoint y: 405, distance: 104.4
click at [591, 405] on div "Chat Button Lookup Rule P Rule Mexico check End Let me know if you have any oth…" at bounding box center [614, 341] width 1121 height 621
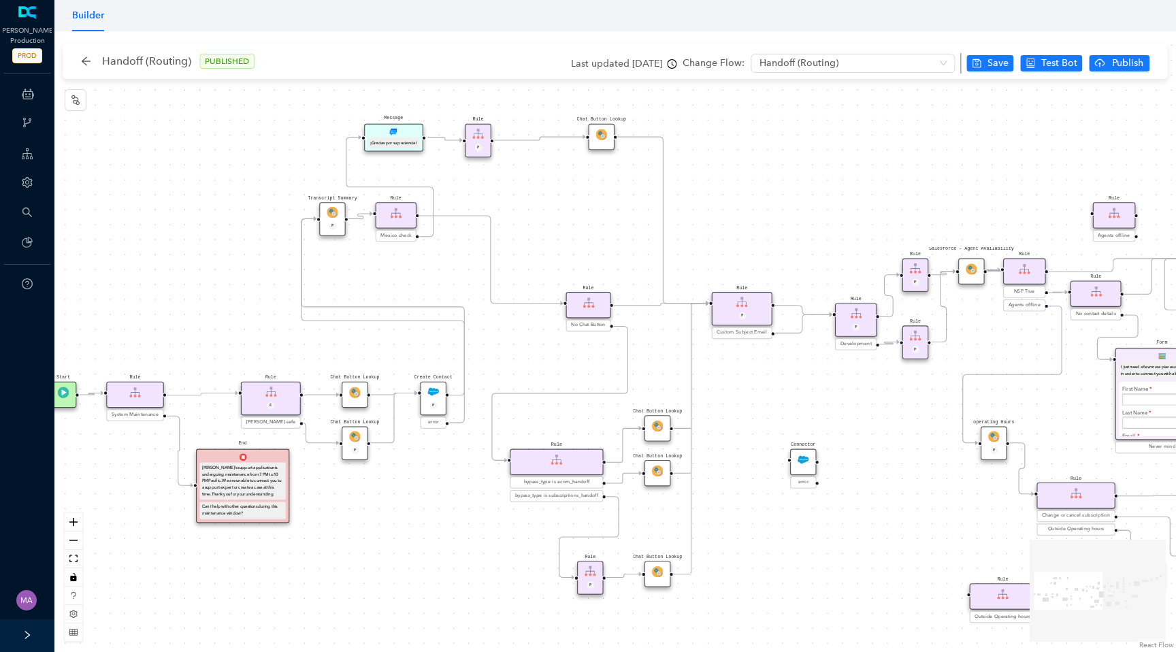
drag, startPoint x: 665, startPoint y: 353, endPoint x: 665, endPoint y: 389, distance: 36.1
click at [665, 389] on div "Chat Button Lookup Rule P Rule Mexico check End Let me know if you have any oth…" at bounding box center [614, 341] width 1121 height 621
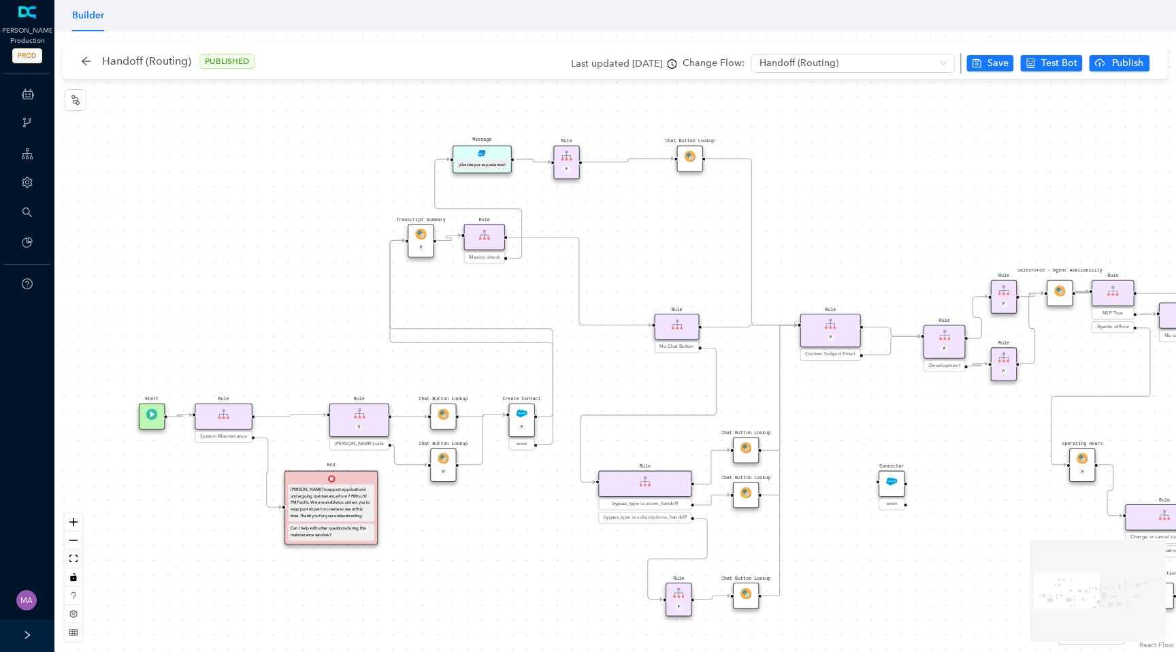
drag, startPoint x: 584, startPoint y: 258, endPoint x: 672, endPoint y: 255, distance: 87.8
click at [672, 255] on div "Chat Button Lookup Rule P Rule Mexico check End Let me know if you have any oth…" at bounding box center [614, 341] width 1121 height 621
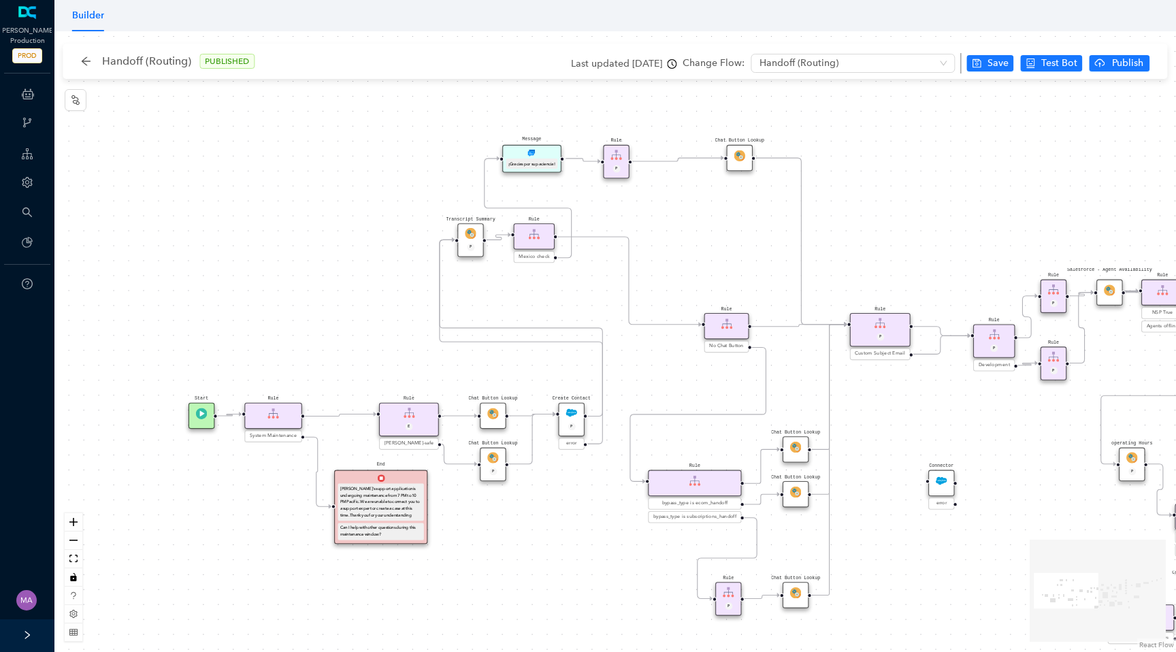
drag, startPoint x: 329, startPoint y: 357, endPoint x: 379, endPoint y: 357, distance: 49.7
click at [379, 357] on div "Chat Button Lookup Rule P Rule Mexico check End Let me know if you have any oth…" at bounding box center [614, 341] width 1121 height 621
click at [493, 456] on img at bounding box center [491, 456] width 11 height 11
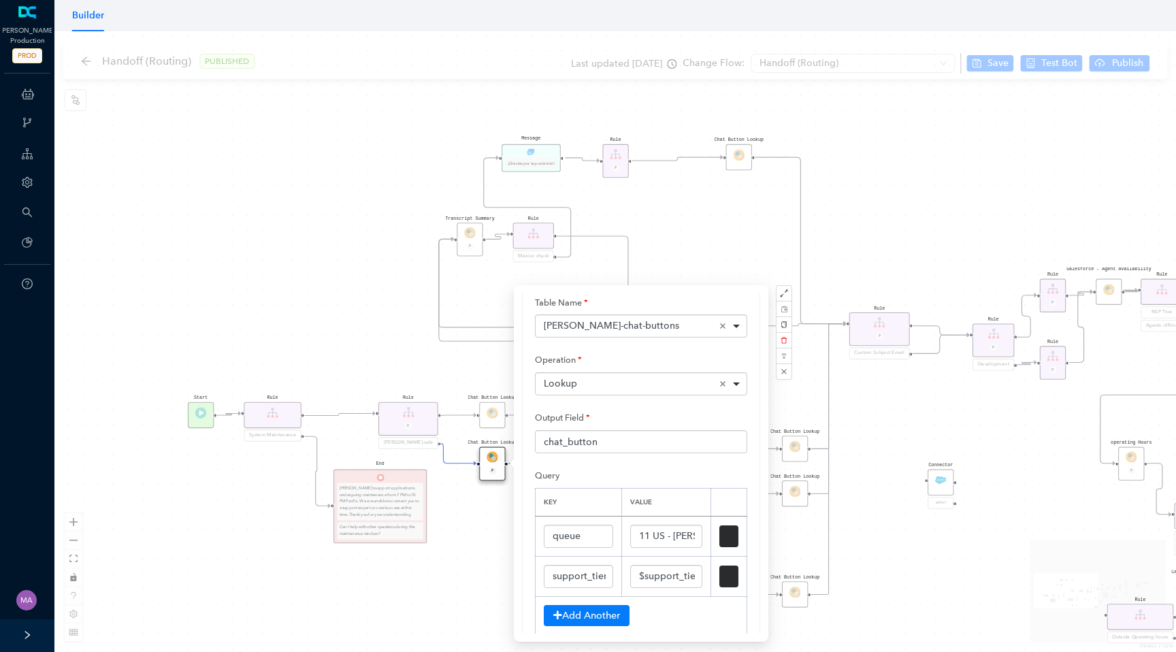
scroll to position [80, 0]
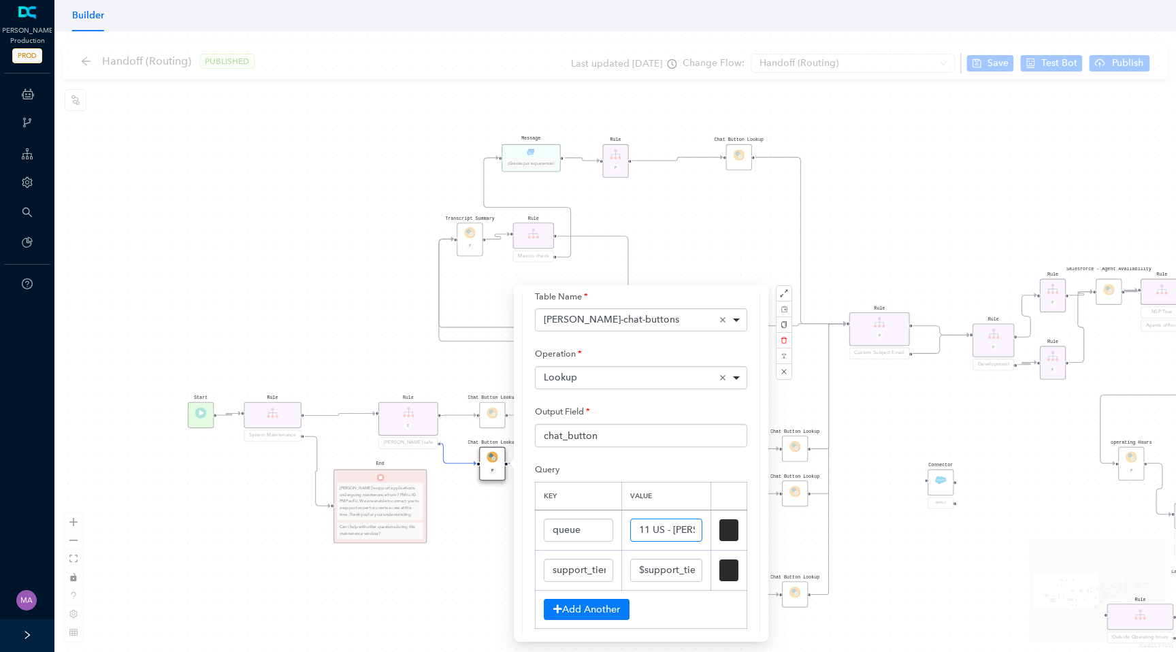
click at [663, 533] on input "11 US - Arlo Safe Chat" at bounding box center [666, 529] width 72 height 23
click at [660, 573] on input "$support_tier" at bounding box center [666, 570] width 72 height 23
click at [459, 602] on div "Chat Button Lookup Rule P Rule Mexico check End Let me know if you have any oth…" at bounding box center [614, 341] width 1121 height 621
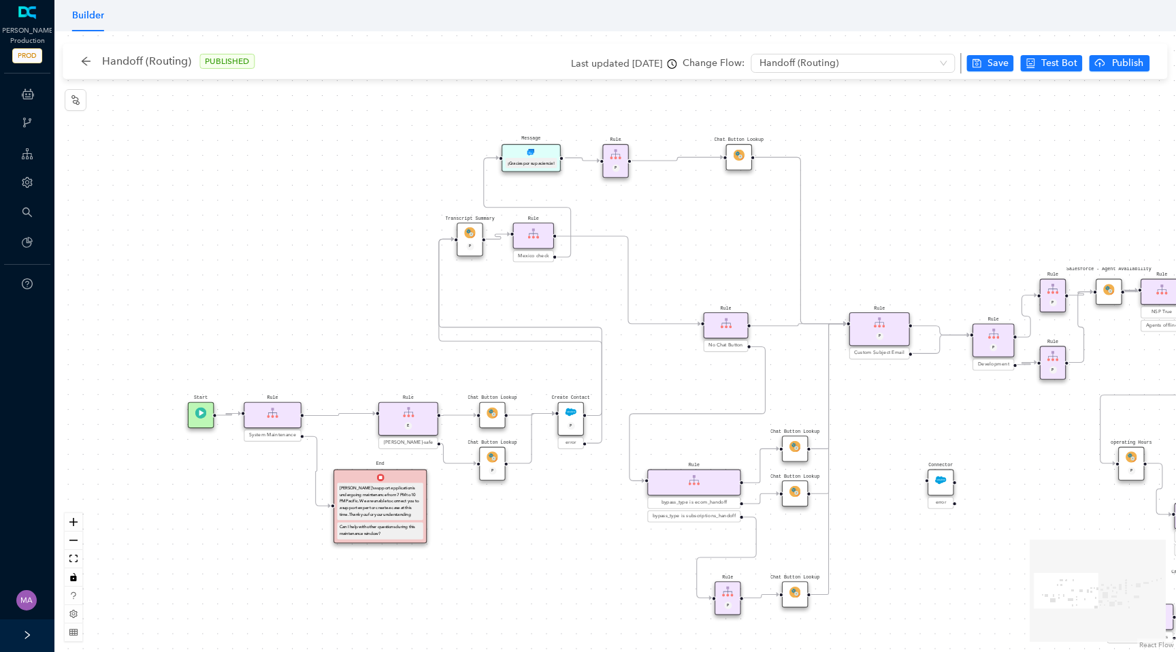
click at [491, 416] on img at bounding box center [491, 412] width 11 height 11
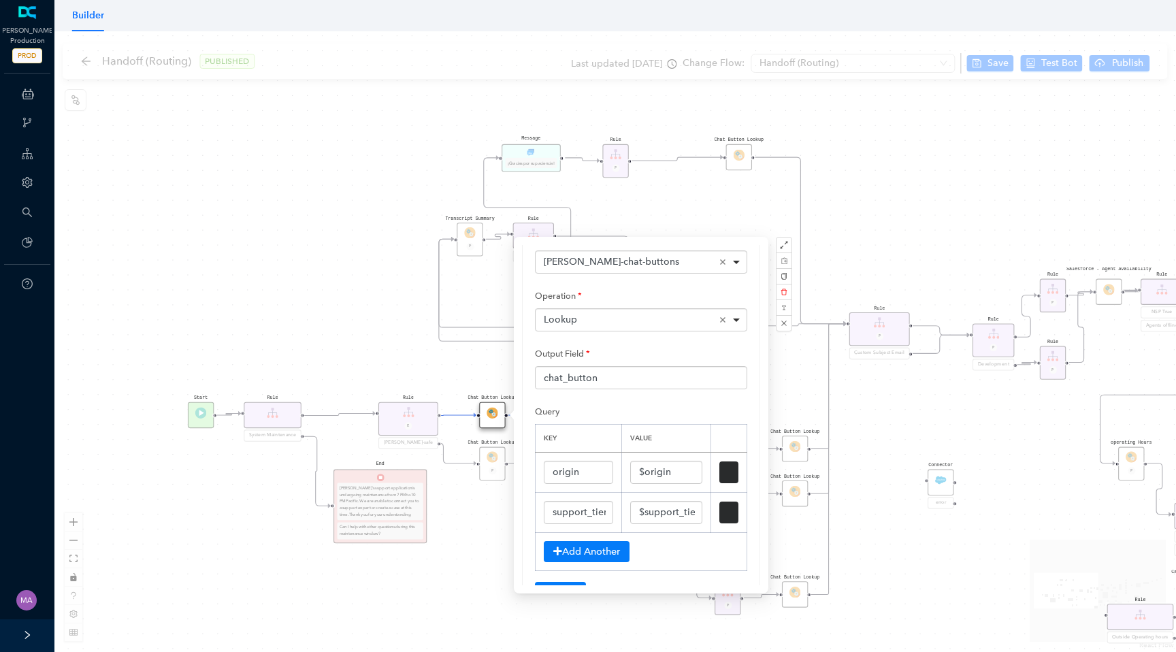
scroll to position [97, 0]
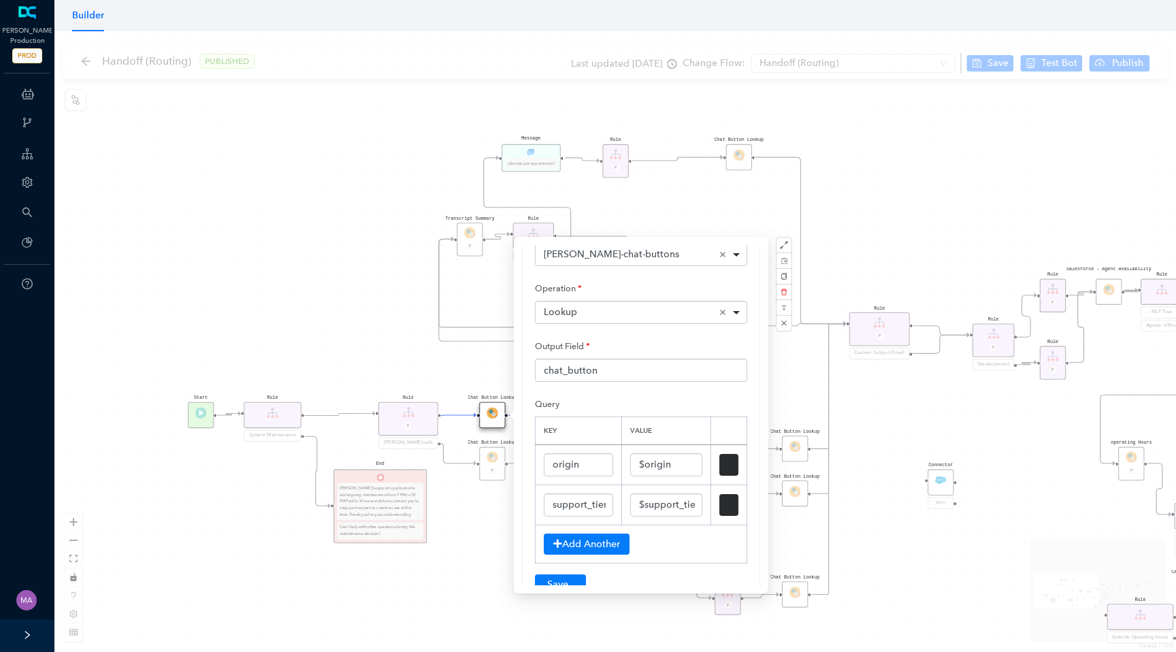
click at [477, 551] on div "Chat Button Lookup Rule P Rule Mexico check End Let me know if you have any oth…" at bounding box center [614, 341] width 1121 height 621
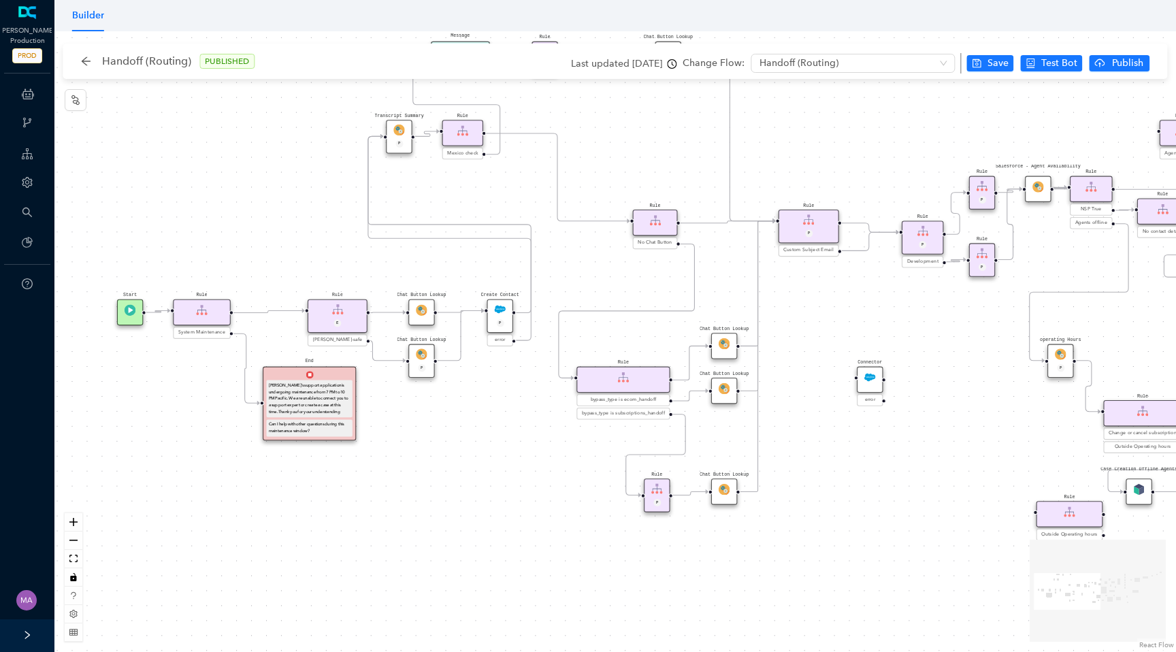
drag, startPoint x: 678, startPoint y: 360, endPoint x: 584, endPoint y: 222, distance: 166.6
click at [584, 222] on div "Chat Button Lookup Rule P Rule Mexico check End Let me know if you have any oth…" at bounding box center [614, 341] width 1121 height 621
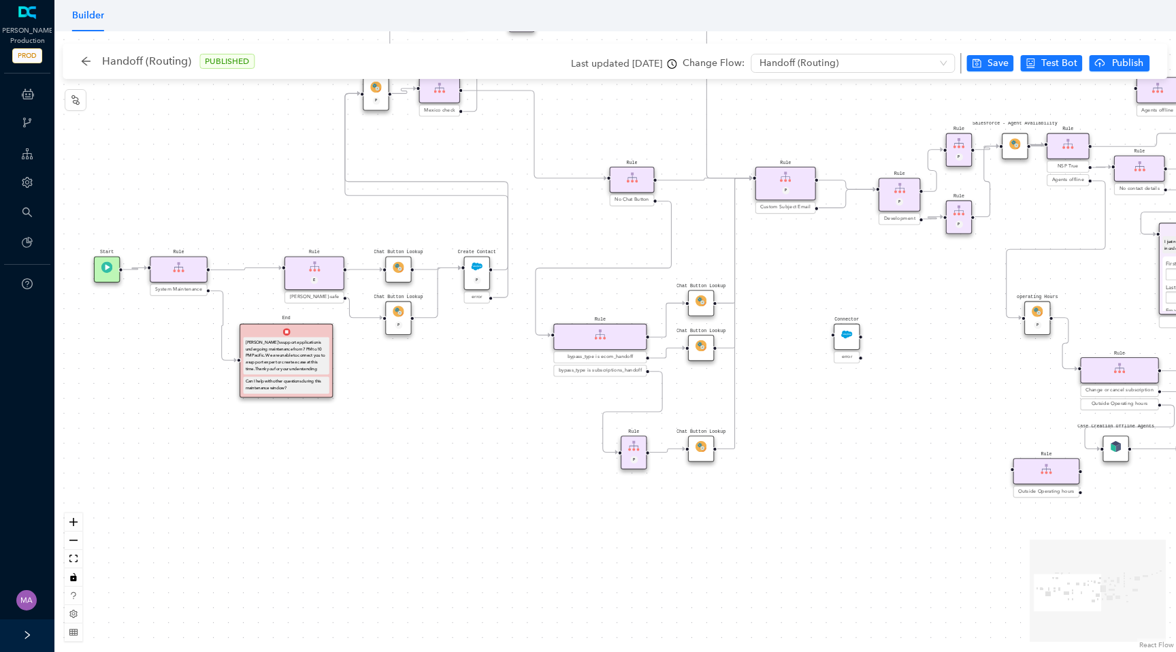
drag, startPoint x: 627, startPoint y: 294, endPoint x: 625, endPoint y: 278, distance: 16.6
click at [625, 277] on div "Chat Button Lookup Rule P Rule Mexico check End Let me know if you have any oth…" at bounding box center [614, 341] width 1121 height 621
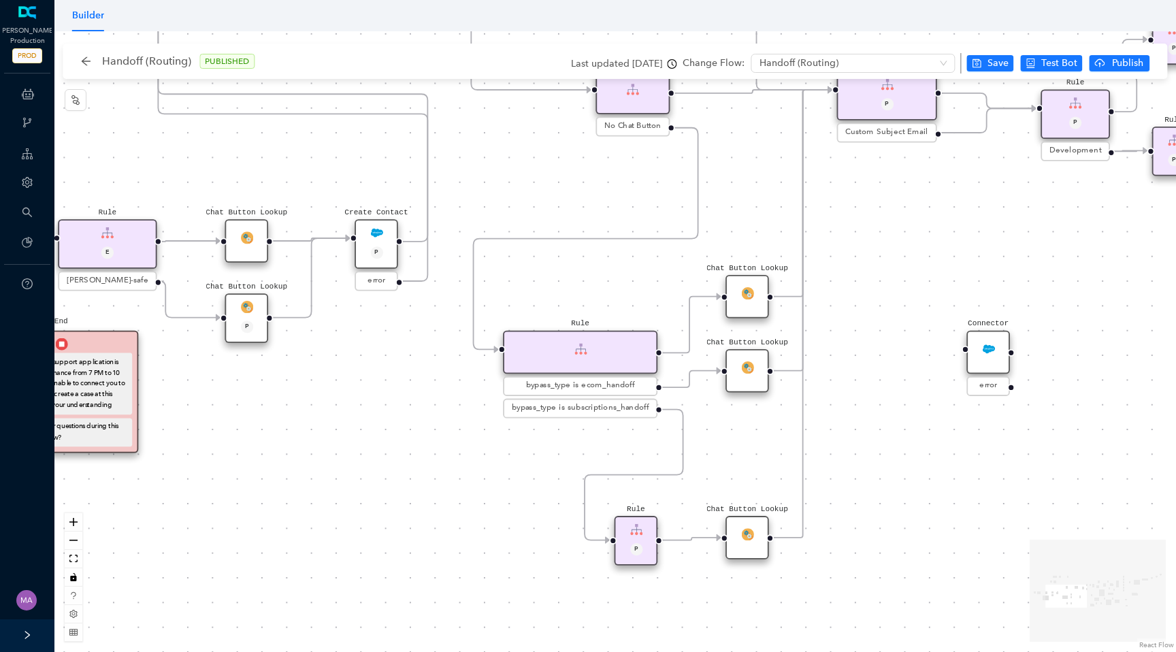
click at [755, 303] on div "Chat Button Lookup" at bounding box center [747, 297] width 44 height 44
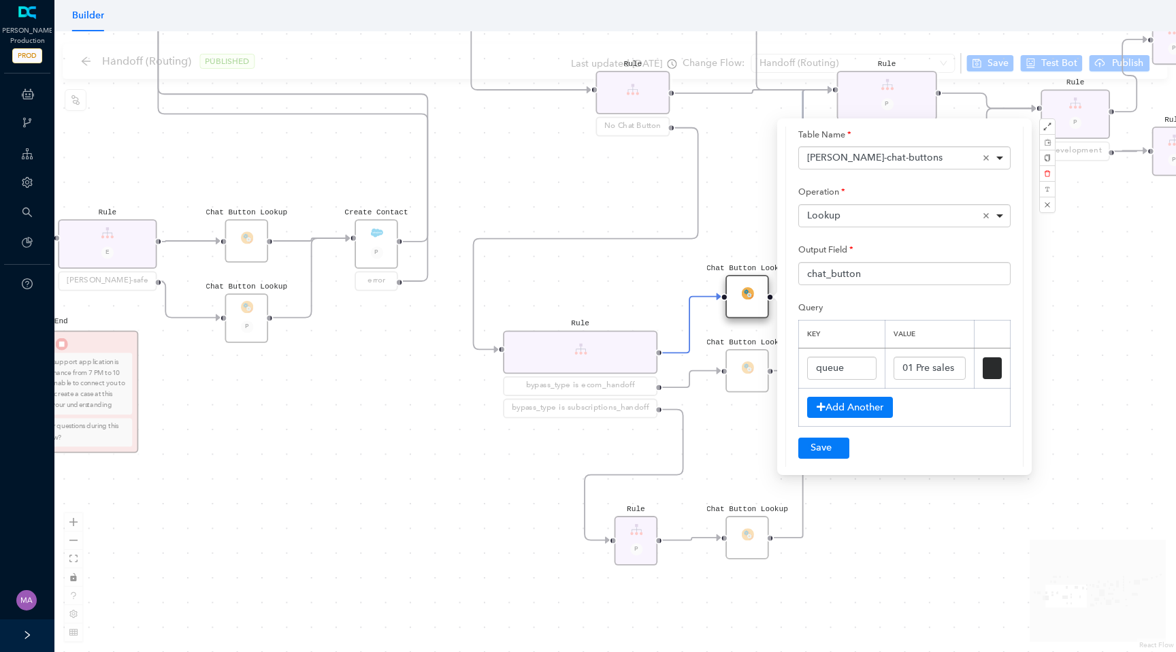
scroll to position [76, 0]
click at [923, 369] on input "01 Pre sales" at bounding box center [929, 367] width 72 height 23
click at [930, 367] on input "01 Pre sales" at bounding box center [929, 367] width 72 height 23
click at [736, 193] on div "Chat Button Lookup Rule P Rule Mexico check End Let me know if you have any oth…" at bounding box center [614, 341] width 1121 height 621
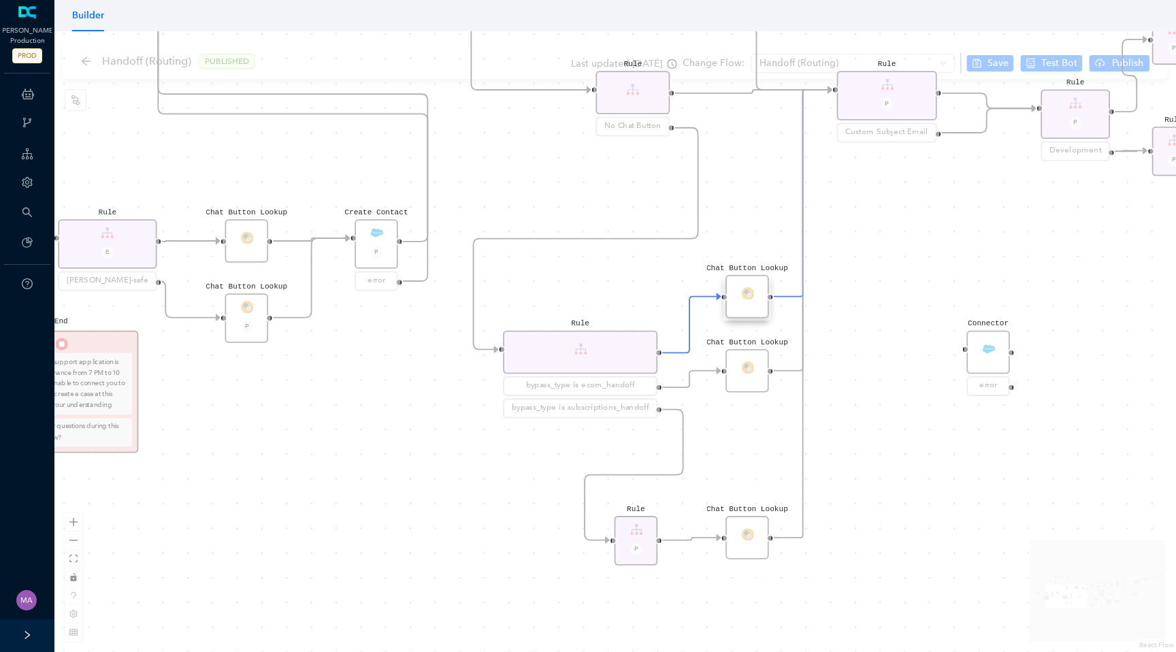
scroll to position [0, 0]
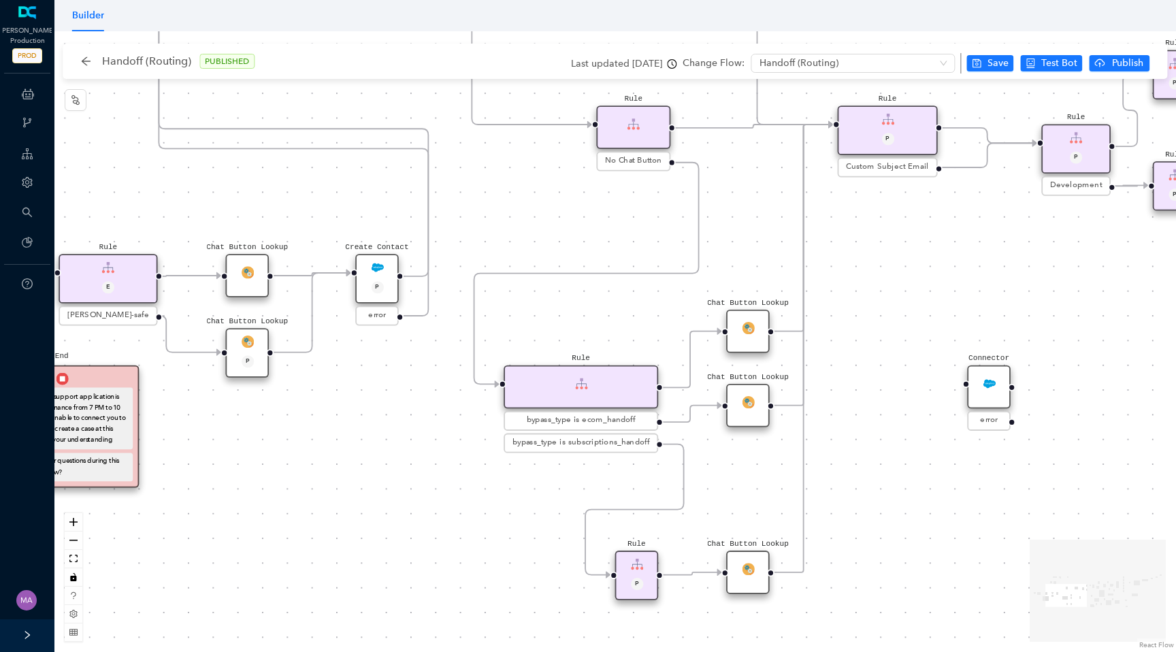
drag, startPoint x: 616, startPoint y: 161, endPoint x: 614, endPoint y: 193, distance: 32.0
click at [614, 195] on div "Chat Button Lookup Rule P Rule Mexico check End Let me know if you have any oth…" at bounding box center [614, 341] width 1121 height 621
click at [557, 222] on div "Chat Button Lookup Rule P Rule Mexico check End Let me know if you have any oth…" at bounding box center [614, 341] width 1121 height 621
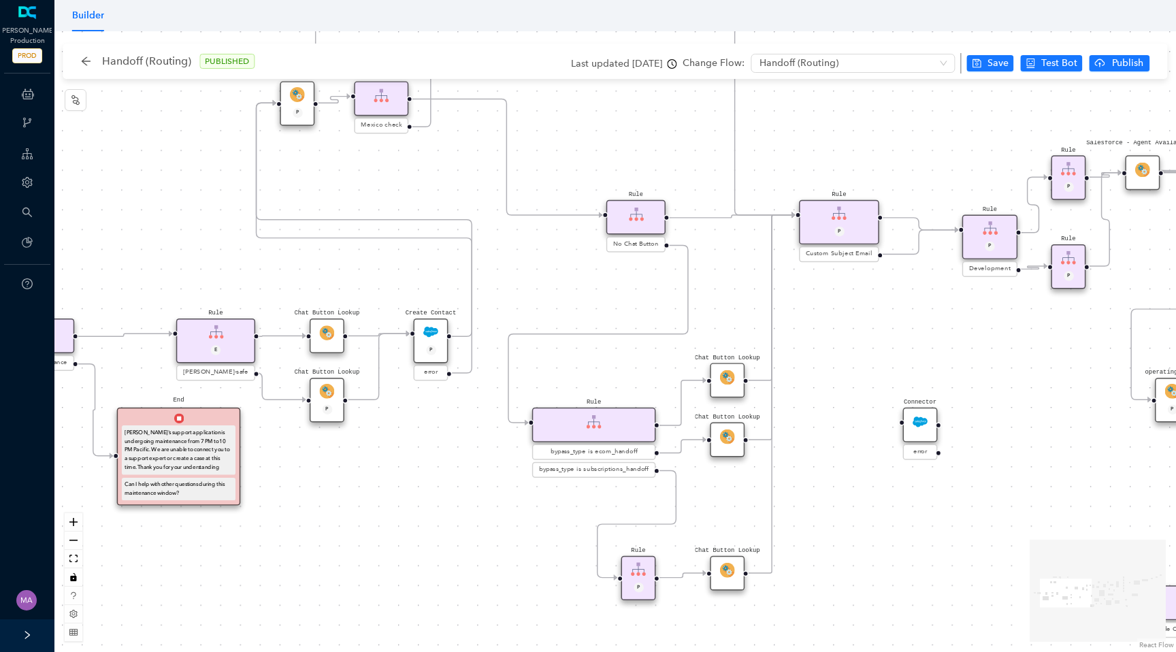
drag, startPoint x: 557, startPoint y: 222, endPoint x: 577, endPoint y: 293, distance: 73.5
click at [577, 293] on div "Chat Button Lookup Rule P Rule Mexico check End Let me know if you have any oth…" at bounding box center [614, 341] width 1121 height 621
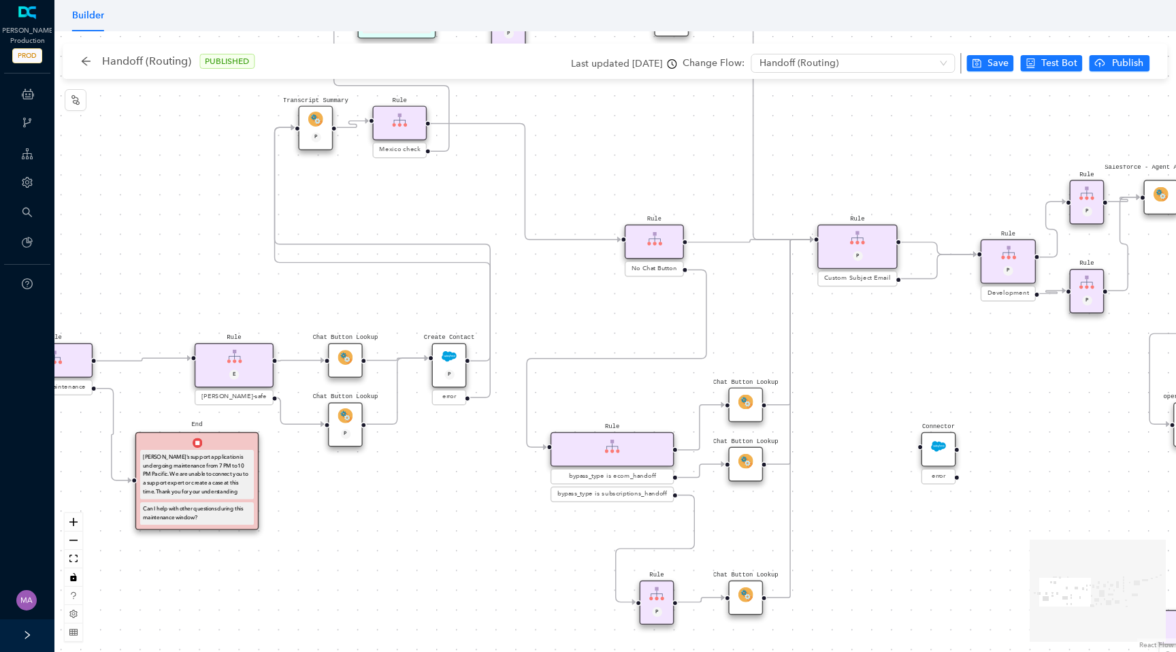
drag, startPoint x: 554, startPoint y: 278, endPoint x: 584, endPoint y: 320, distance: 52.7
click at [584, 320] on div "Chat Button Lookup Rule P Rule Mexico check End Let me know if you have any oth…" at bounding box center [614, 341] width 1121 height 621
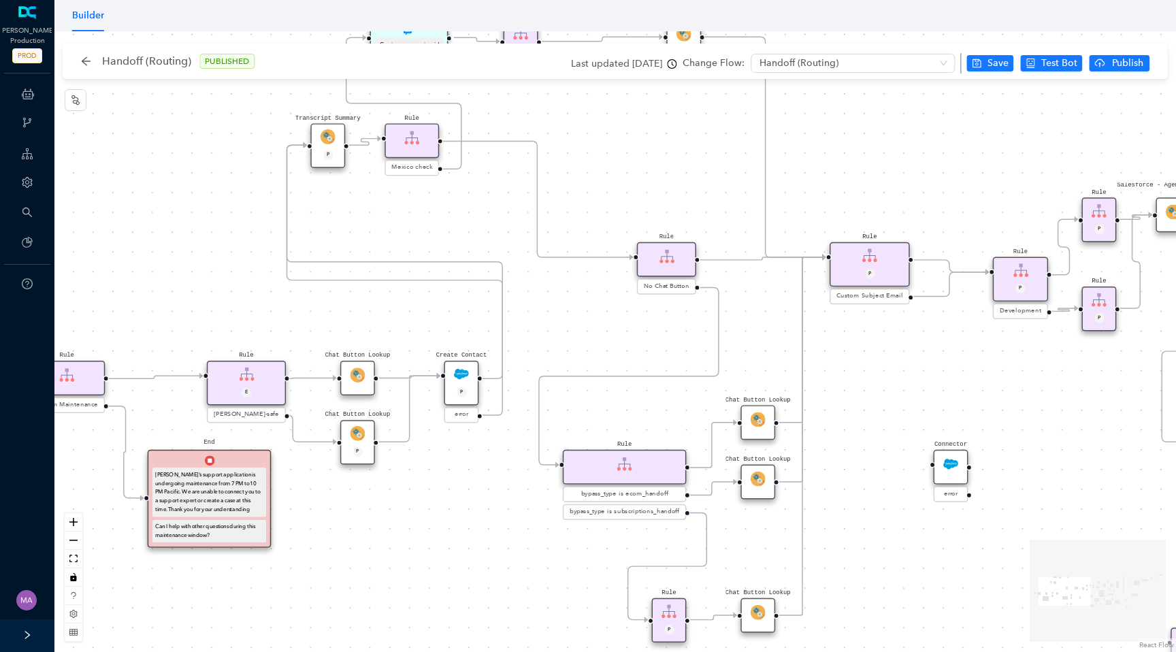
click at [360, 375] on img at bounding box center [357, 374] width 15 height 15
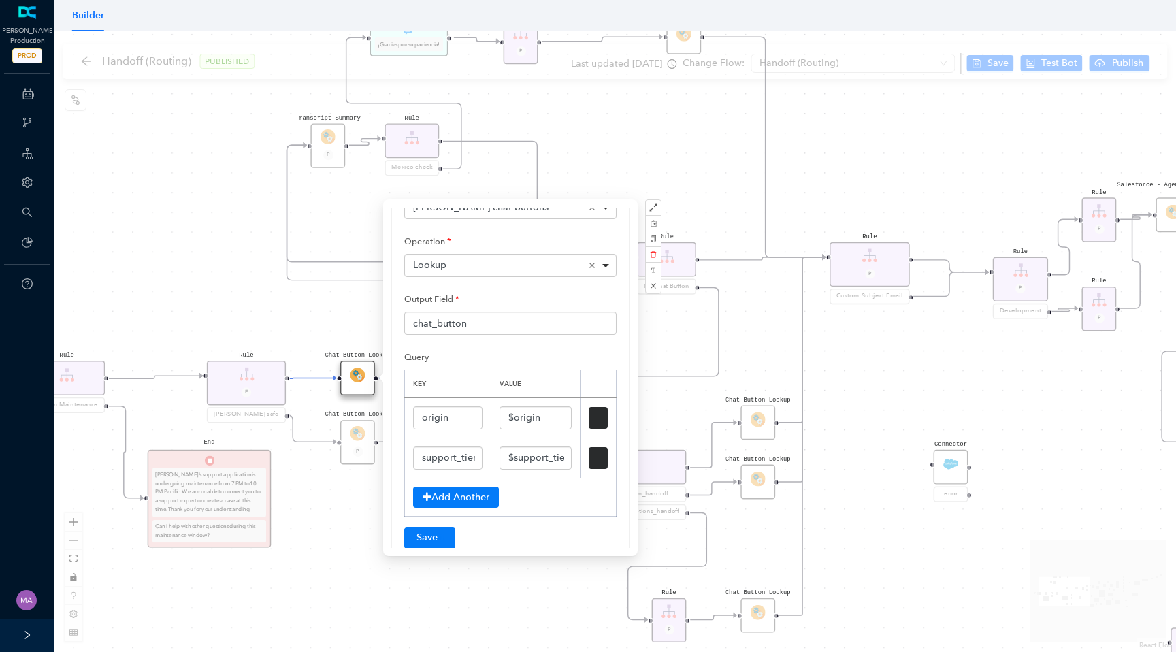
scroll to position [115, 0]
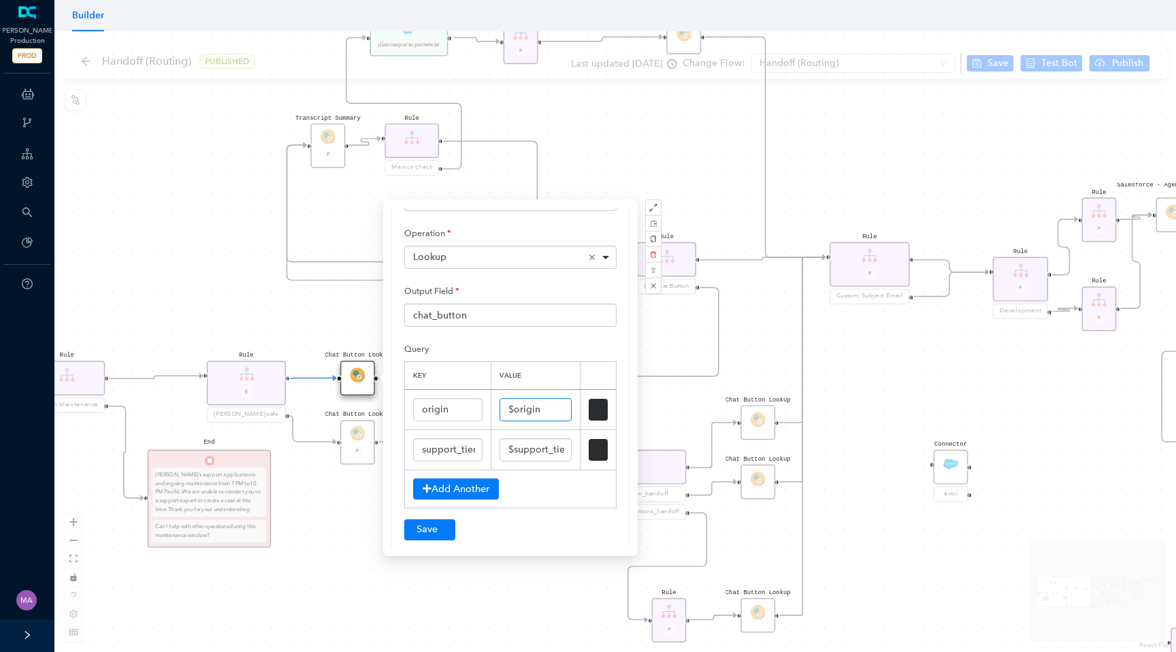
click at [525, 408] on input "$origin" at bounding box center [535, 409] width 72 height 23
click at [530, 453] on input "$support_tier" at bounding box center [535, 449] width 72 height 23
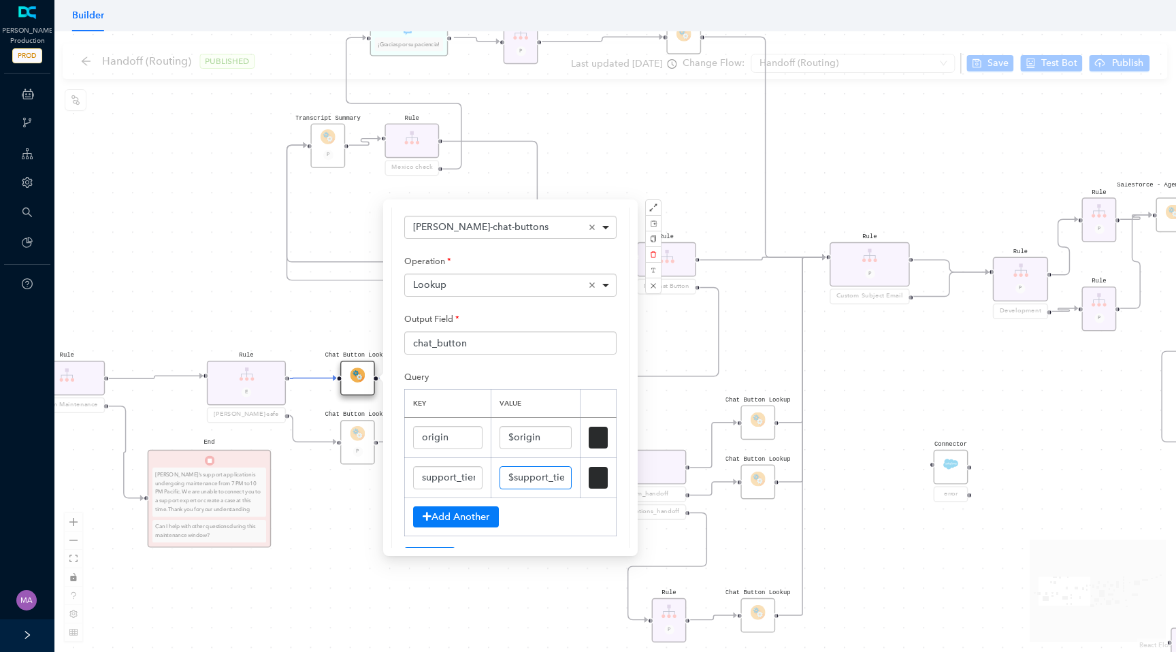
scroll to position [88, 0]
click at [562, 396] on th "Value" at bounding box center [535, 403] width 89 height 28
click at [189, 269] on div "Chat Button Lookup Rule P Rule Mexico check End Let me know if you have any oth…" at bounding box center [614, 341] width 1121 height 621
